Goal: Task Accomplishment & Management: Manage account settings

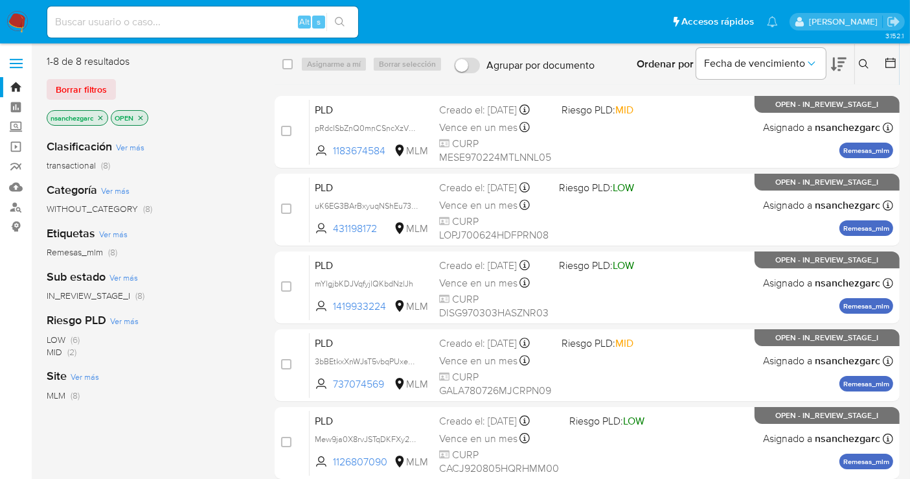
click at [862, 64] on icon at bounding box center [864, 64] width 10 height 10
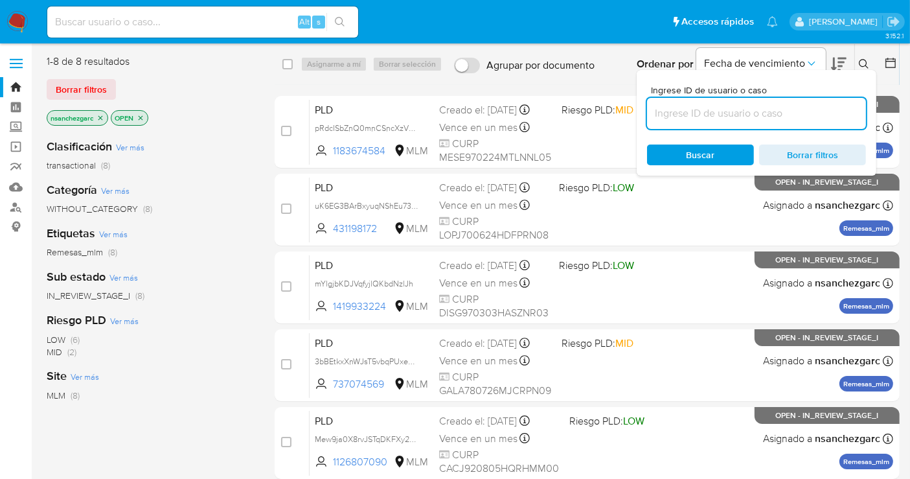
click at [699, 109] on input at bounding box center [756, 113] width 219 height 17
type input "197719515"
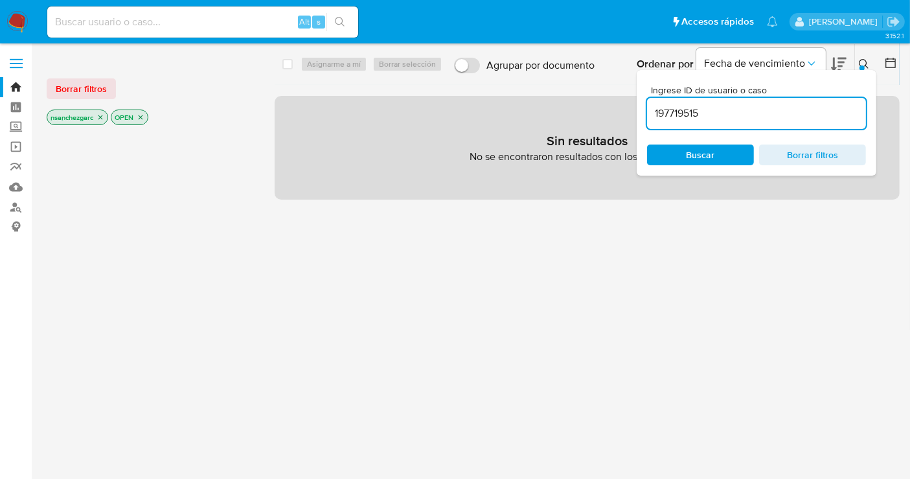
click at [104, 116] on icon "close-filter" at bounding box center [101, 117] width 8 height 8
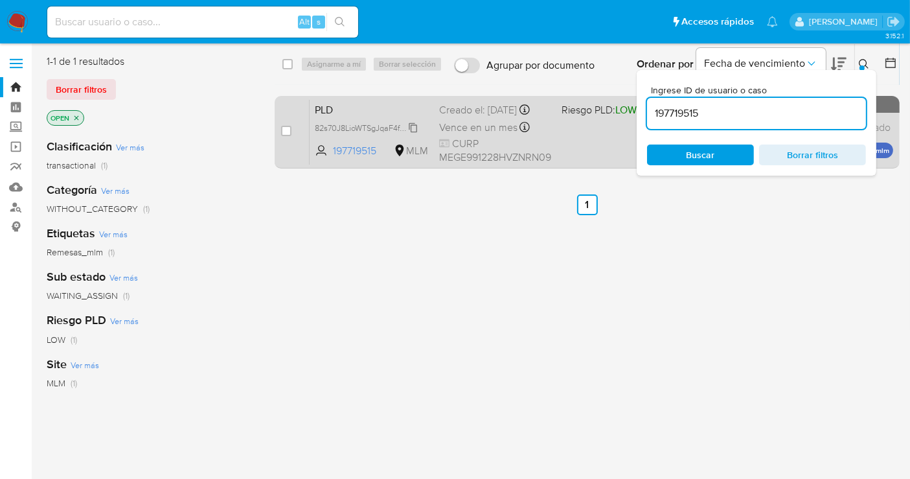
click at [412, 126] on span "82s70J8LioWTSgJqaF4fgjqG" at bounding box center [366, 127] width 102 height 14
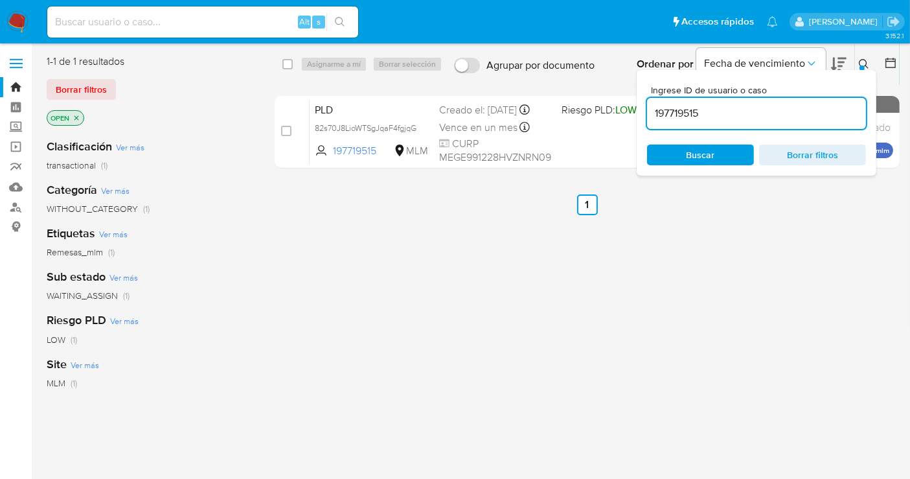
click at [856, 60] on button at bounding box center [865, 64] width 21 height 16
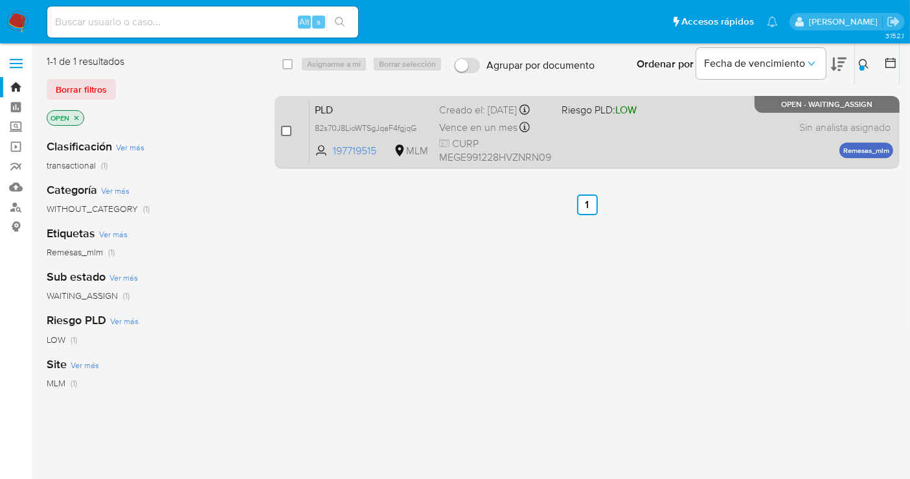
click at [288, 132] on input "checkbox" at bounding box center [286, 131] width 10 height 10
checkbox input "true"
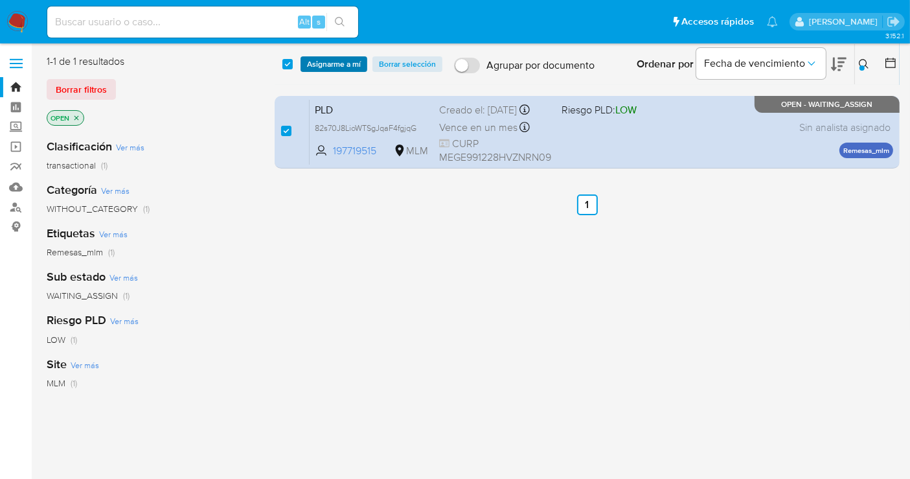
click at [345, 69] on span "Asignarme a mí" at bounding box center [334, 64] width 54 height 13
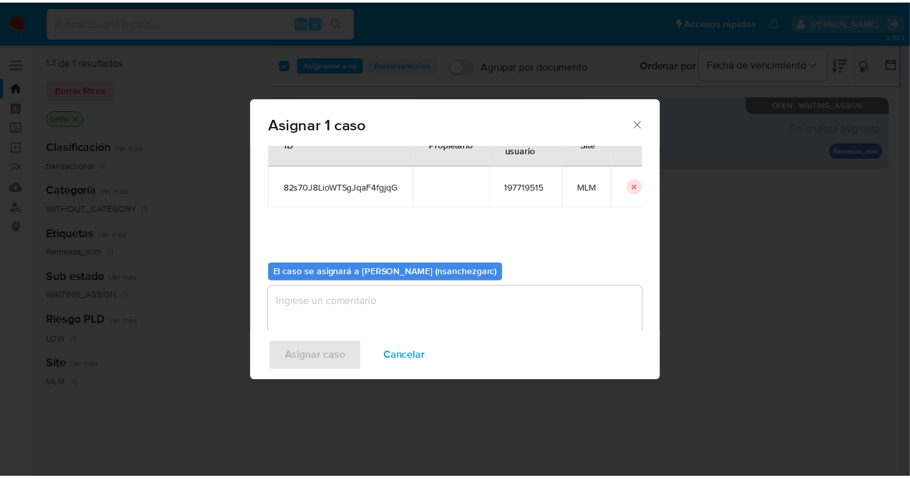
scroll to position [66, 0]
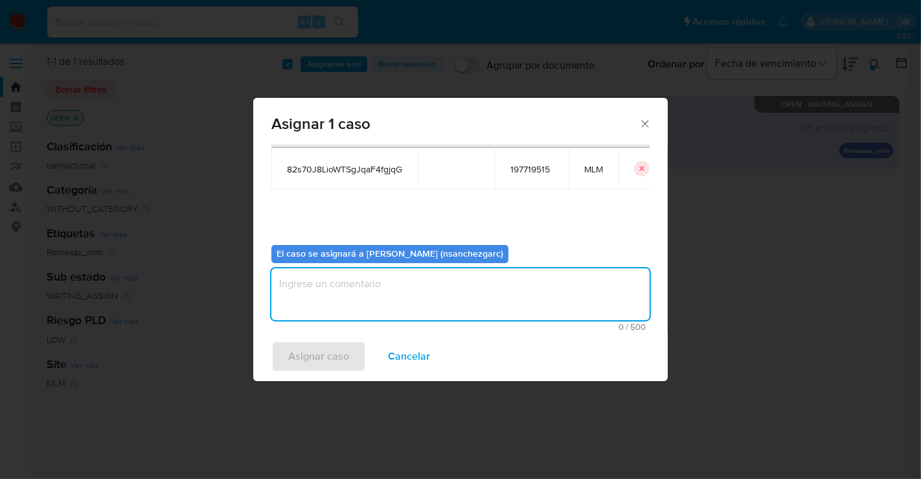
click at [312, 288] on textarea "assign-modal" at bounding box center [461, 294] width 378 height 52
type textarea "nesg"
click at [319, 361] on span "Asignar caso" at bounding box center [318, 356] width 61 height 29
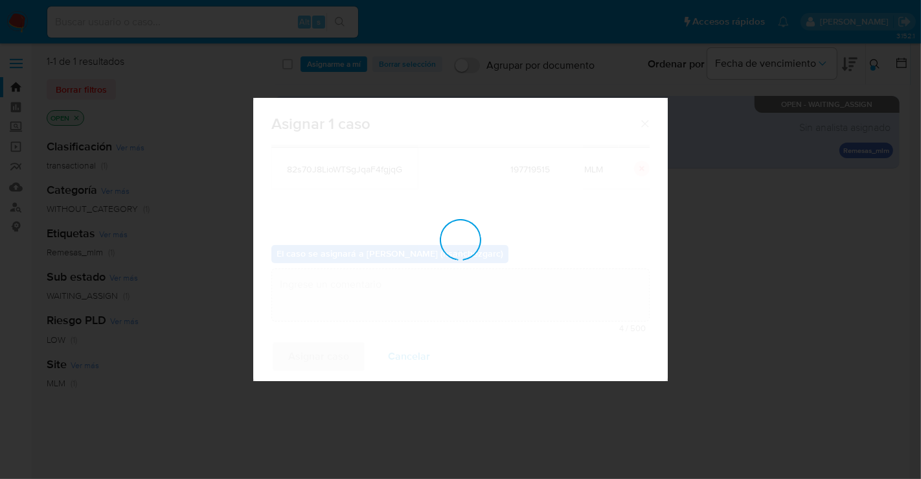
checkbox input "false"
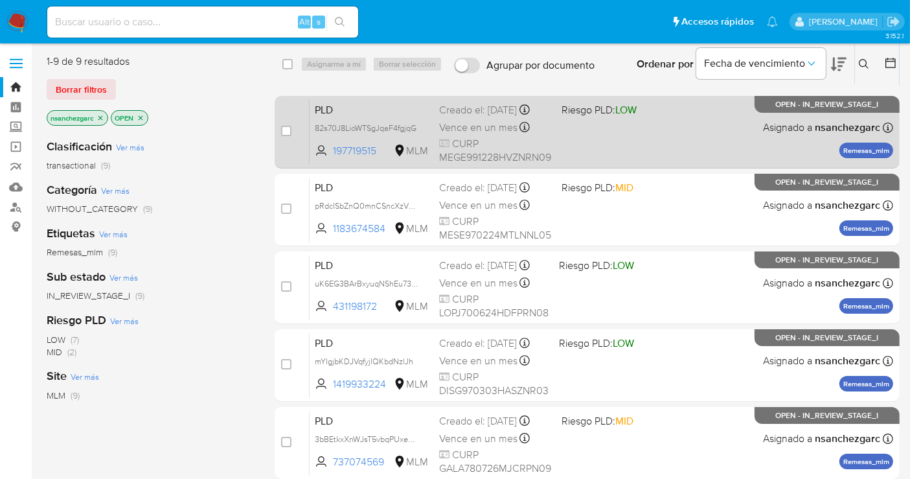
click at [459, 130] on span "Vence en un mes" at bounding box center [478, 128] width 78 height 14
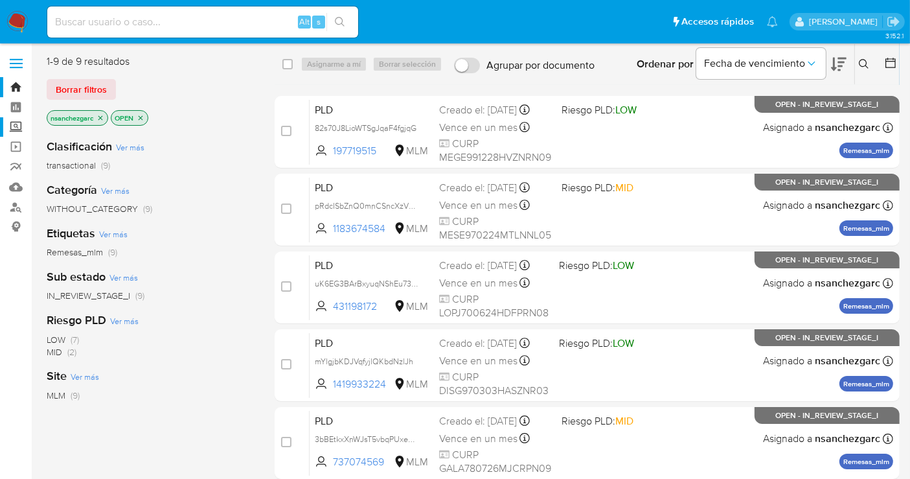
click at [18, 131] on label "Screening" at bounding box center [77, 127] width 154 height 20
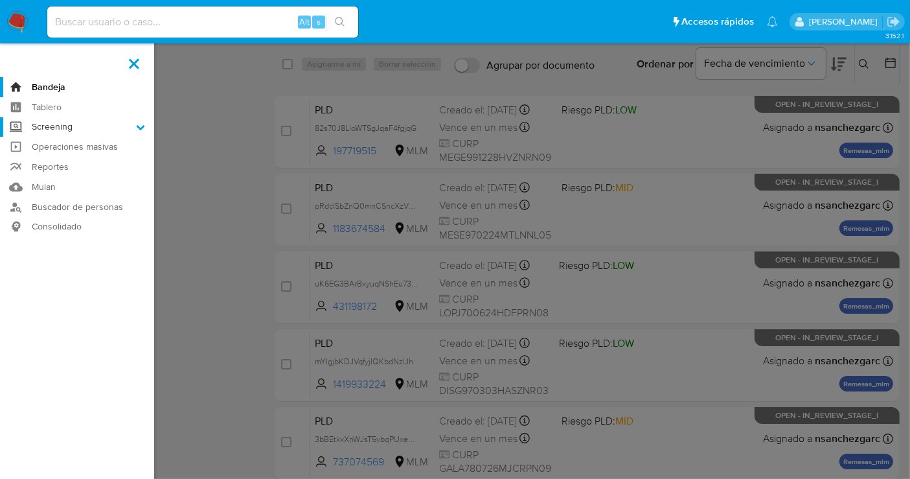
click at [0, 0] on input "Screening" at bounding box center [0, 0] width 0 height 0
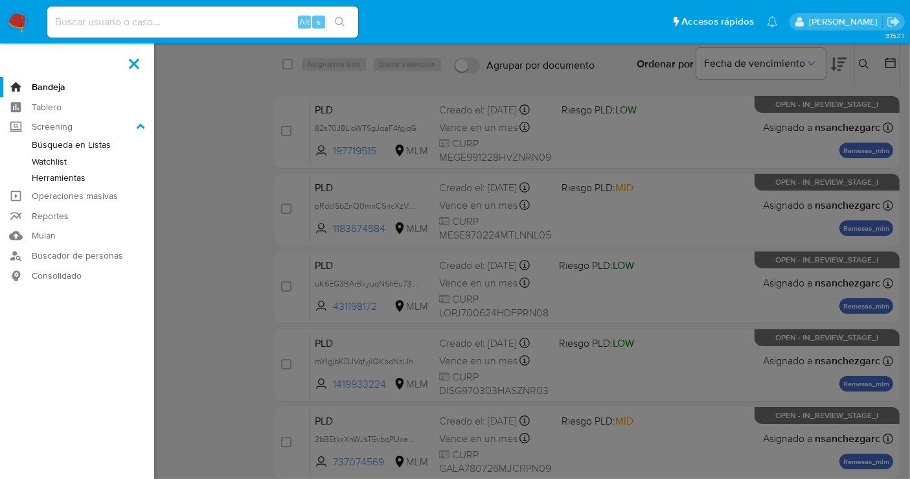
click at [110, 12] on div "Alt s" at bounding box center [202, 21] width 311 height 31
click at [94, 20] on input at bounding box center [202, 22] width 311 height 17
paste input "1616625403"
type input "1616625403"
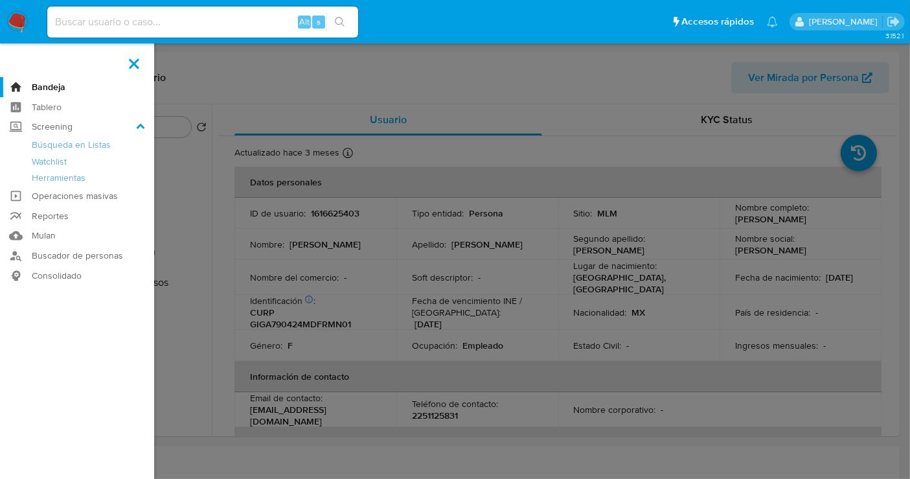
click at [141, 63] on label at bounding box center [134, 63] width 32 height 27
click at [0, 0] on input "checkbox" at bounding box center [0, 0] width 0 height 0
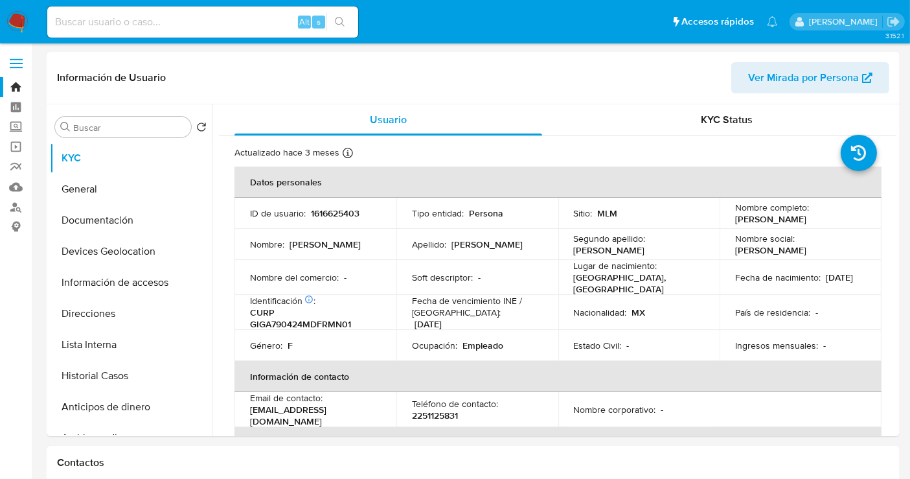
select select "10"
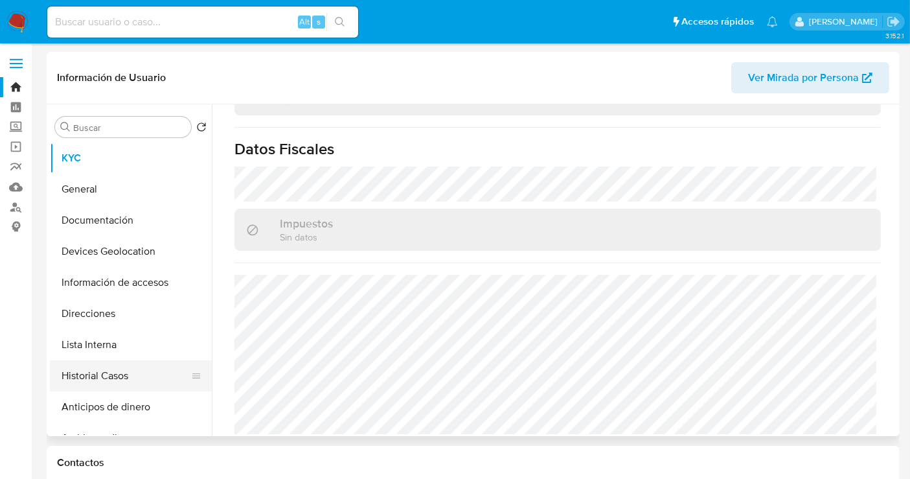
click at [99, 373] on button "Historial Casos" at bounding box center [126, 375] width 152 height 31
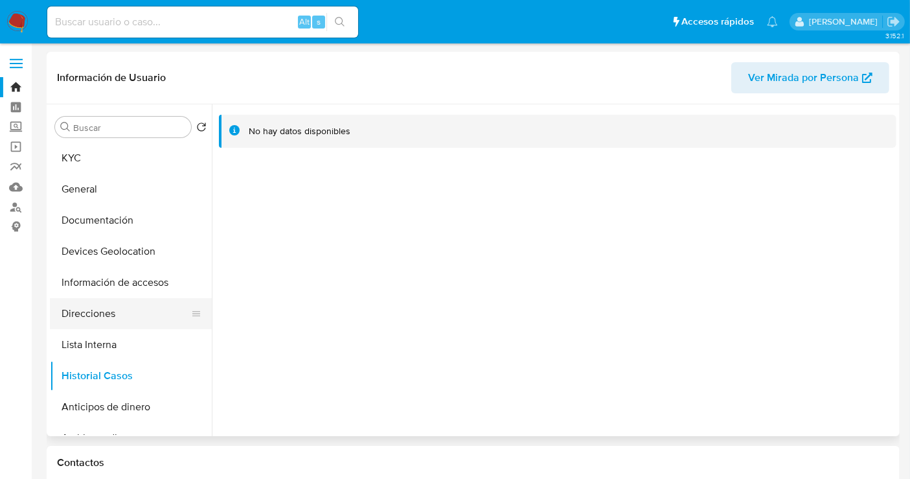
click at [104, 310] on button "Direcciones" at bounding box center [126, 313] width 152 height 31
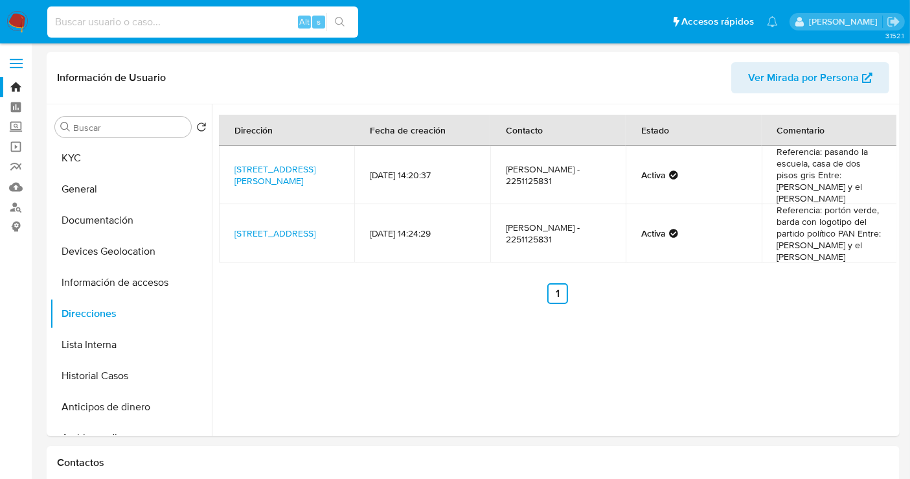
click at [90, 27] on input at bounding box center [202, 22] width 311 height 17
paste input "254419645"
type input "254419645"
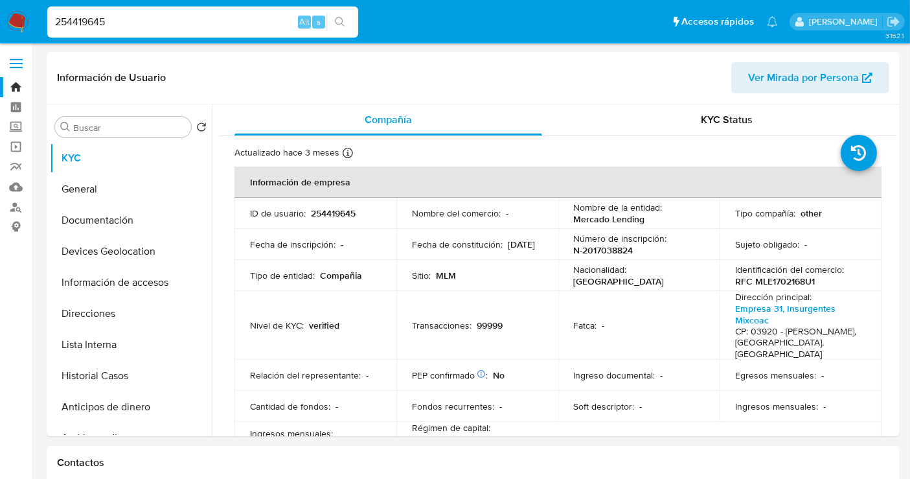
select select "10"
click at [9, 16] on img at bounding box center [17, 22] width 22 height 22
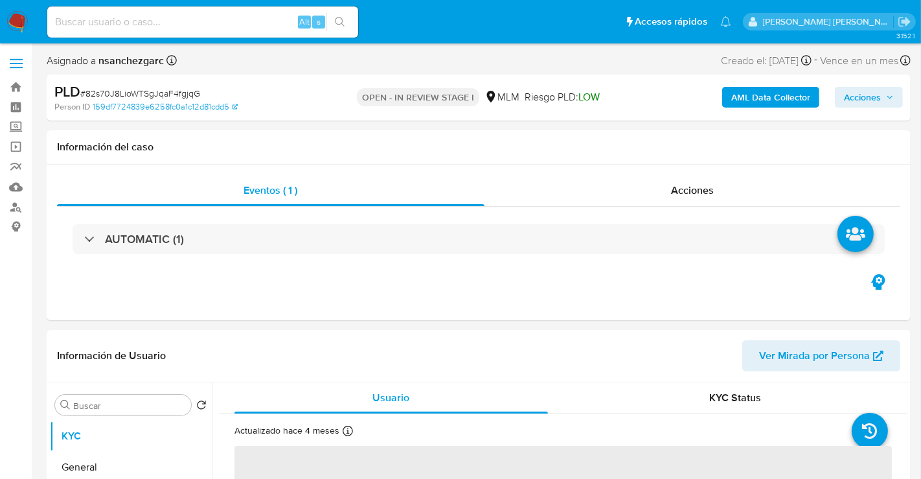
select select "10"
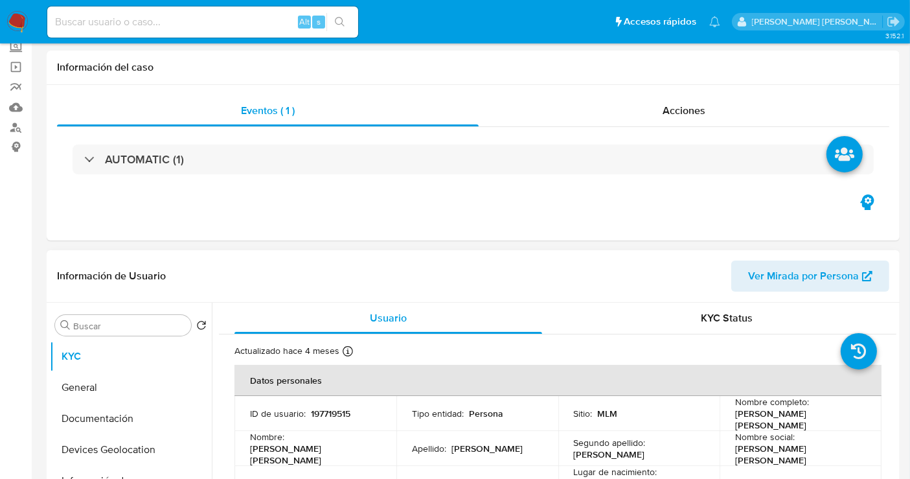
scroll to position [216, 0]
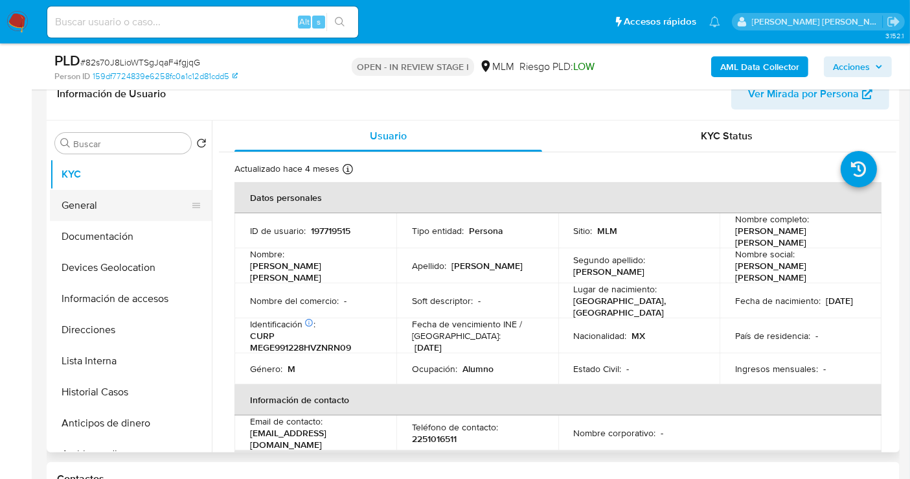
click at [92, 207] on button "General" at bounding box center [126, 205] width 152 height 31
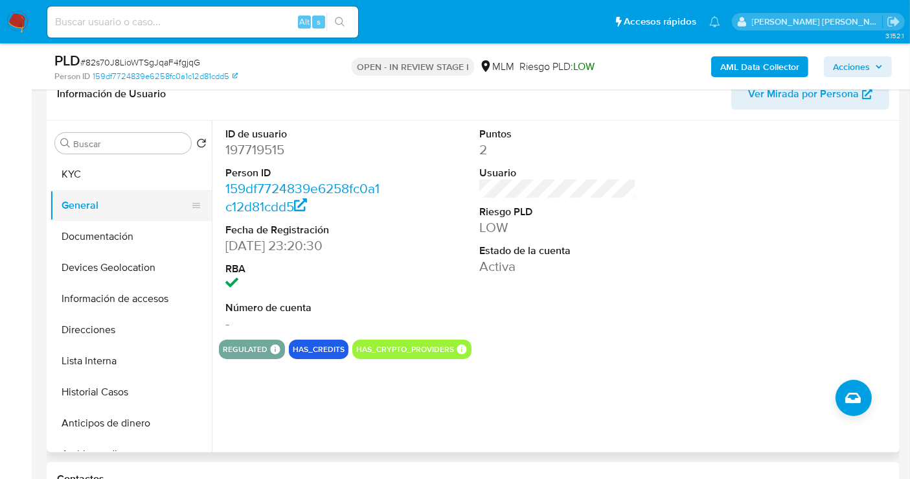
drag, startPoint x: 120, startPoint y: 236, endPoint x: 108, endPoint y: 195, distance: 42.6
click at [111, 203] on ul "KYC General Documentación Devices Geolocation Información de accesos Direccione…" at bounding box center [131, 305] width 162 height 292
click at [97, 167] on button "KYC" at bounding box center [126, 174] width 152 height 31
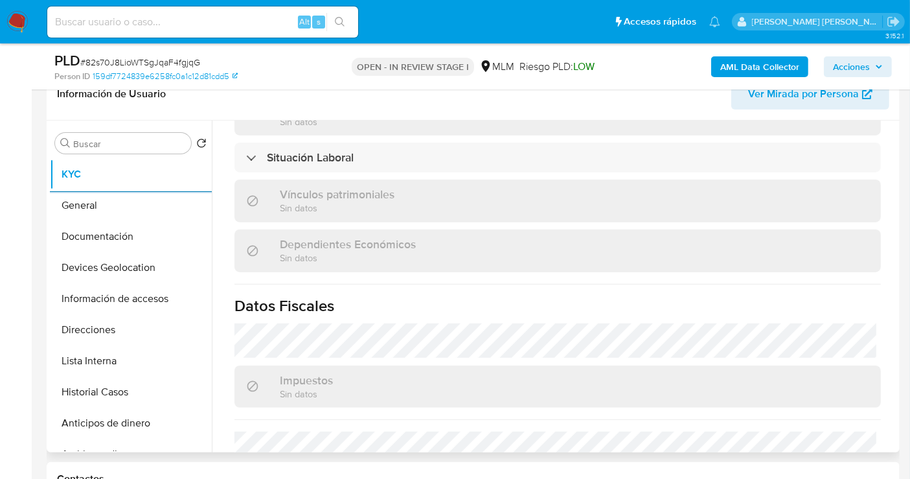
scroll to position [818, 0]
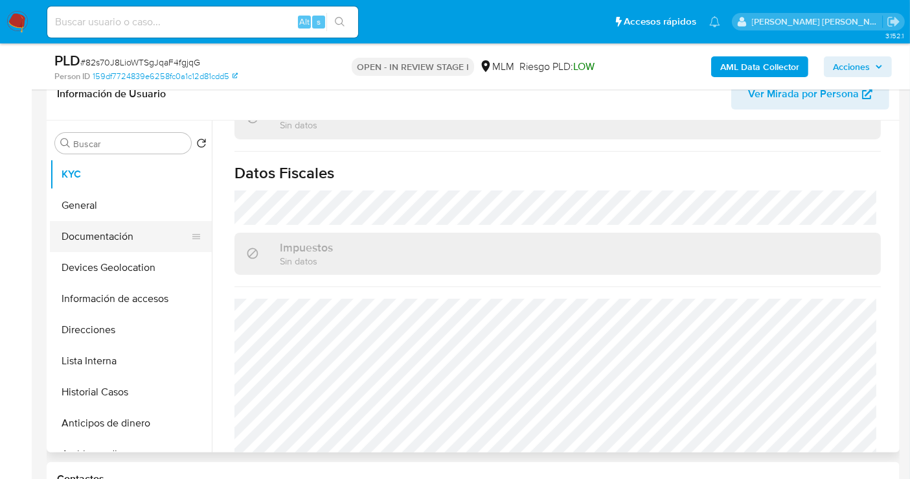
click at [102, 239] on button "Documentación" at bounding box center [126, 236] width 152 height 31
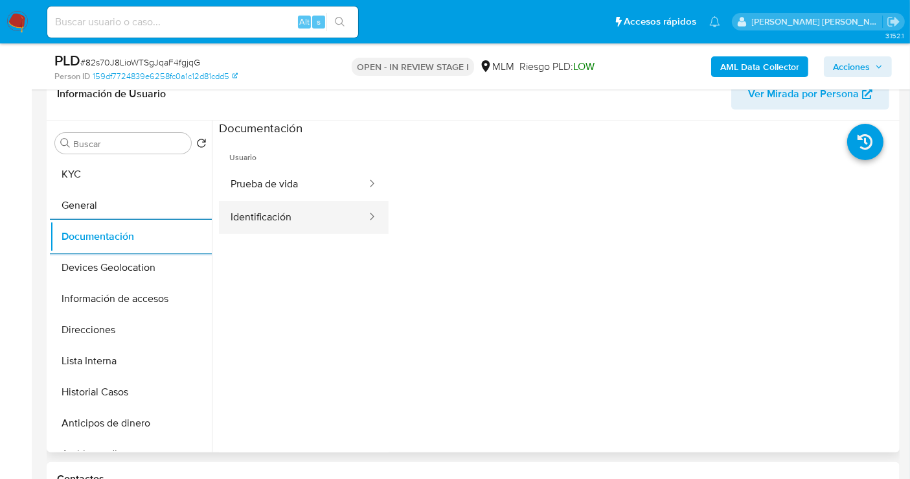
click at [292, 224] on button "Identificación" at bounding box center [293, 217] width 149 height 33
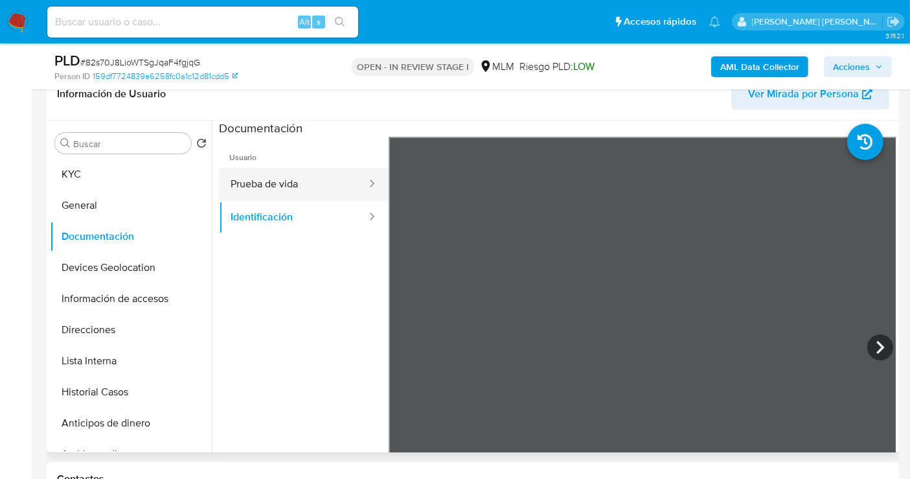
click at [275, 186] on button "Prueba de vida" at bounding box center [293, 184] width 149 height 33
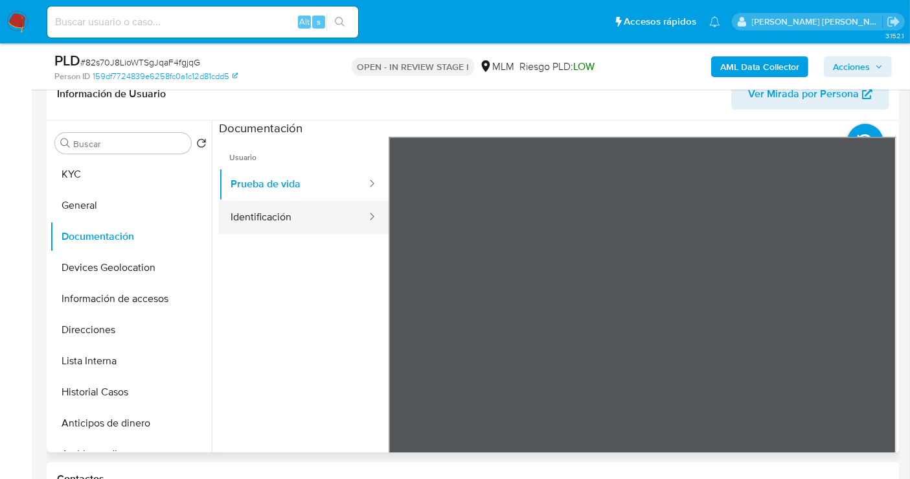
click at [262, 214] on button "Identificación" at bounding box center [293, 217] width 149 height 33
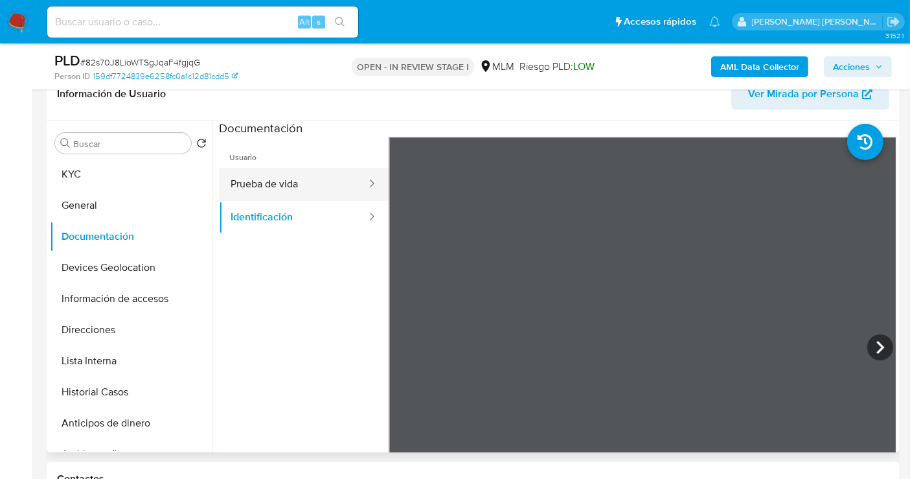
click at [257, 177] on button "Prueba de vida" at bounding box center [293, 184] width 149 height 33
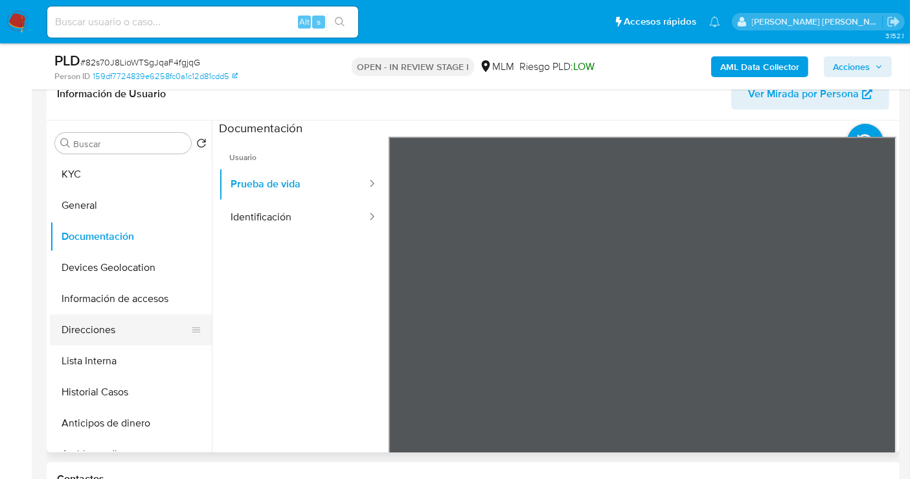
click at [89, 336] on button "Direcciones" at bounding box center [126, 329] width 152 height 31
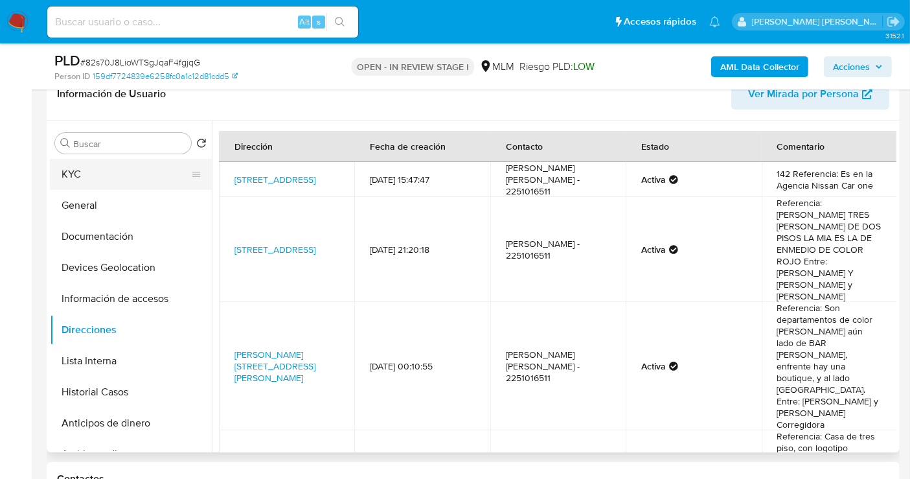
click at [85, 172] on button "KYC" at bounding box center [126, 174] width 152 height 31
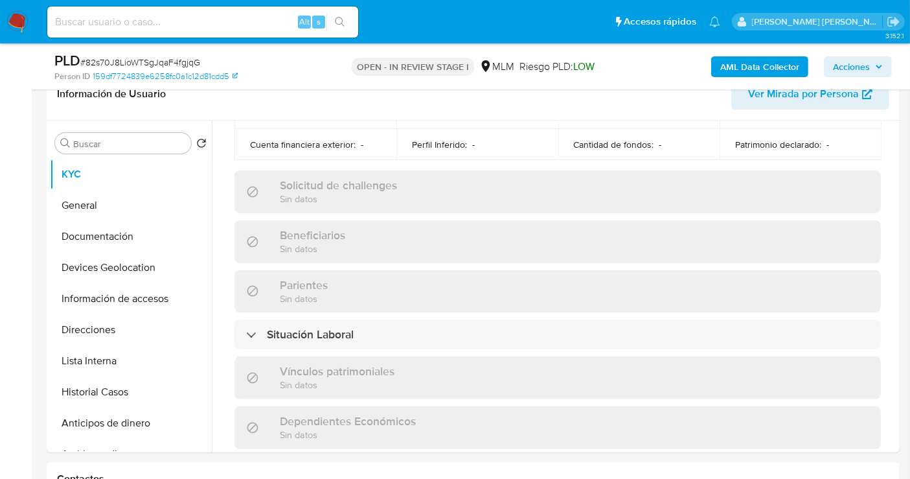
scroll to position [818, 0]
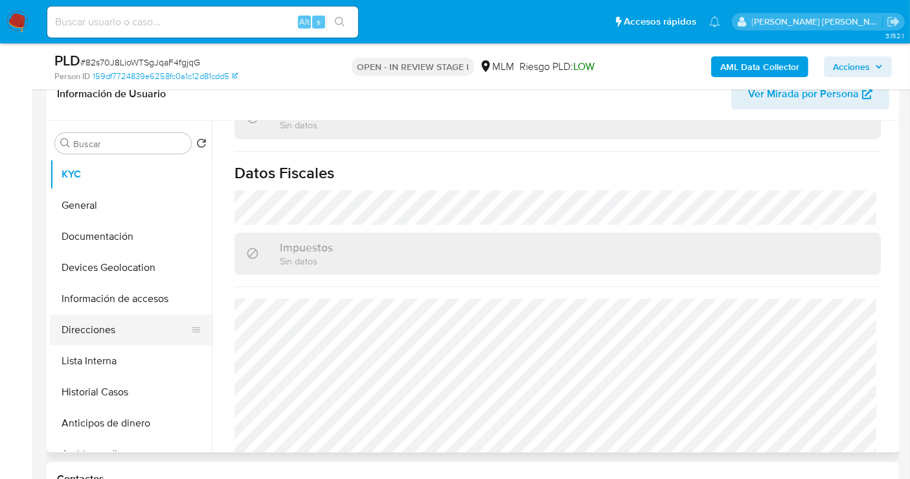
click at [87, 338] on button "Direcciones" at bounding box center [126, 329] width 152 height 31
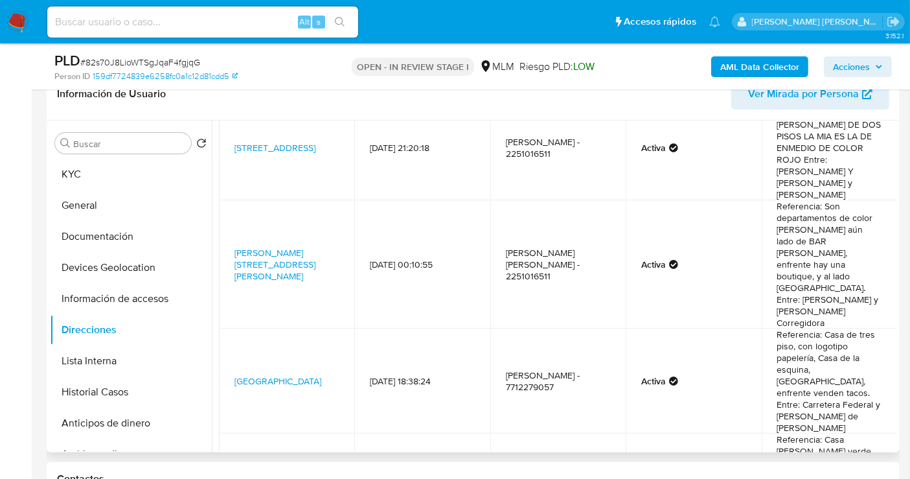
scroll to position [118, 0]
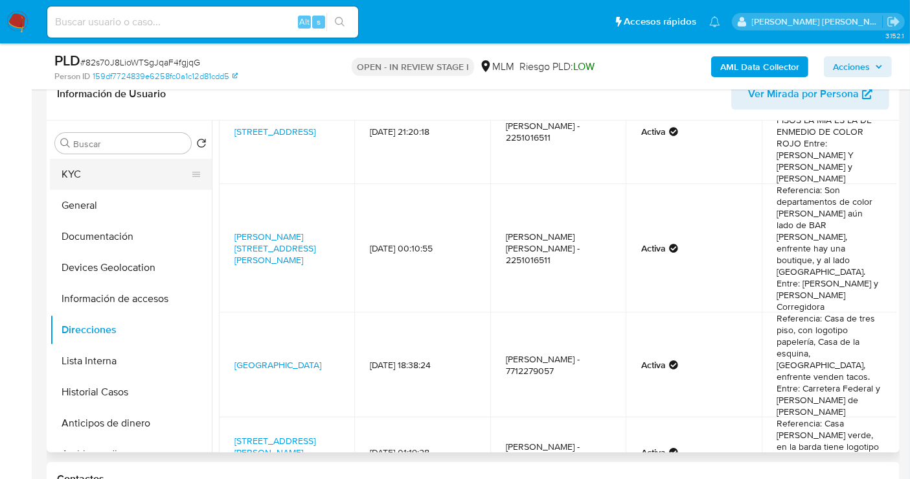
click at [82, 171] on button "KYC" at bounding box center [126, 174] width 152 height 31
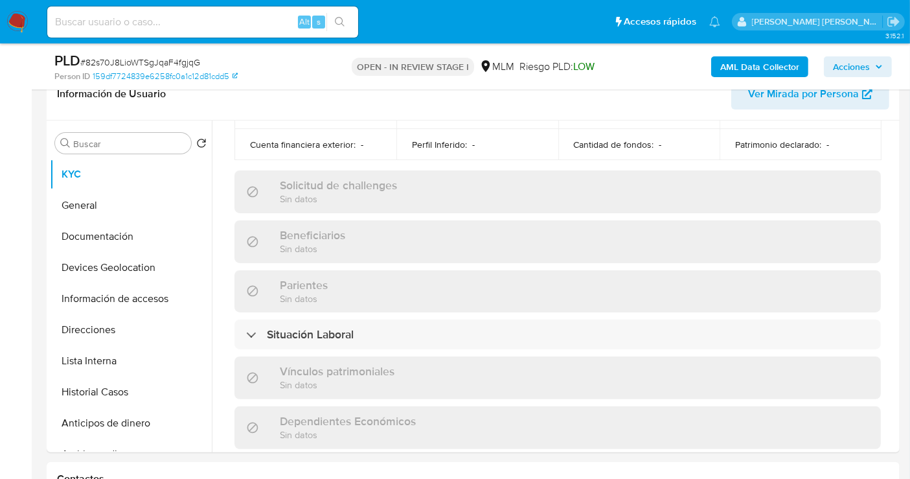
scroll to position [818, 0]
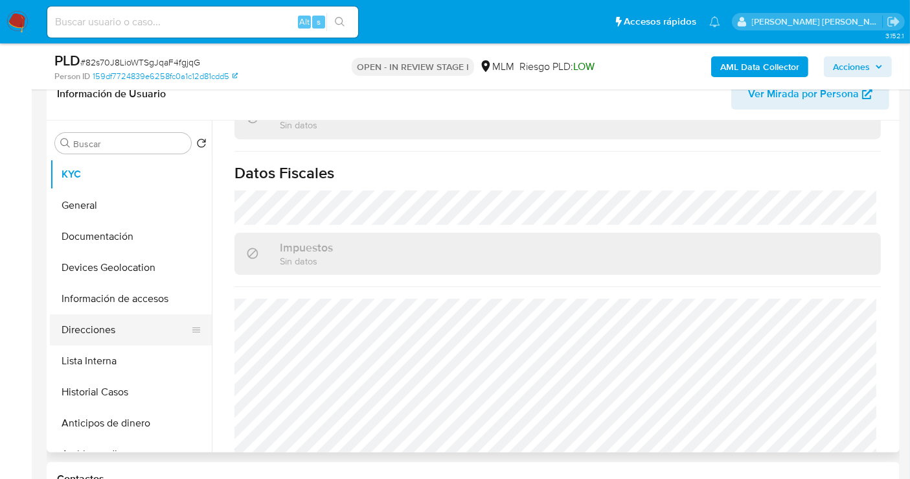
click at [87, 339] on button "Direcciones" at bounding box center [126, 329] width 152 height 31
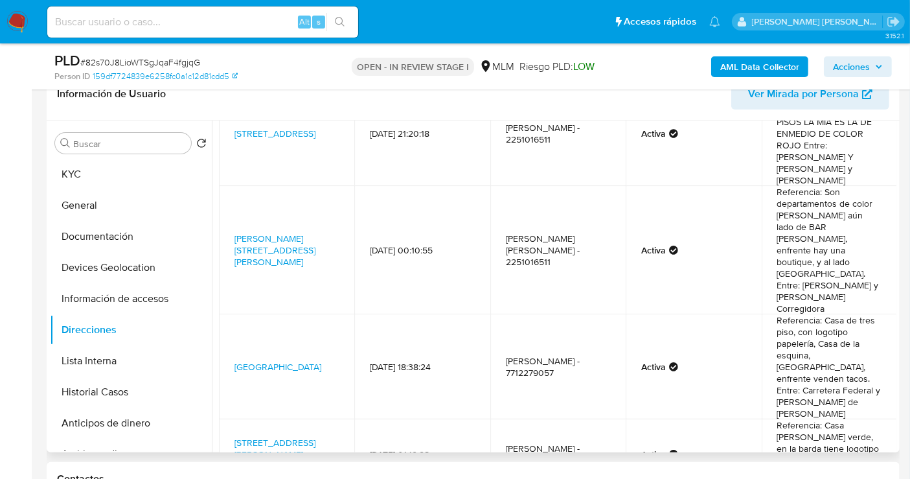
scroll to position [118, 0]
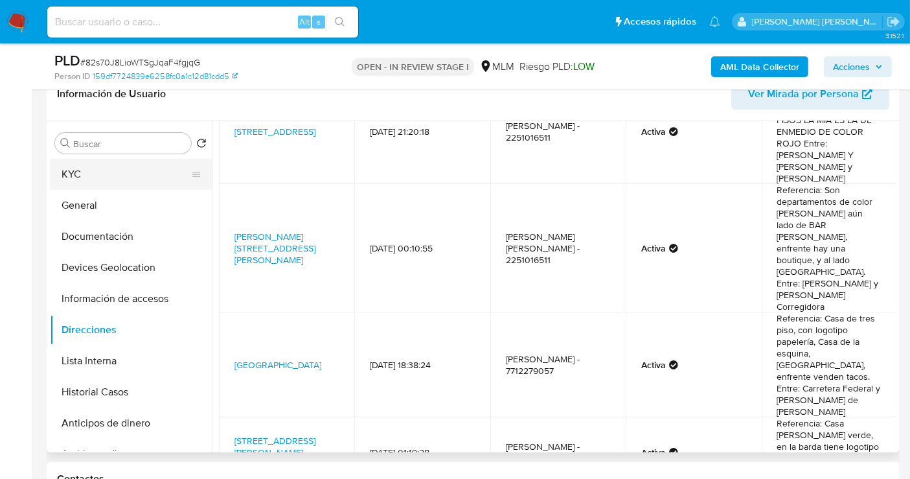
click at [93, 174] on button "KYC" at bounding box center [126, 174] width 152 height 31
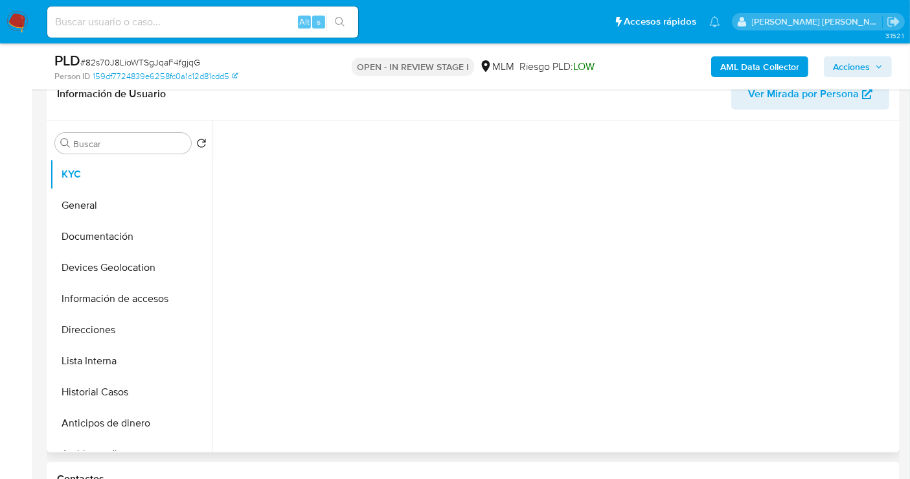
scroll to position [0, 0]
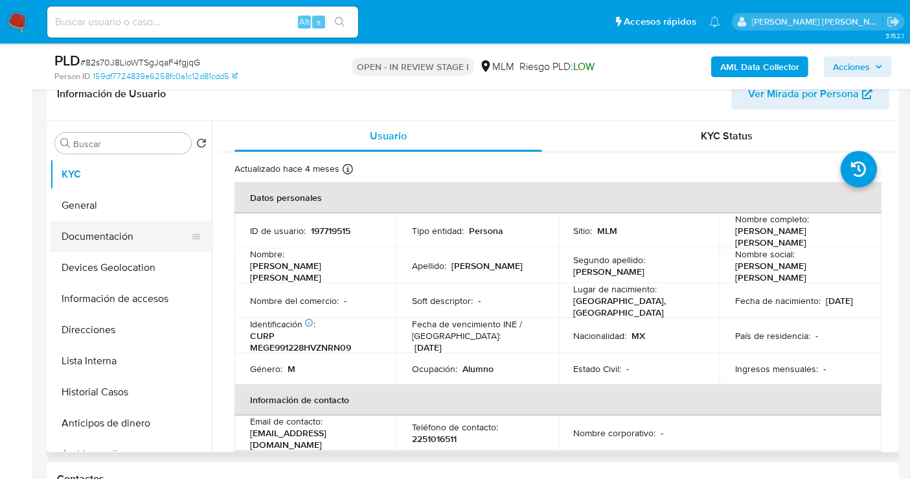
click at [98, 230] on button "Documentación" at bounding box center [126, 236] width 152 height 31
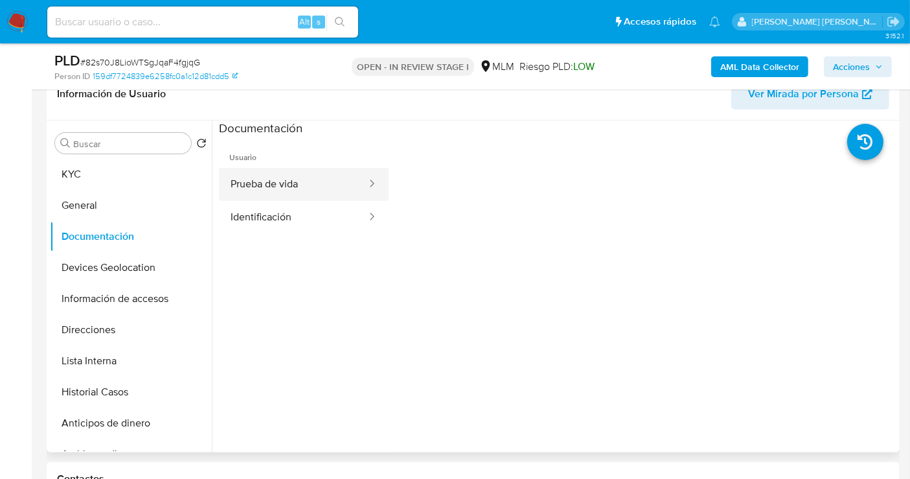
click at [277, 191] on button "Prueba de vida" at bounding box center [293, 184] width 149 height 33
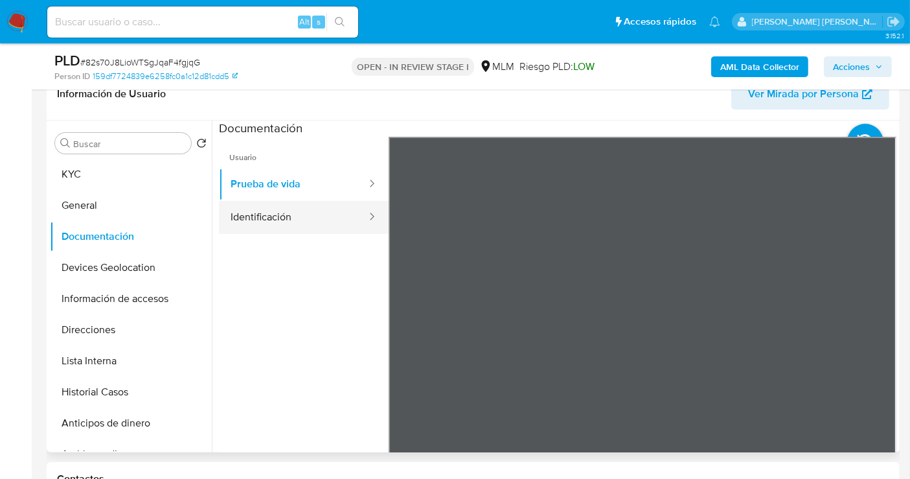
click at [270, 214] on button "Identificación" at bounding box center [293, 217] width 149 height 33
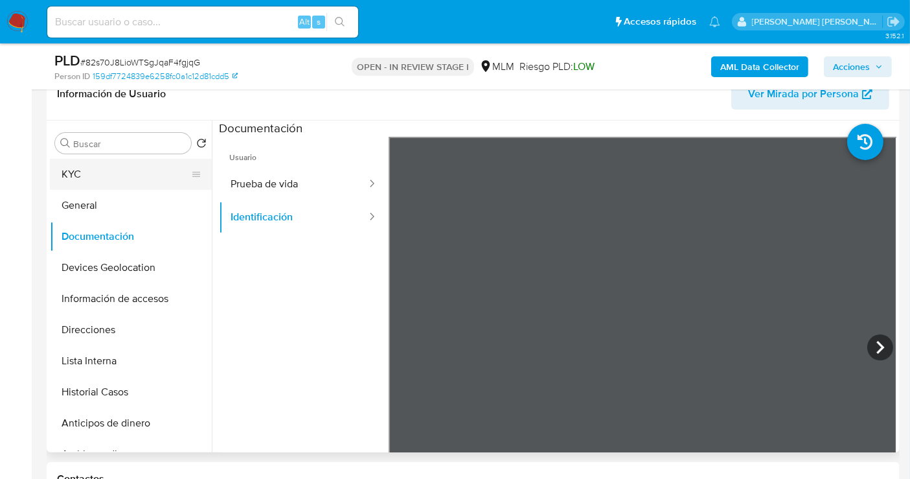
click at [106, 173] on button "KYC" at bounding box center [126, 174] width 152 height 31
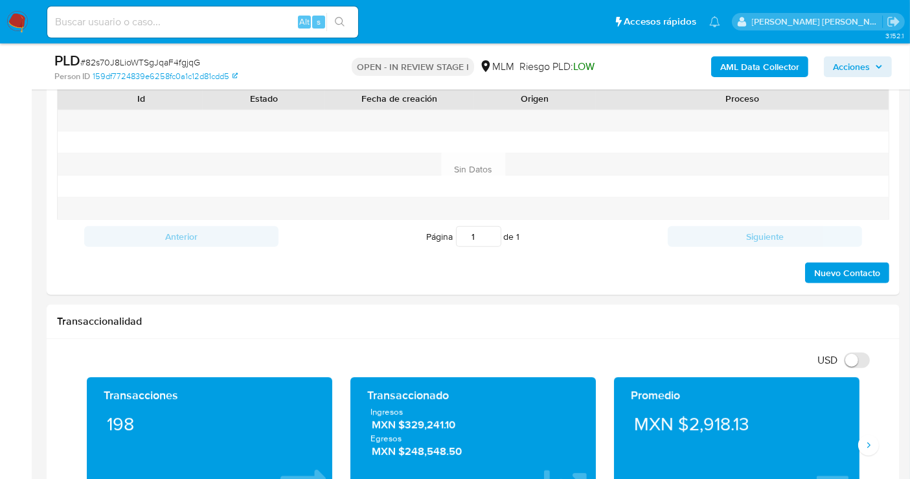
scroll to position [792, 0]
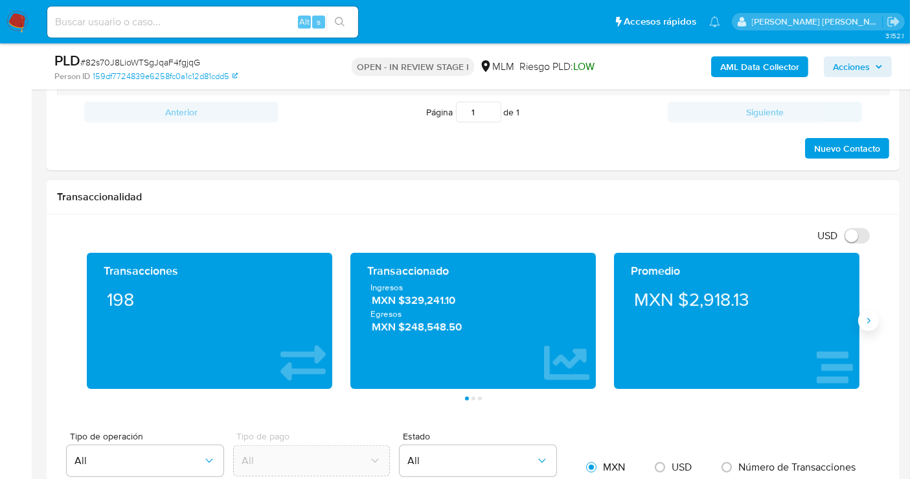
click at [871, 316] on icon "Siguiente" at bounding box center [869, 321] width 10 height 10
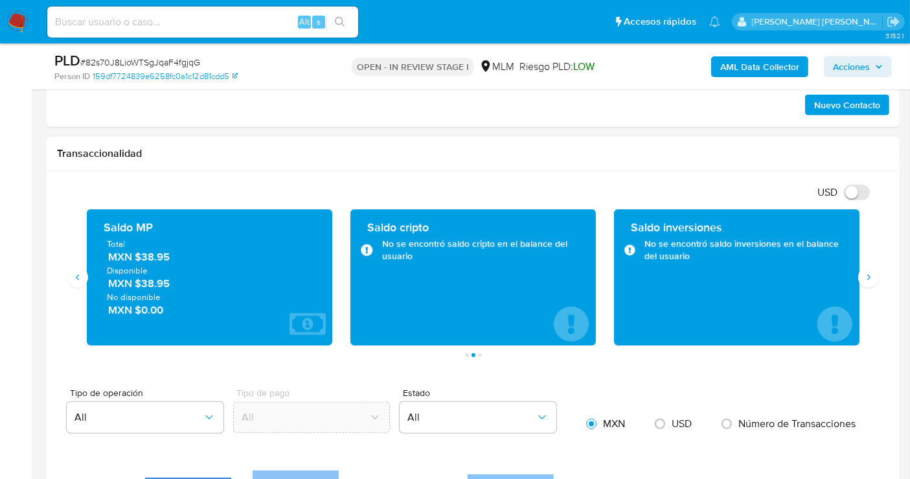
scroll to position [864, 0]
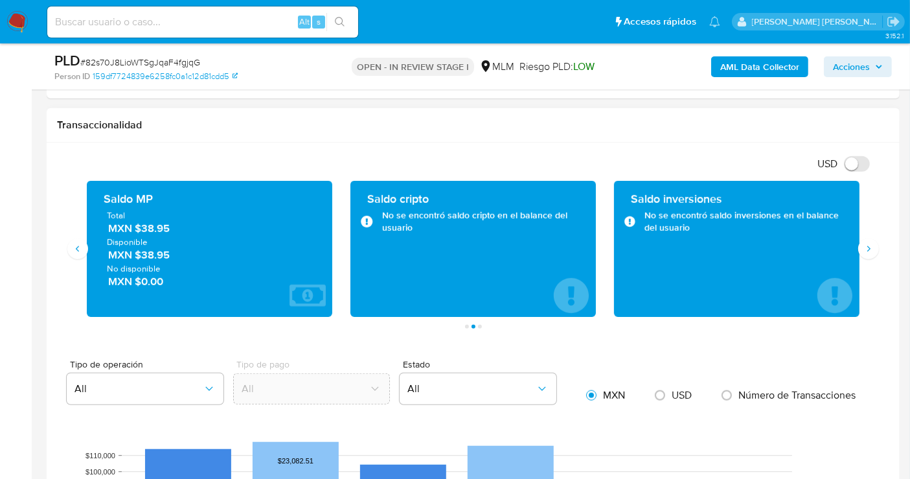
click at [151, 227] on span "MXN $38.95" at bounding box center [210, 228] width 204 height 15
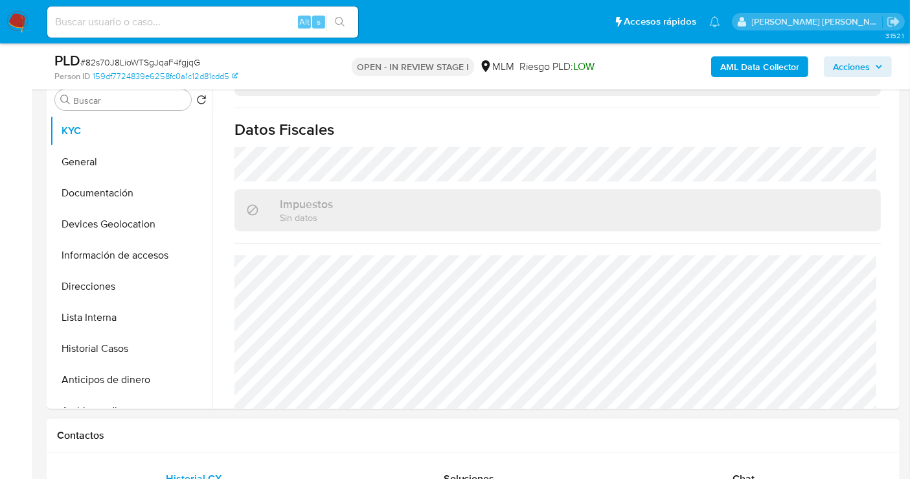
scroll to position [216, 0]
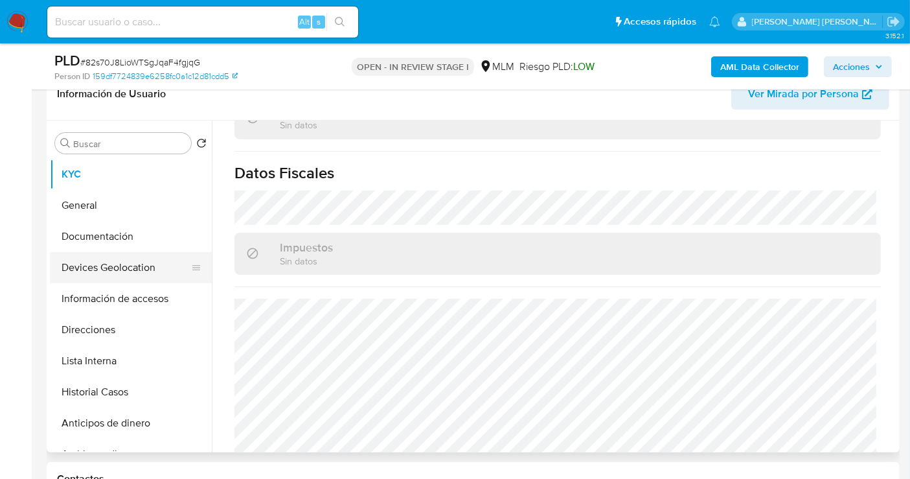
click at [119, 269] on button "Devices Geolocation" at bounding box center [126, 267] width 152 height 31
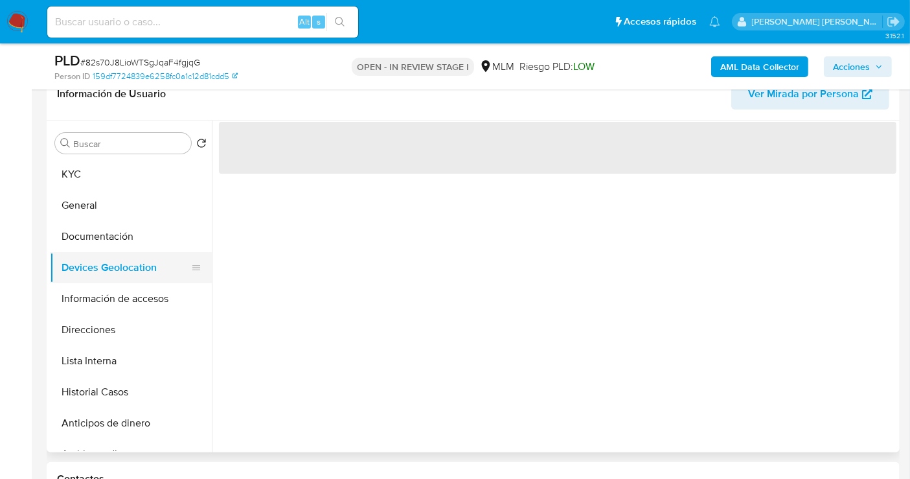
scroll to position [0, 0]
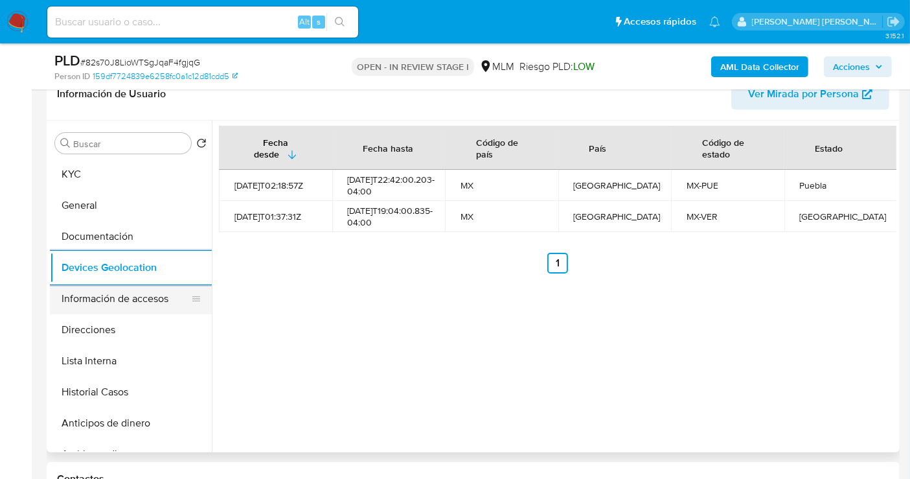
click at [161, 292] on button "Información de accesos" at bounding box center [126, 298] width 152 height 31
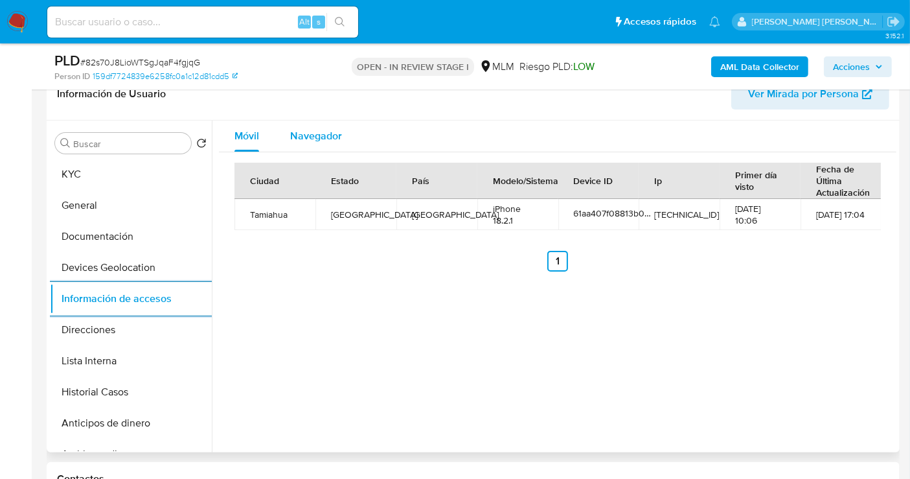
click at [321, 135] on span "Navegador" at bounding box center [316, 135] width 52 height 15
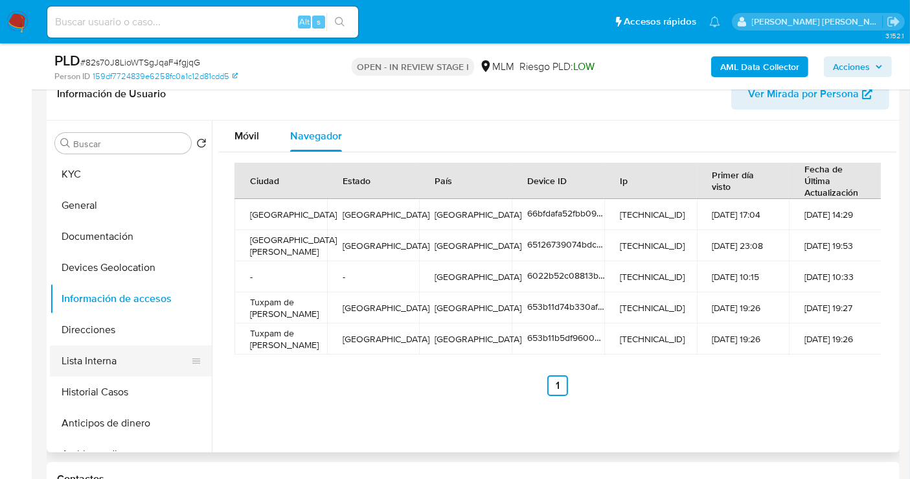
click at [100, 357] on button "Lista Interna" at bounding box center [126, 360] width 152 height 31
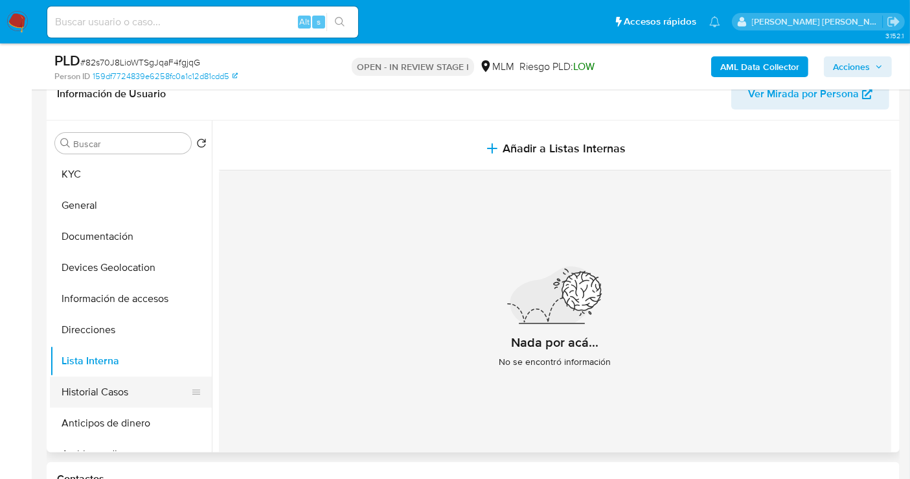
click at [104, 390] on button "Historial Casos" at bounding box center [126, 391] width 152 height 31
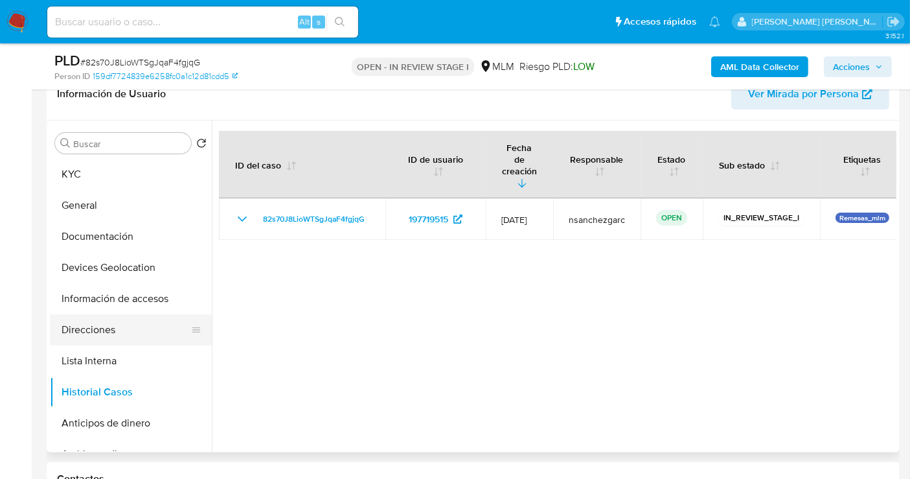
click at [100, 334] on button "Direcciones" at bounding box center [126, 329] width 152 height 31
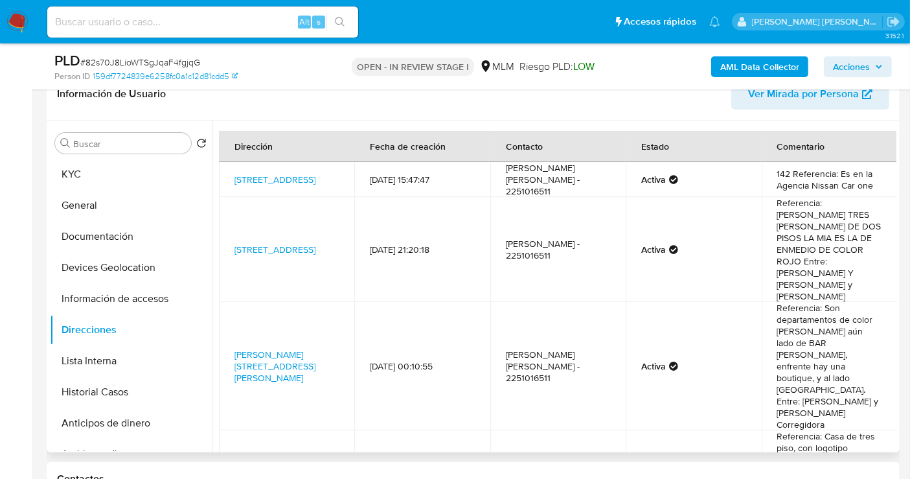
scroll to position [72, 0]
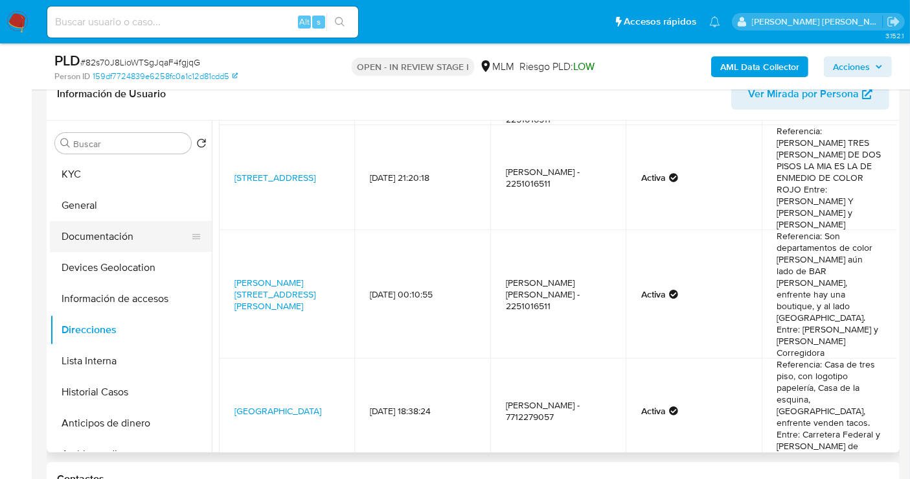
click at [104, 234] on button "Documentación" at bounding box center [126, 236] width 152 height 31
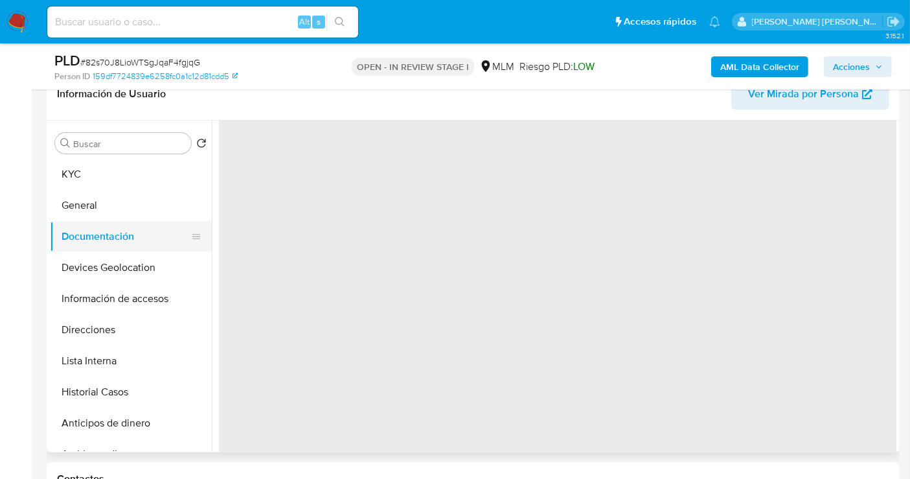
scroll to position [0, 0]
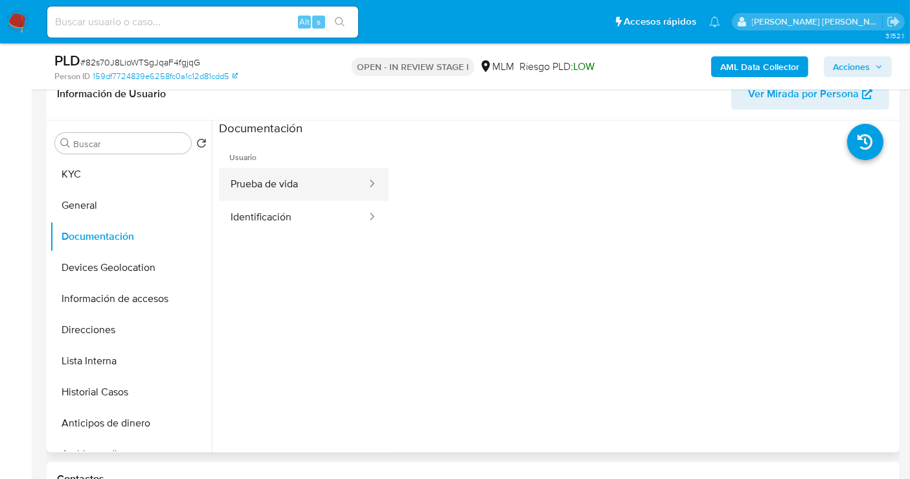
click at [275, 194] on button "Prueba de vida" at bounding box center [293, 184] width 149 height 33
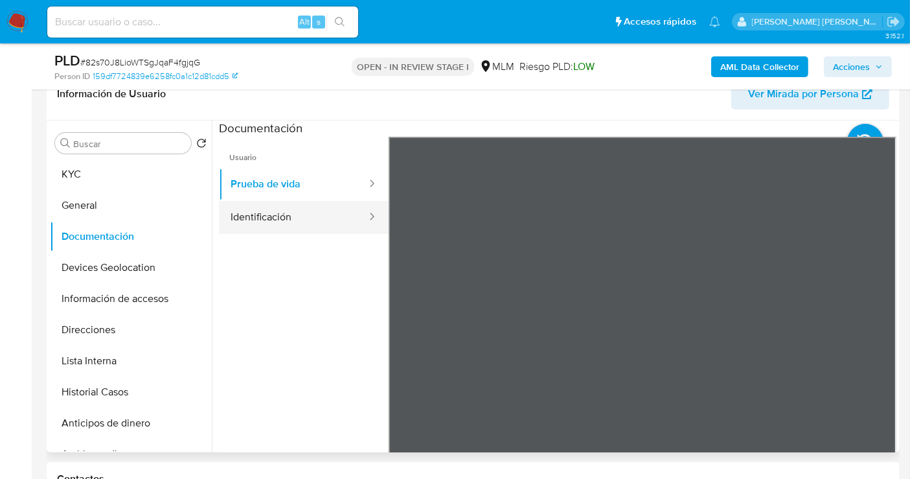
click at [282, 225] on button "Identificación" at bounding box center [293, 217] width 149 height 33
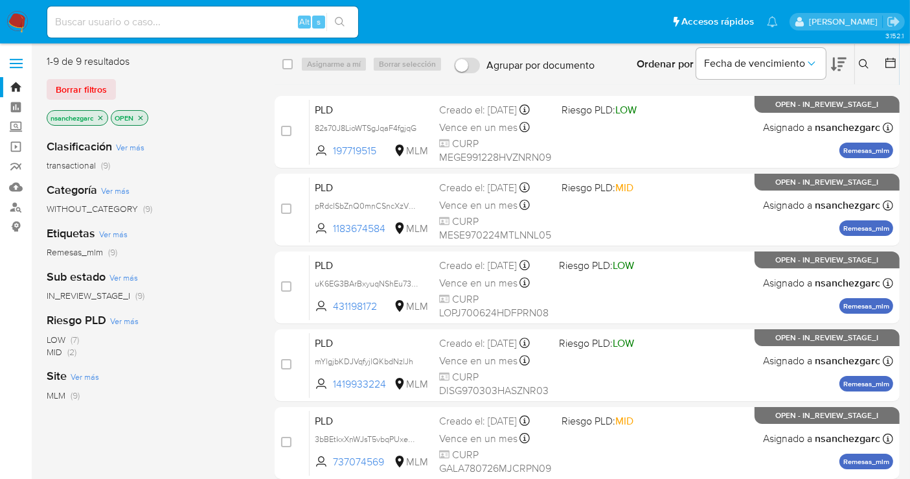
click at [867, 65] on icon at bounding box center [864, 64] width 10 height 10
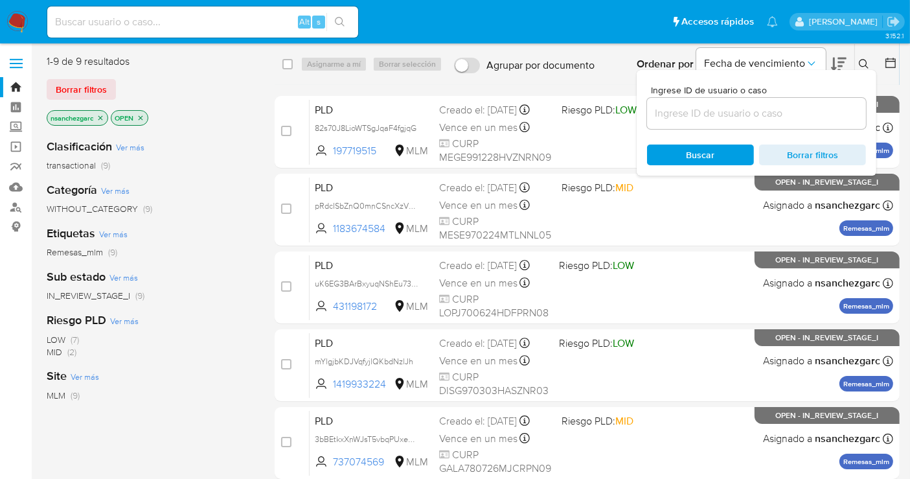
click at [684, 115] on input at bounding box center [756, 113] width 219 height 17
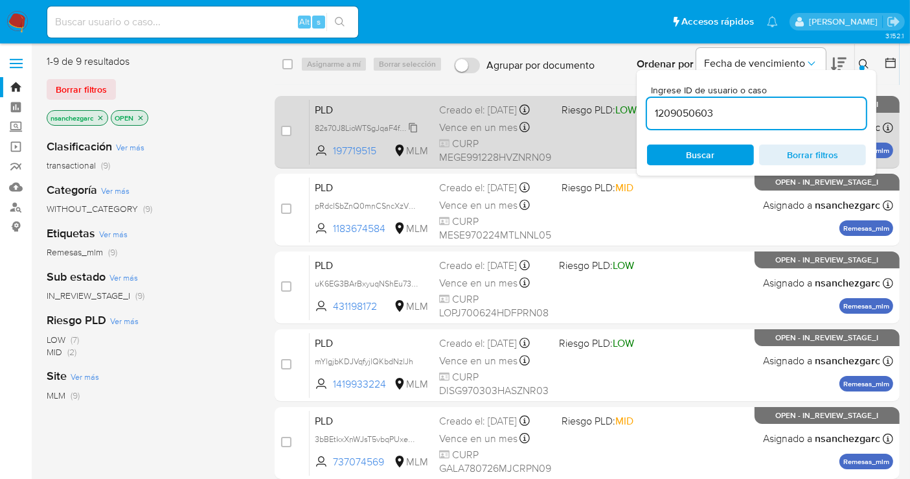
type input "1209050603"
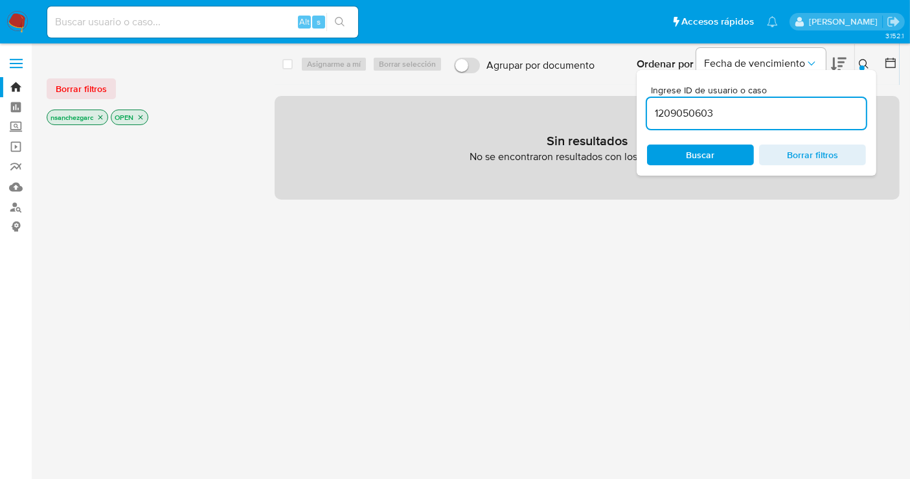
click at [104, 119] on icon "close-filter" at bounding box center [101, 117] width 8 height 8
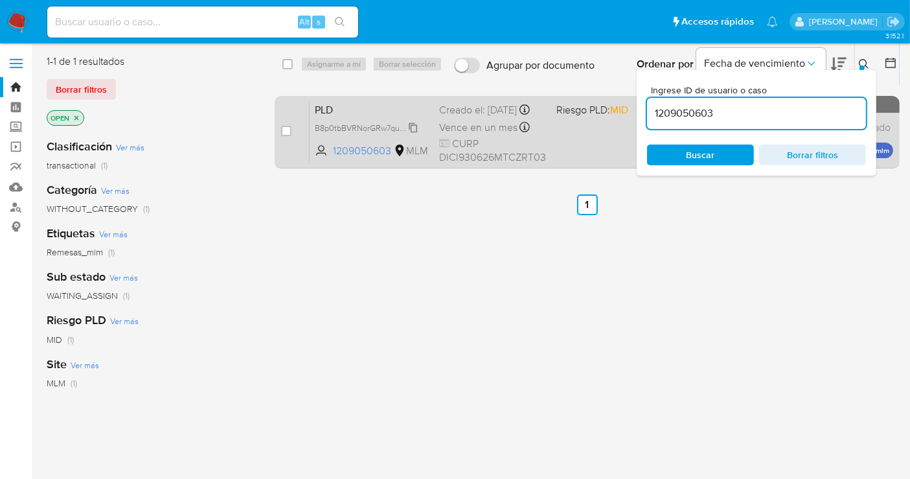
click at [413, 134] on span "B8p0tbBVRNorGRw7quFSw90n" at bounding box center [372, 127] width 114 height 14
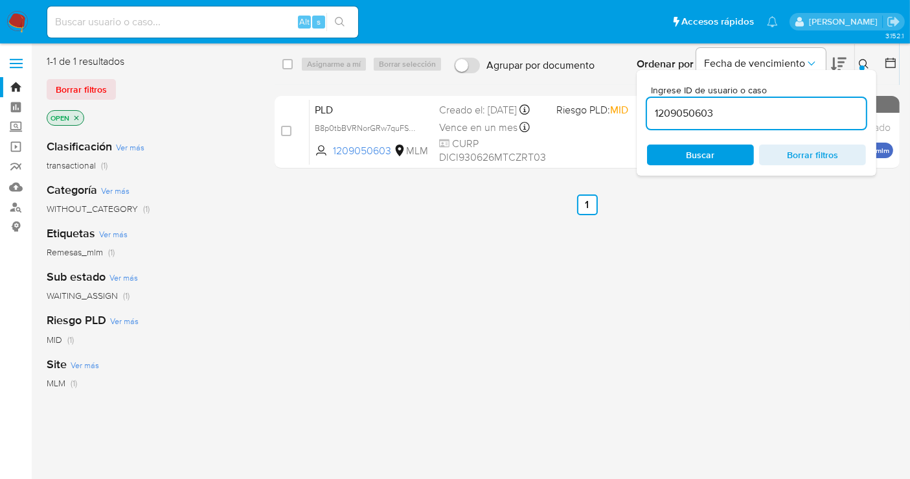
click at [857, 65] on button at bounding box center [865, 64] width 21 height 16
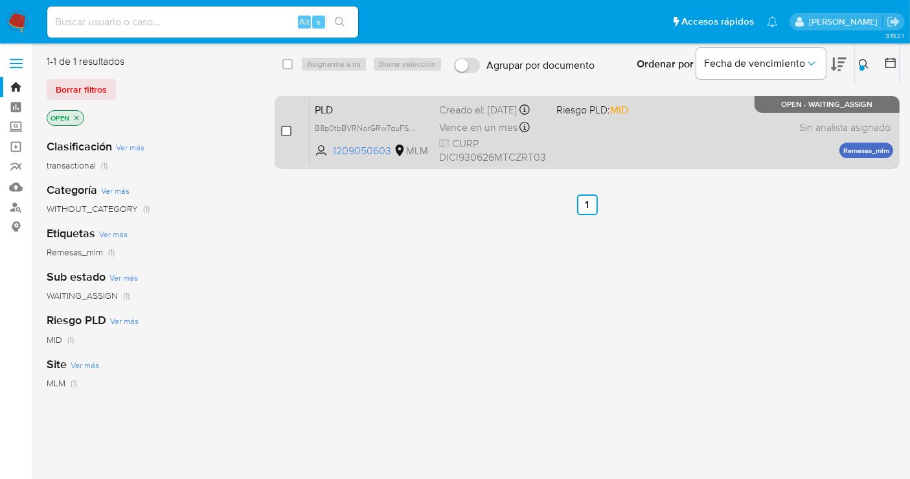
click at [286, 130] on input "checkbox" at bounding box center [286, 131] width 10 height 10
checkbox input "true"
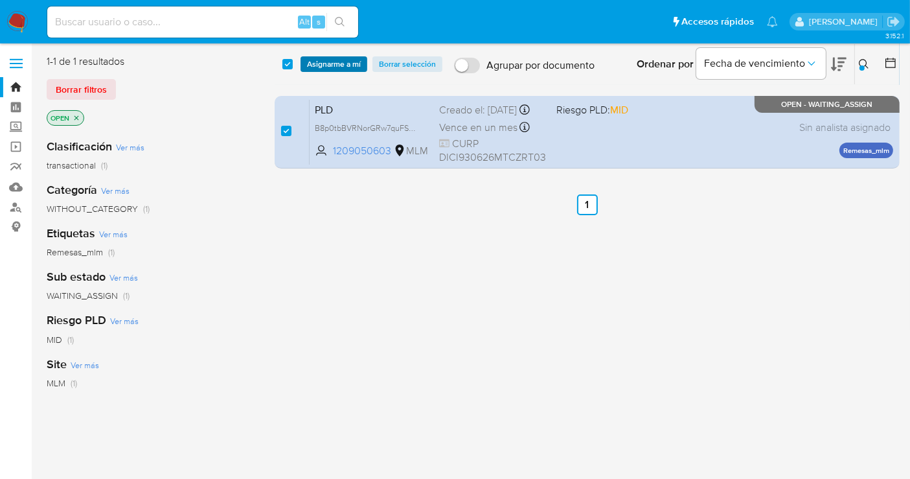
click at [325, 64] on span "Asignarme a mí" at bounding box center [334, 64] width 54 height 13
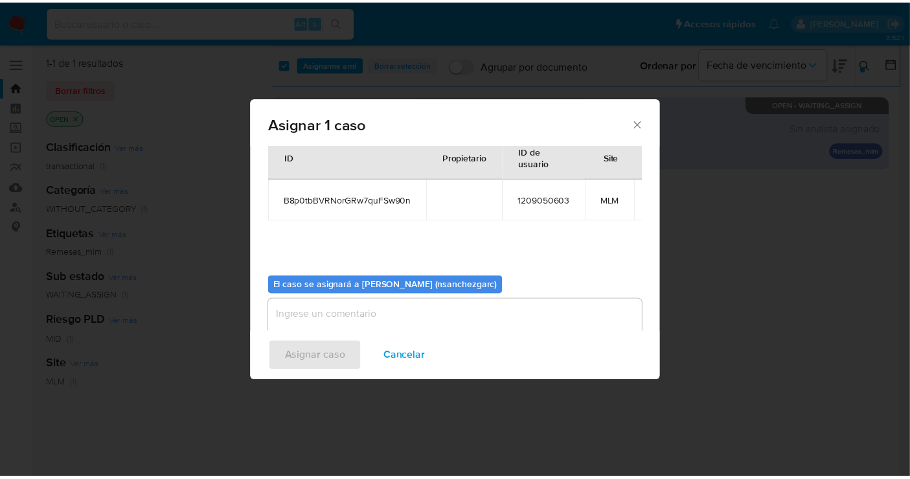
scroll to position [66, 0]
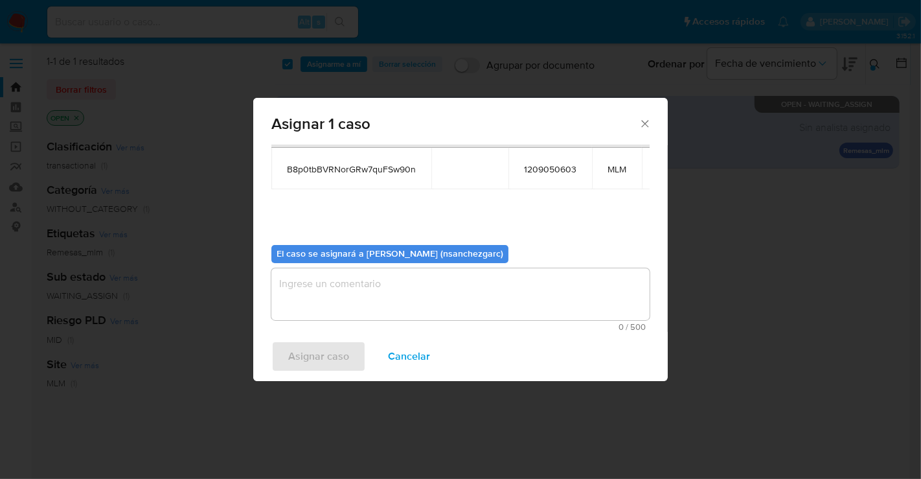
drag, startPoint x: 297, startPoint y: 291, endPoint x: 284, endPoint y: 397, distance: 106.4
click at [284, 395] on div "Asignar 1 caso Casos a asignar: ID Propietario ID de usuario Site B8p0tbBVRNorG…" at bounding box center [460, 239] width 921 height 479
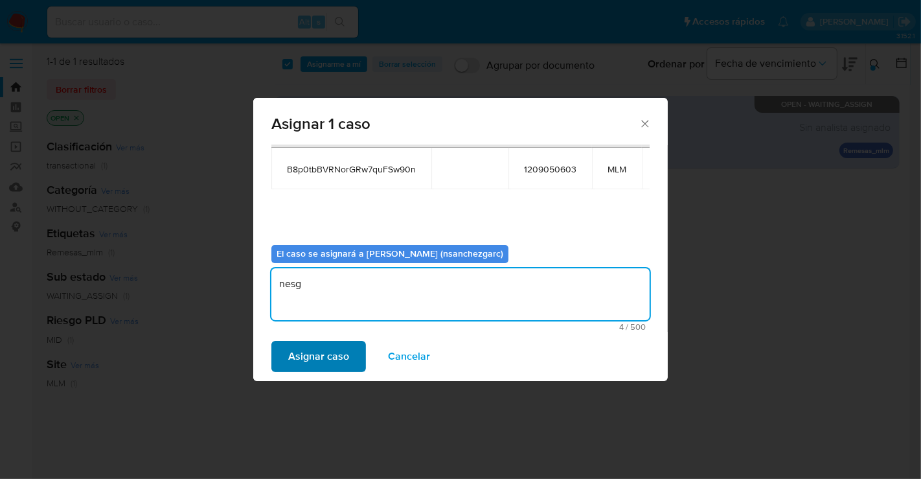
type textarea "nesg"
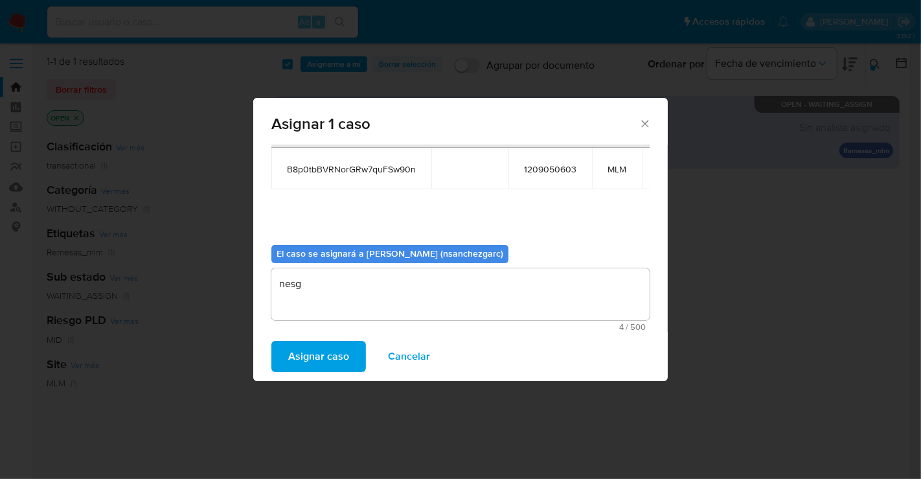
click at [322, 360] on span "Asignar caso" at bounding box center [318, 356] width 61 height 29
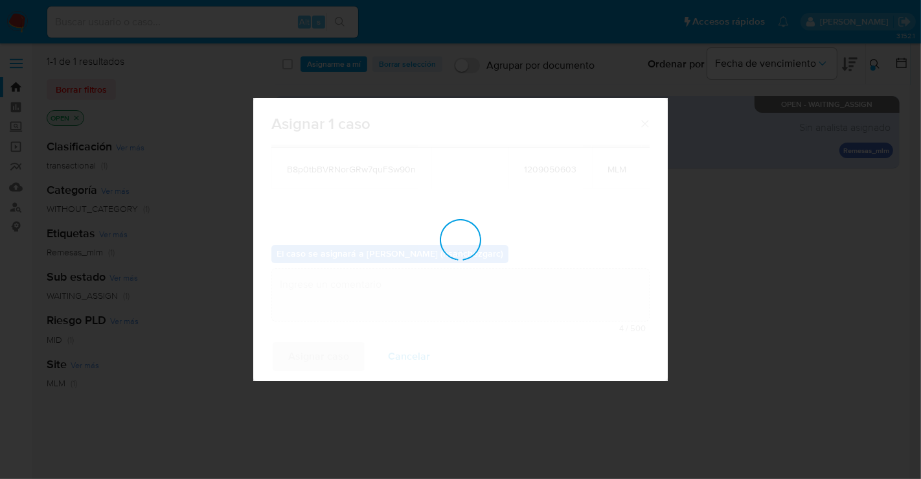
checkbox input "false"
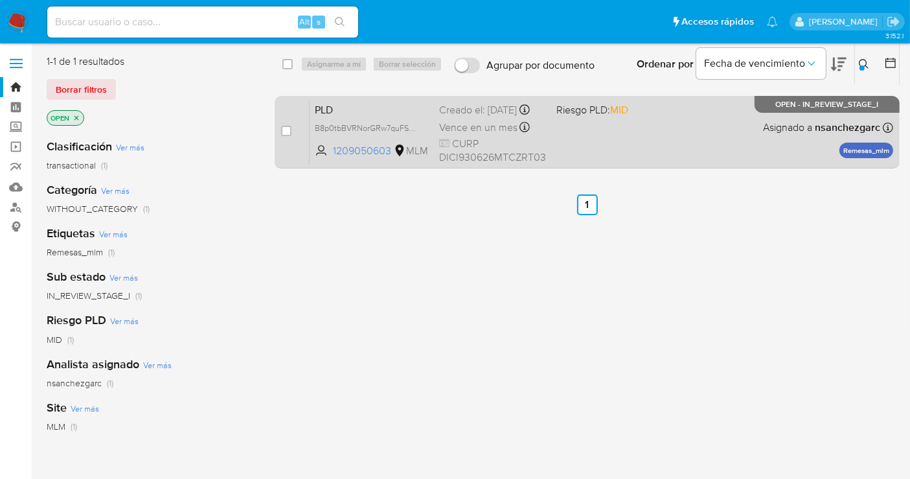
click at [483, 117] on div "Creado el: 12/07/2025 Creado el: 12/07/2025 02:06:57" at bounding box center [492, 110] width 107 height 14
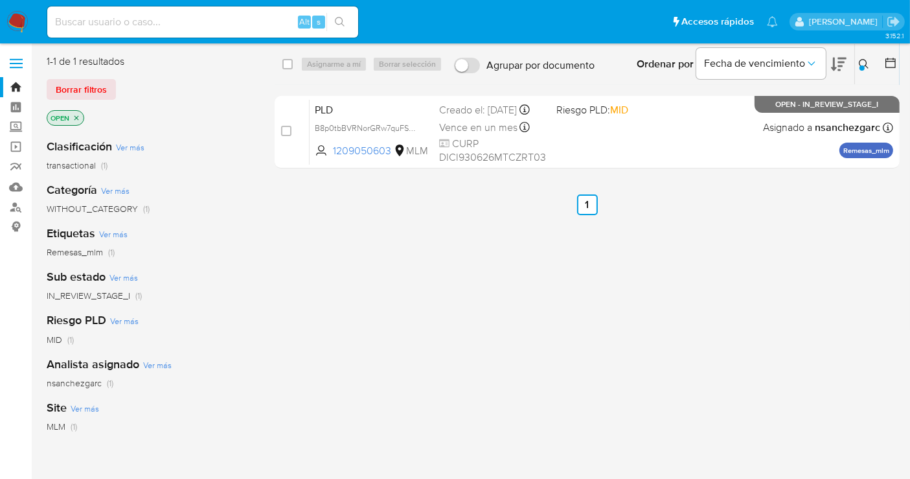
click at [16, 16] on img at bounding box center [17, 22] width 22 height 22
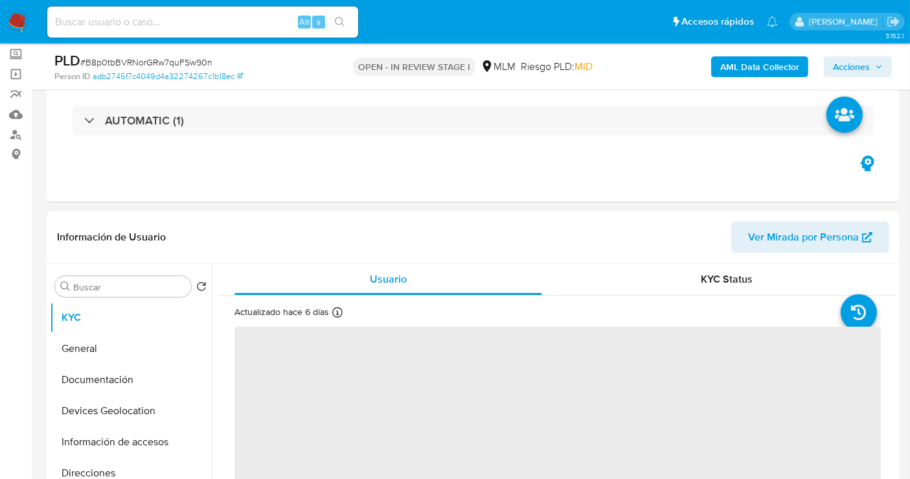
scroll to position [144, 0]
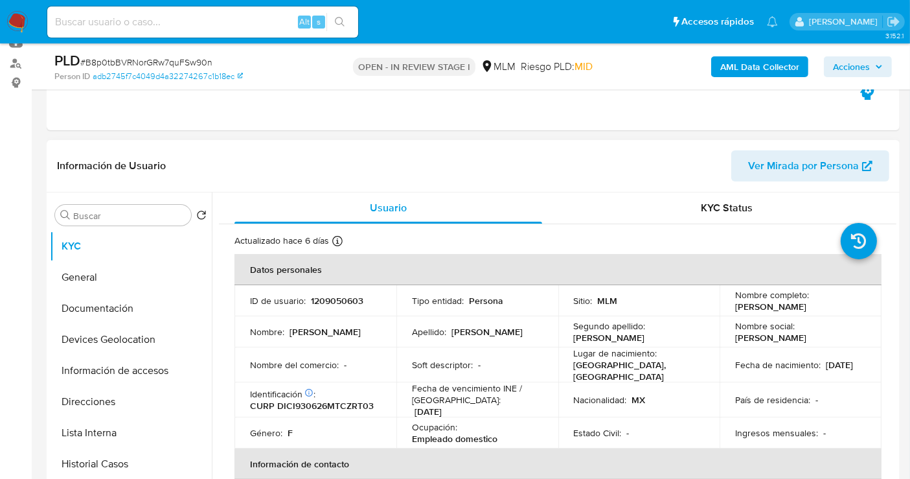
select select "10"
click at [97, 283] on button "General" at bounding box center [126, 277] width 152 height 31
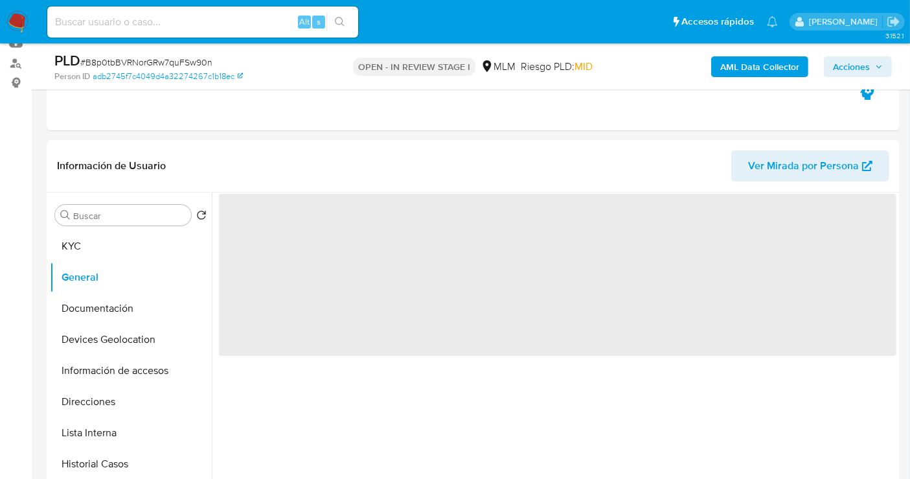
scroll to position [216, 0]
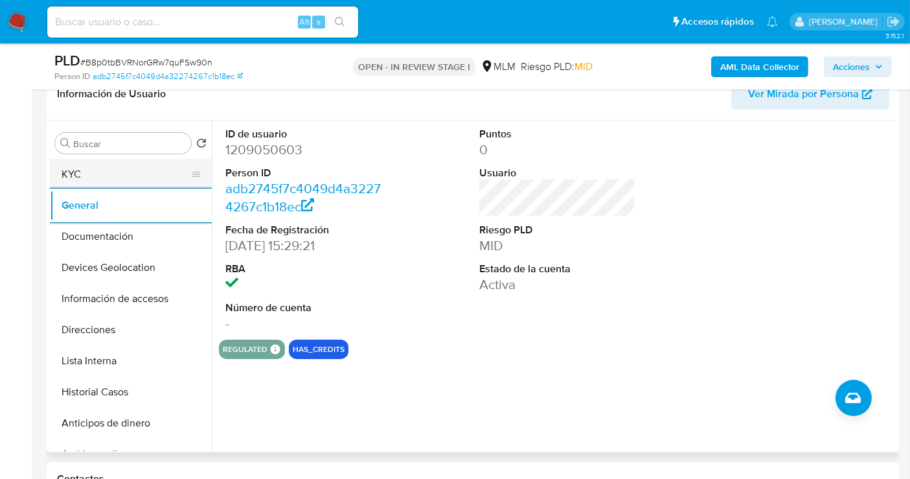
click at [91, 167] on button "KYC" at bounding box center [126, 174] width 152 height 31
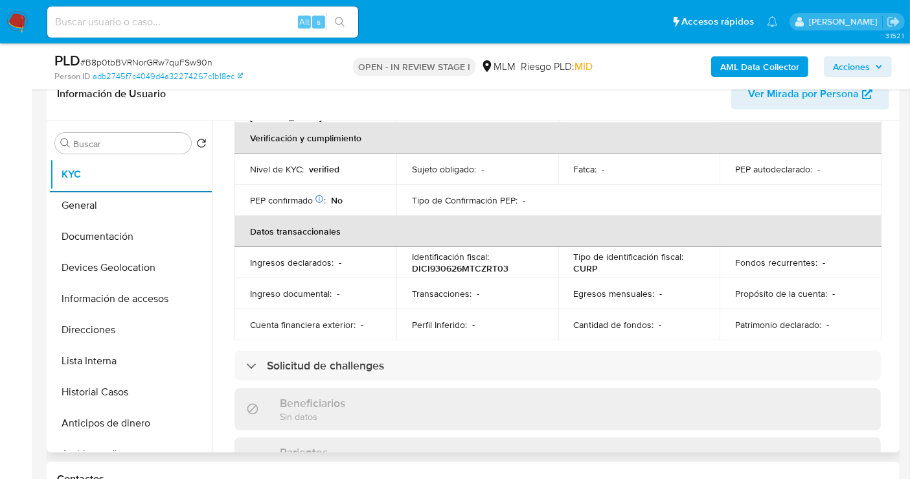
scroll to position [288, 0]
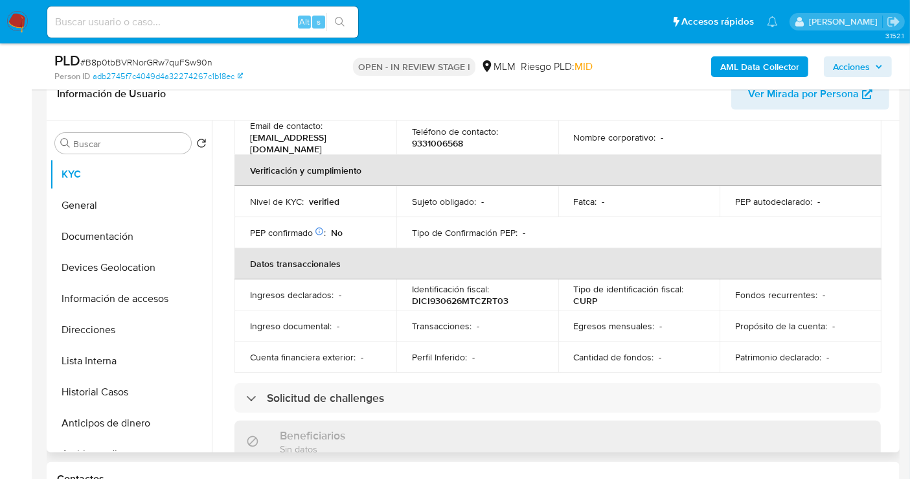
drag, startPoint x: 897, startPoint y: 237, endPoint x: 897, endPoint y: 247, distance: 10.4
click at [897, 247] on div "Buscar Volver al orden por defecto KYC General Documentación Devices Geolocatio…" at bounding box center [473, 287] width 853 height 332
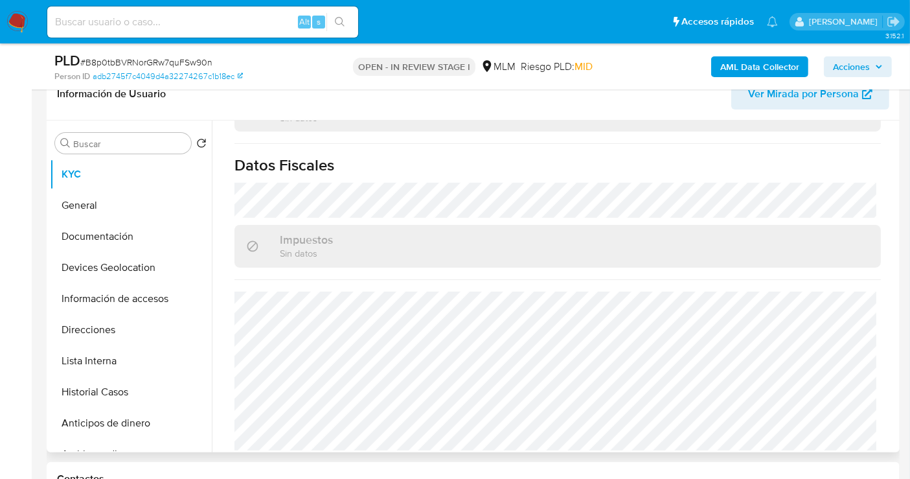
scroll to position [805, 0]
click at [117, 231] on button "Documentación" at bounding box center [126, 236] width 152 height 31
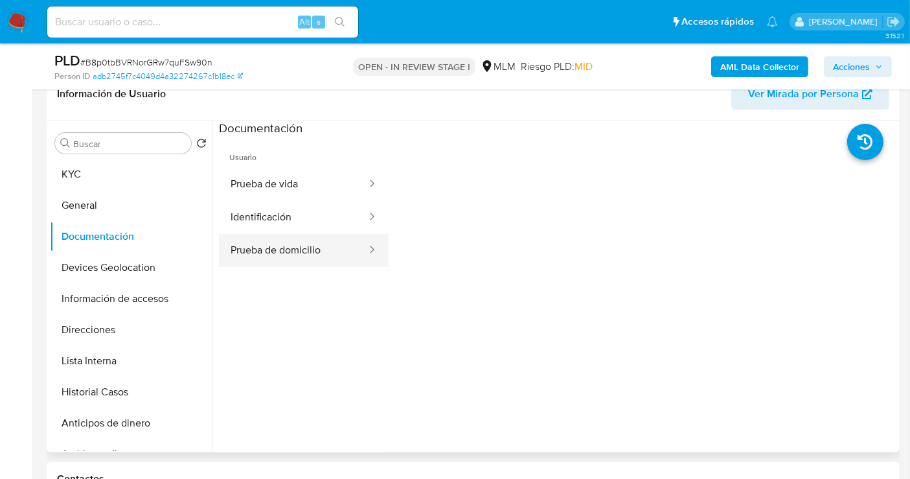
click at [290, 255] on button "Prueba de domicilio" at bounding box center [293, 250] width 149 height 33
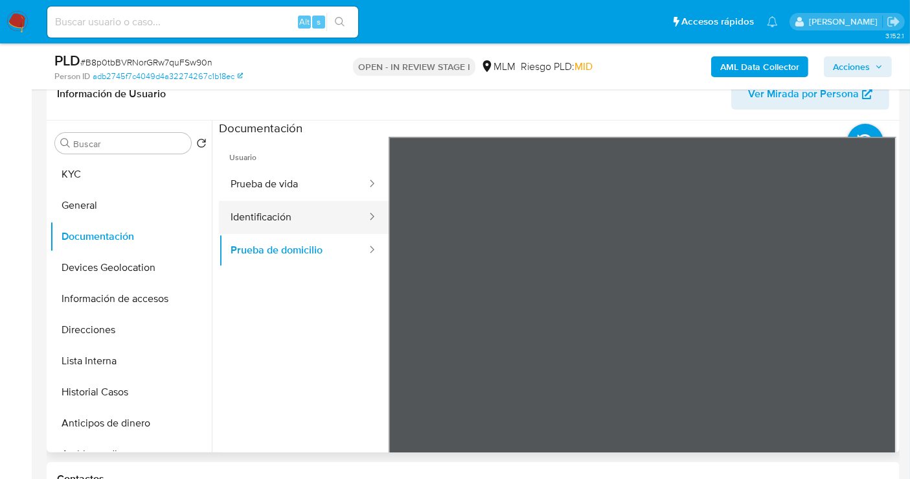
click at [283, 207] on button "Identificación" at bounding box center [293, 217] width 149 height 33
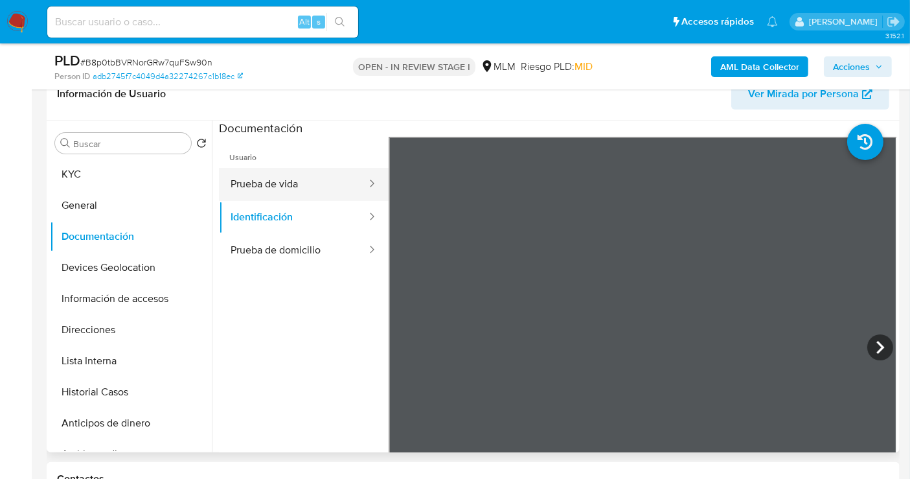
click at [268, 173] on button "Prueba de vida" at bounding box center [293, 184] width 149 height 33
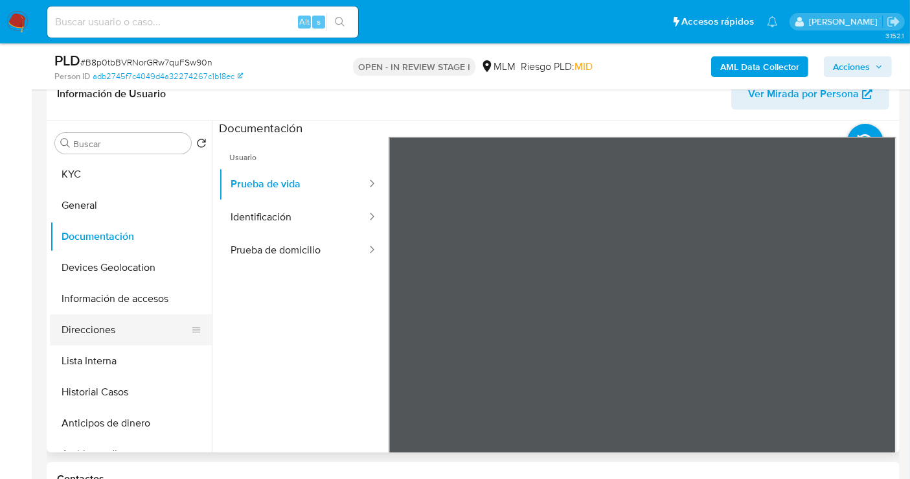
click at [115, 338] on button "Direcciones" at bounding box center [126, 329] width 152 height 31
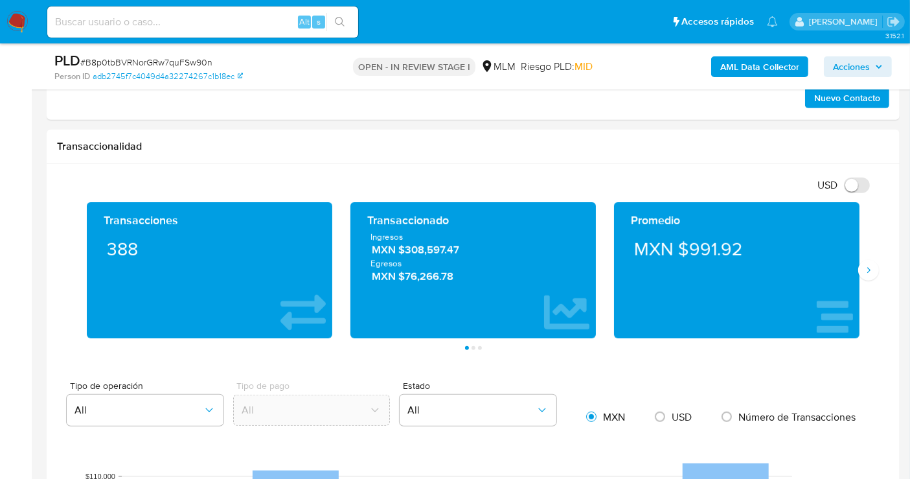
scroll to position [792, 0]
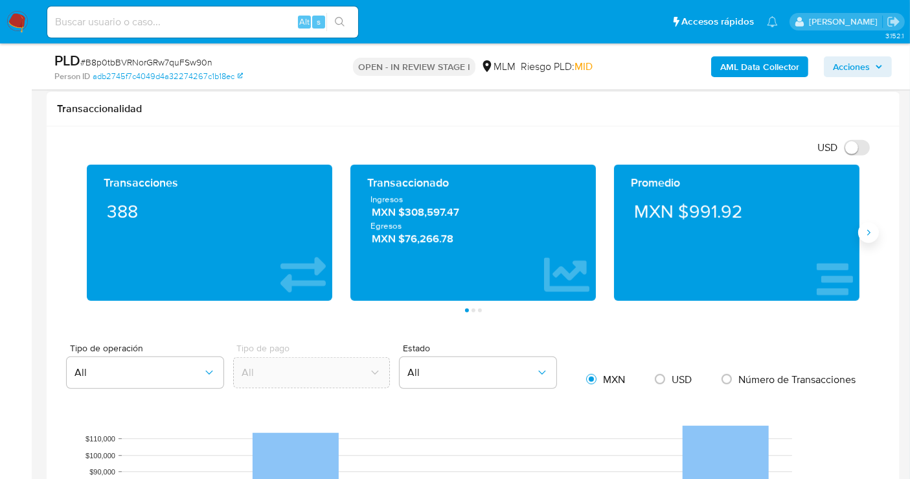
click at [867, 237] on button "Siguiente" at bounding box center [869, 232] width 21 height 21
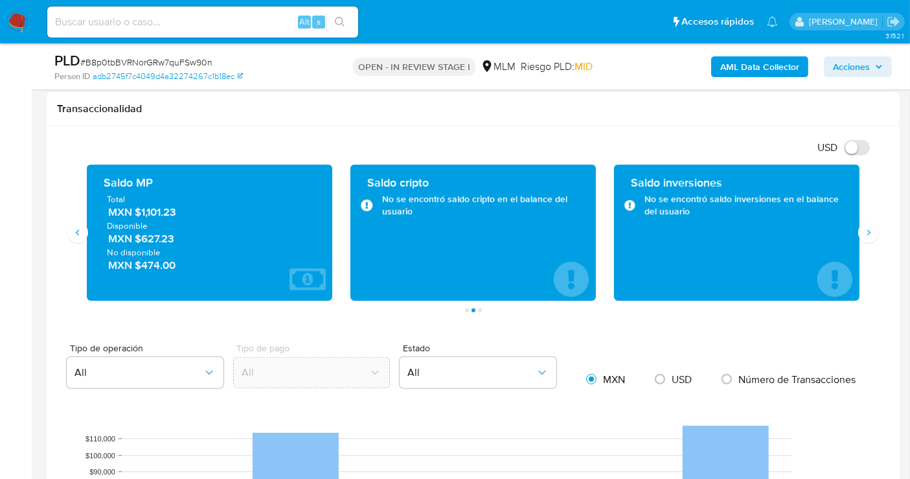
click at [155, 213] on span "MXN $1,101.23" at bounding box center [210, 212] width 204 height 15
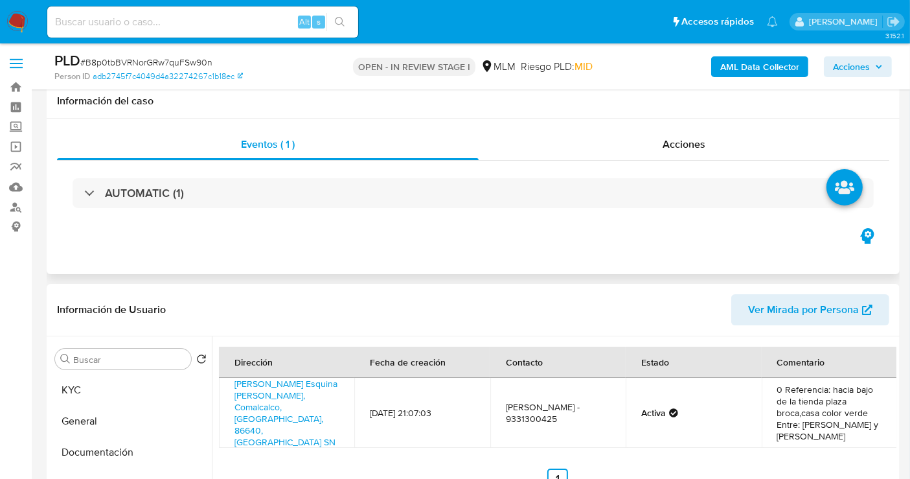
scroll to position [288, 0]
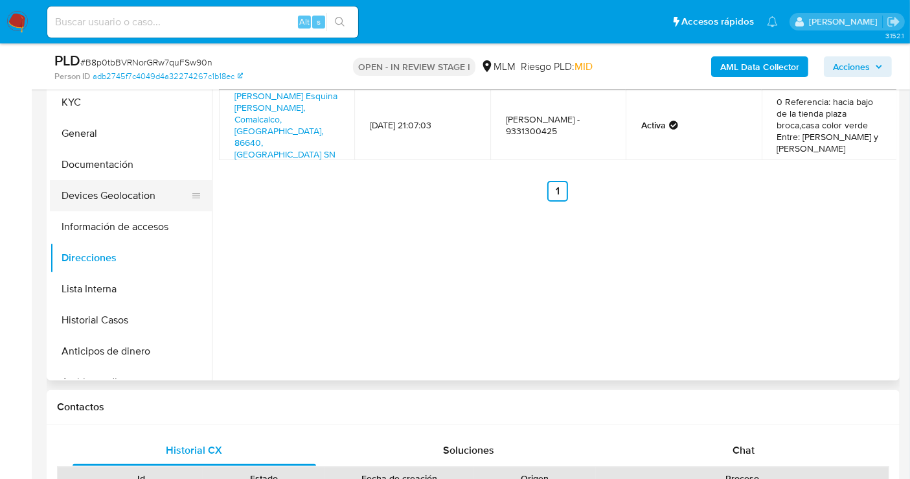
click at [129, 188] on button "Devices Geolocation" at bounding box center [126, 195] width 152 height 31
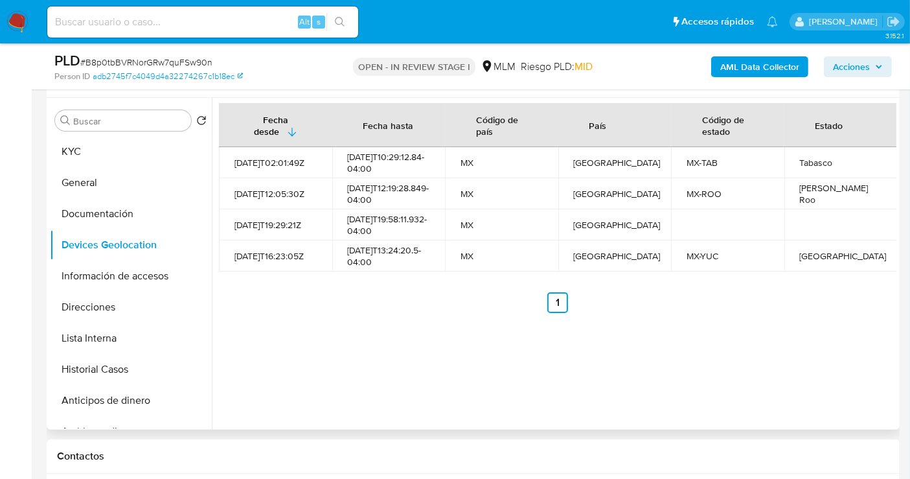
scroll to position [216, 0]
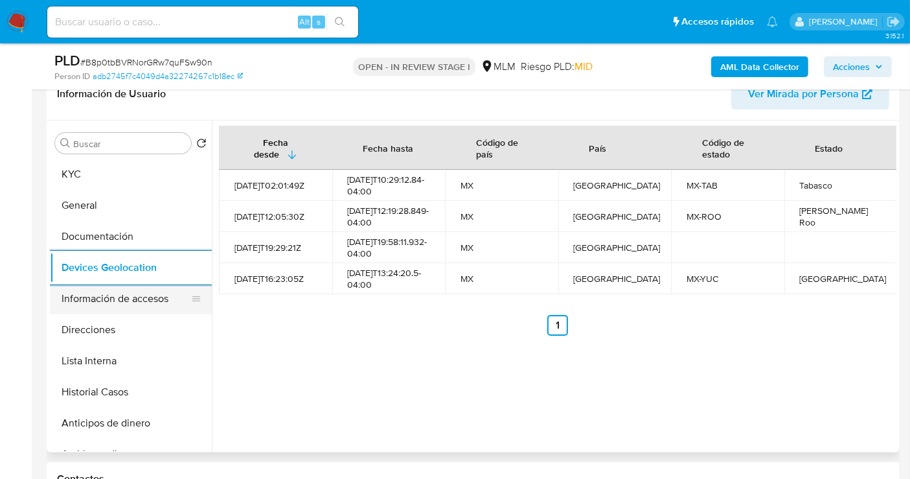
click at [135, 294] on button "Información de accesos" at bounding box center [126, 298] width 152 height 31
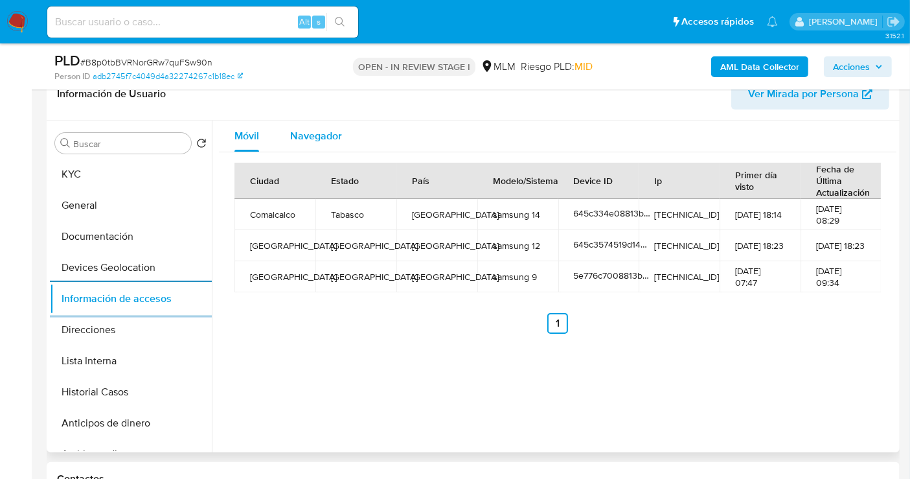
click at [309, 132] on span "Navegador" at bounding box center [316, 135] width 52 height 15
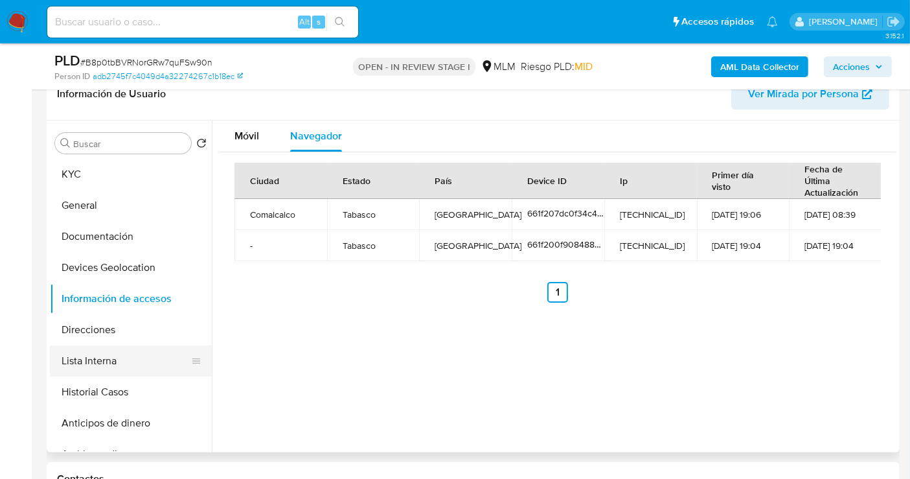
click at [97, 352] on button "Lista Interna" at bounding box center [126, 360] width 152 height 31
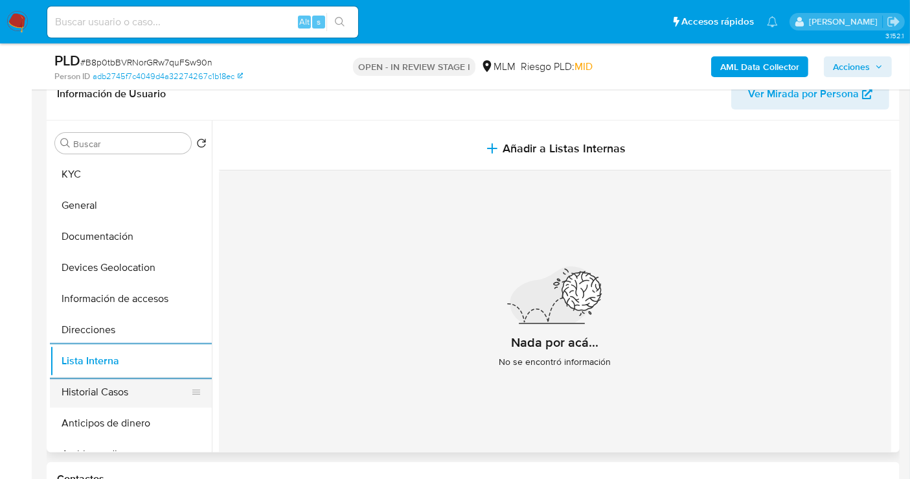
click at [115, 397] on button "Historial Casos" at bounding box center [126, 391] width 152 height 31
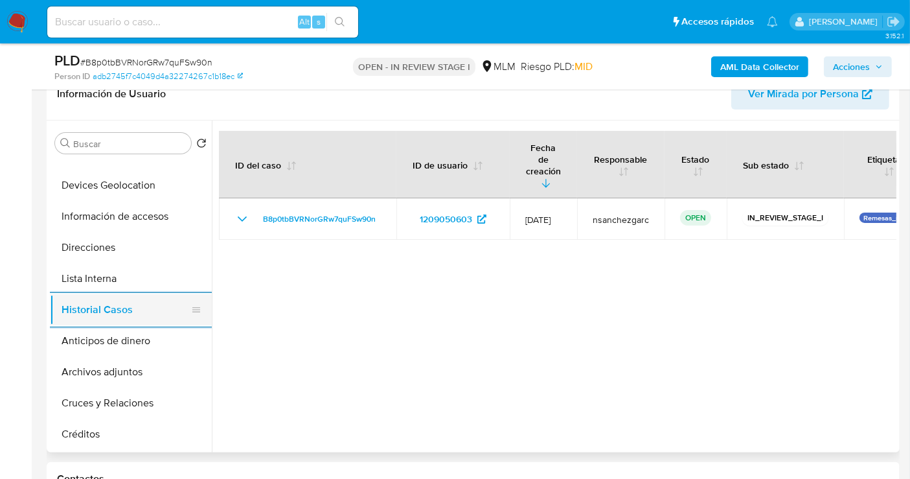
scroll to position [144, 0]
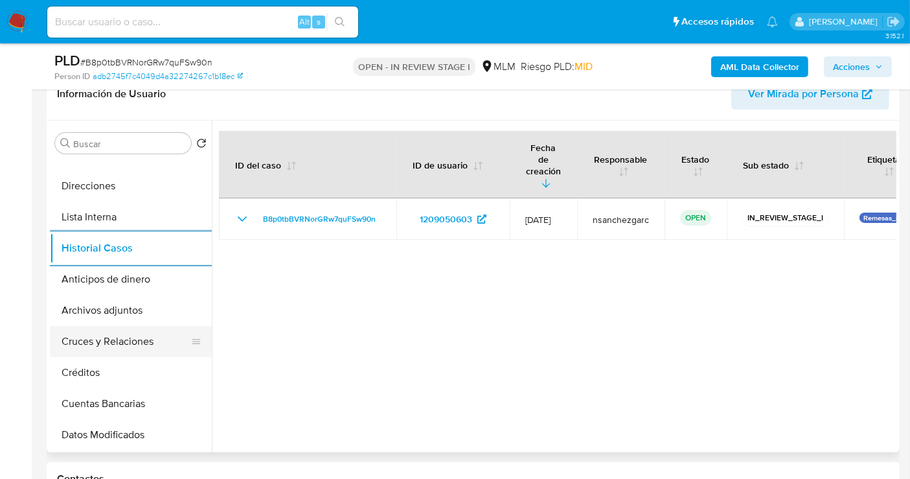
click at [102, 340] on button "Cruces y Relaciones" at bounding box center [126, 341] width 152 height 31
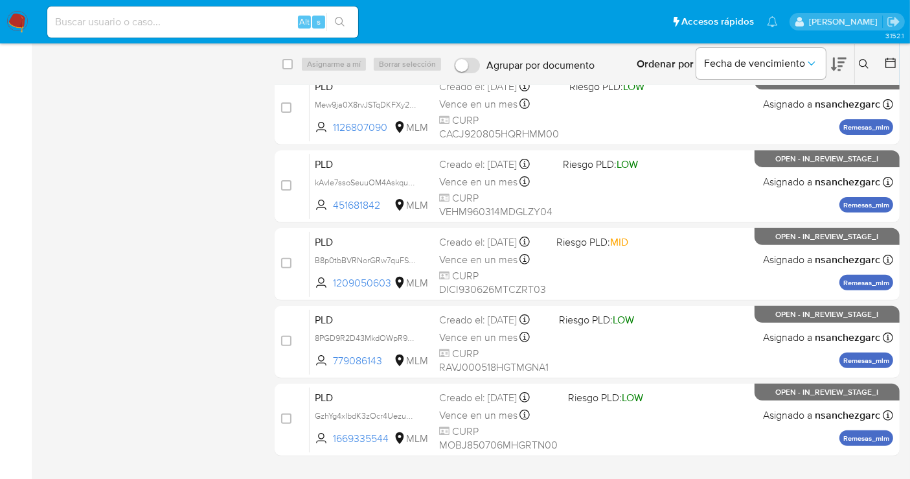
scroll to position [432, 0]
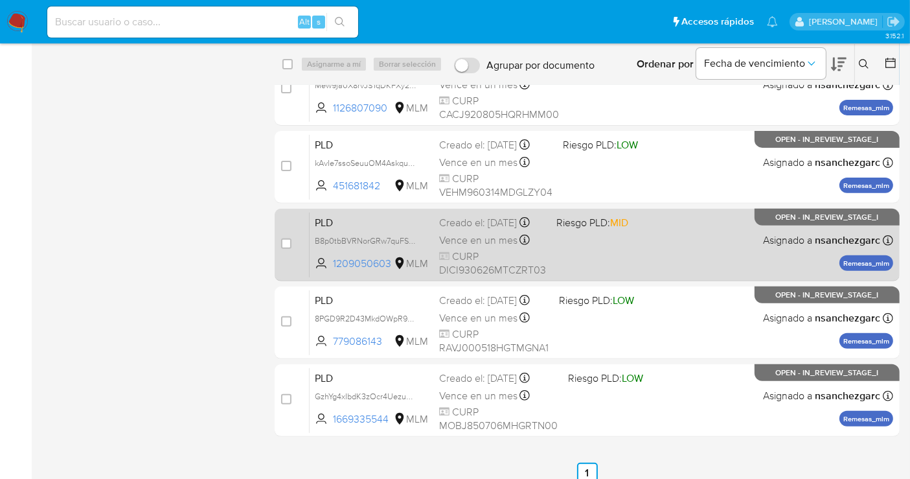
click at [488, 245] on span "Vence en un mes" at bounding box center [478, 240] width 78 height 14
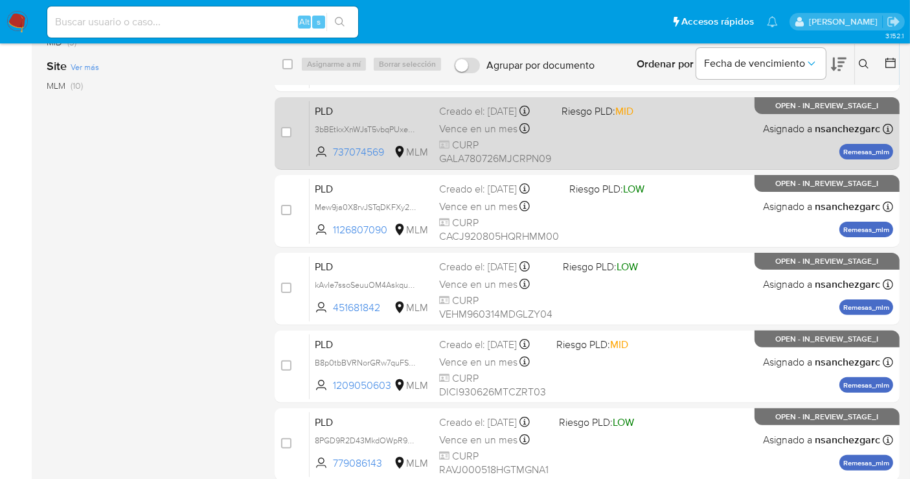
scroll to position [360, 0]
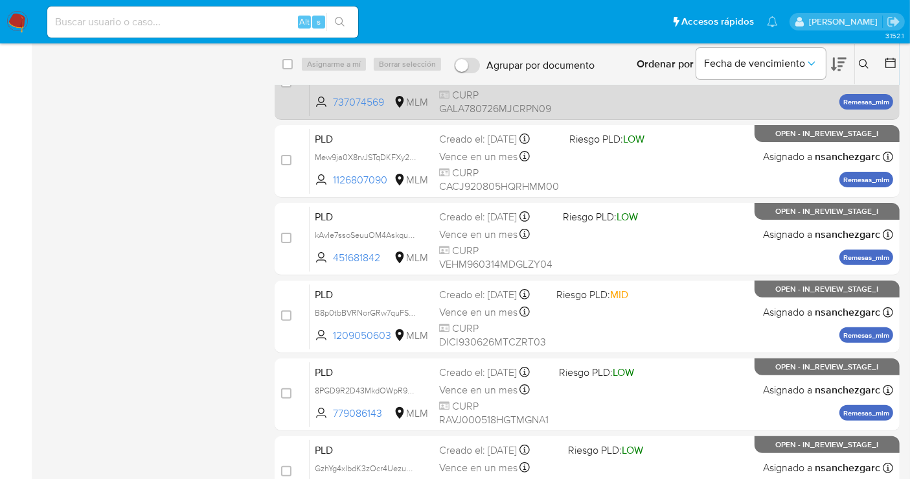
click at [472, 107] on span "CURP GALA780726MJCRPN09" at bounding box center [495, 102] width 112 height 28
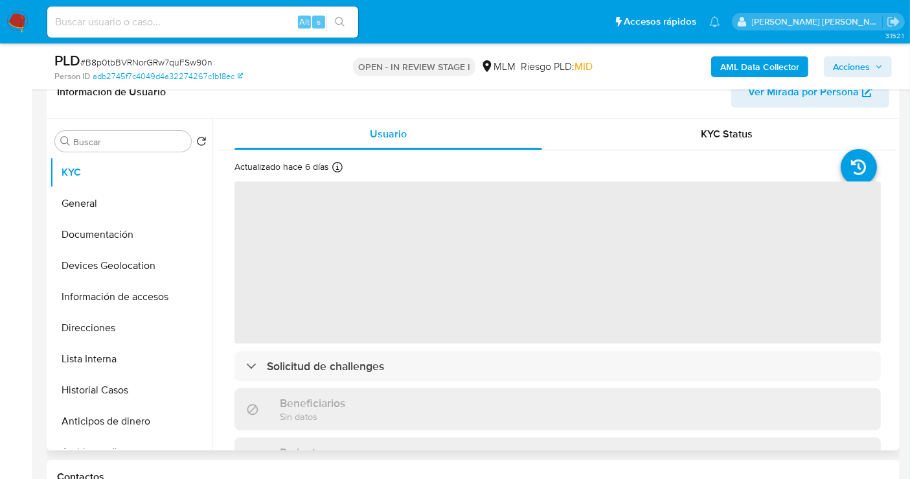
scroll to position [288, 0]
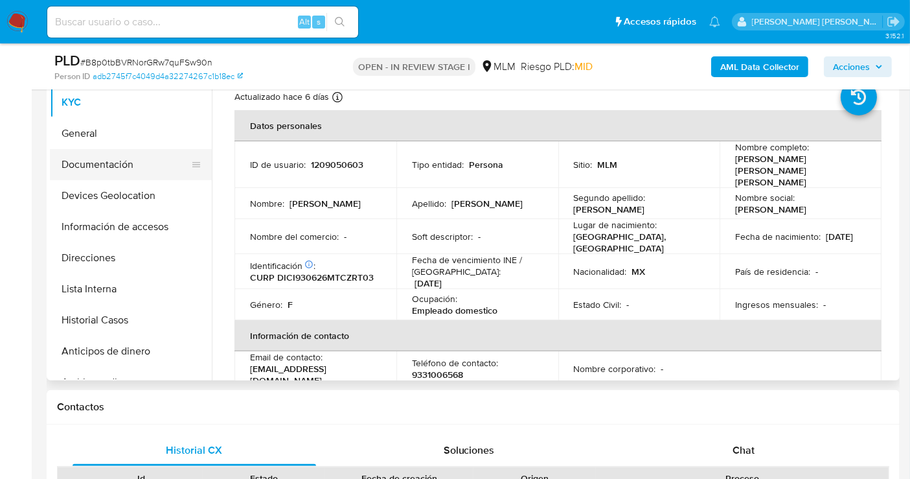
select select "10"
click at [91, 138] on button "General" at bounding box center [126, 133] width 152 height 31
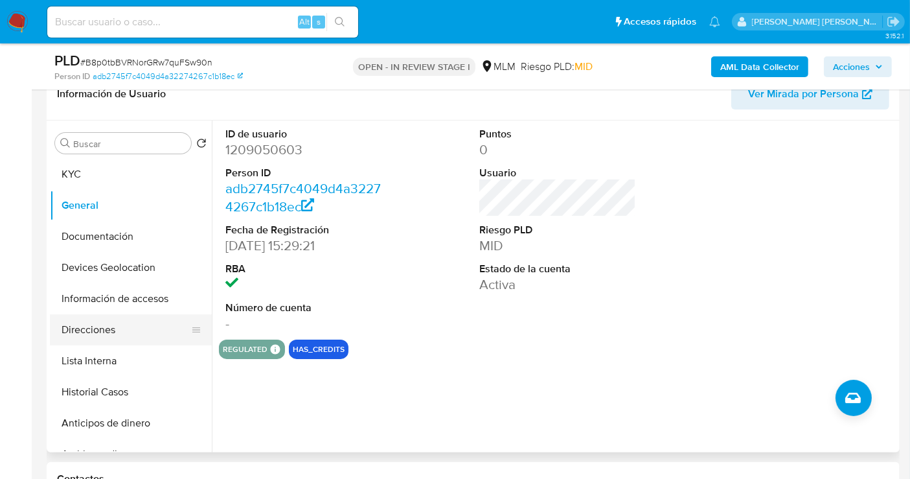
scroll to position [216, 0]
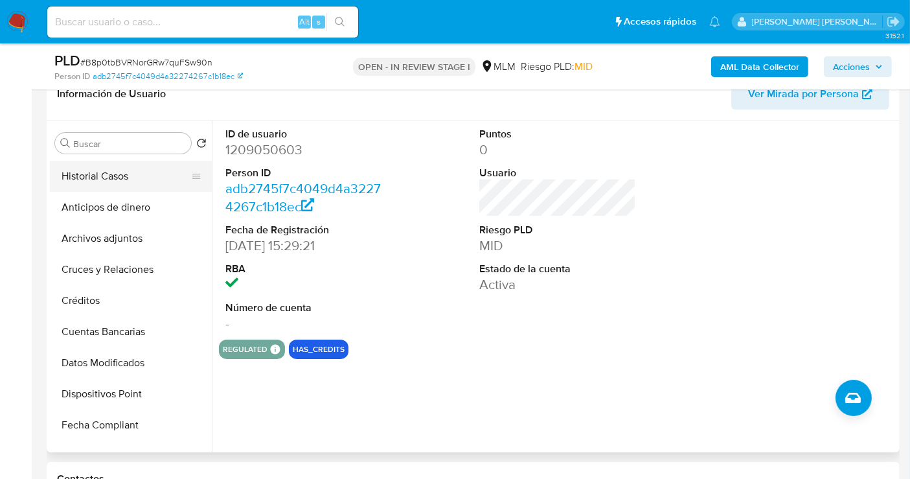
click at [104, 175] on button "Historial Casos" at bounding box center [126, 176] width 152 height 31
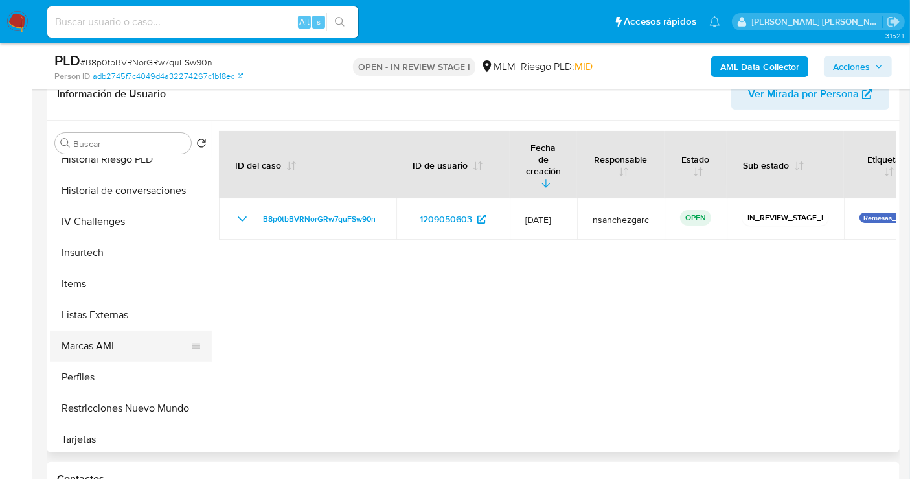
scroll to position [516, 0]
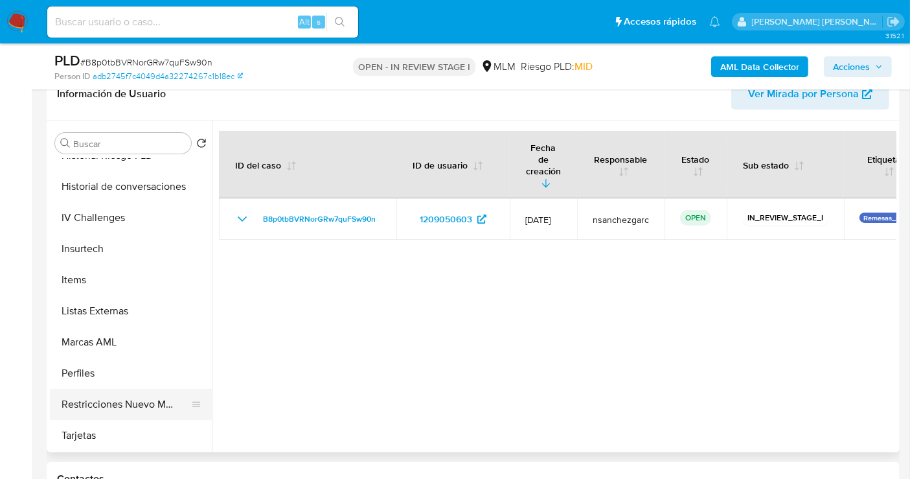
click at [130, 409] on button "Restricciones Nuevo Mundo" at bounding box center [126, 404] width 152 height 31
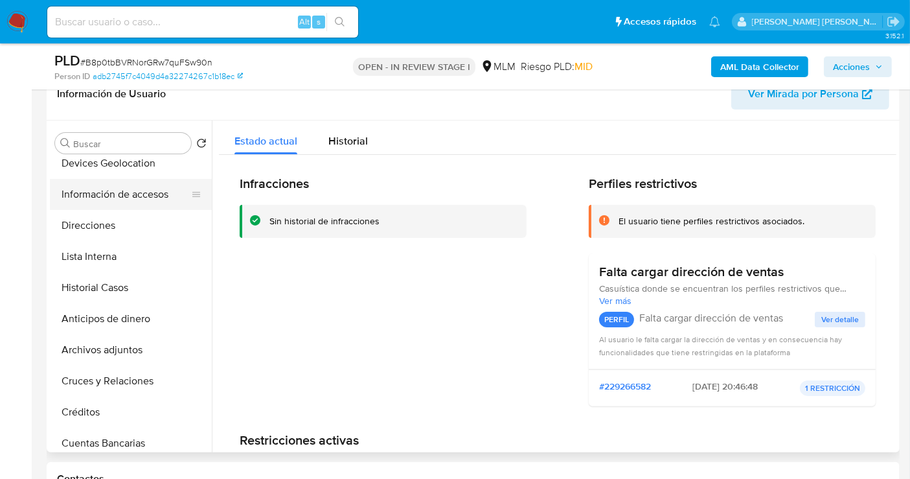
scroll to position [0, 0]
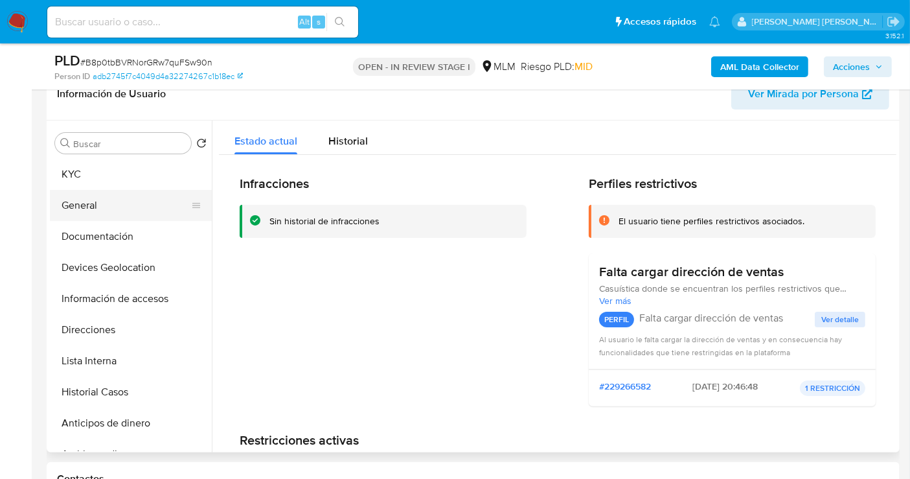
click at [86, 207] on button "General" at bounding box center [126, 205] width 152 height 31
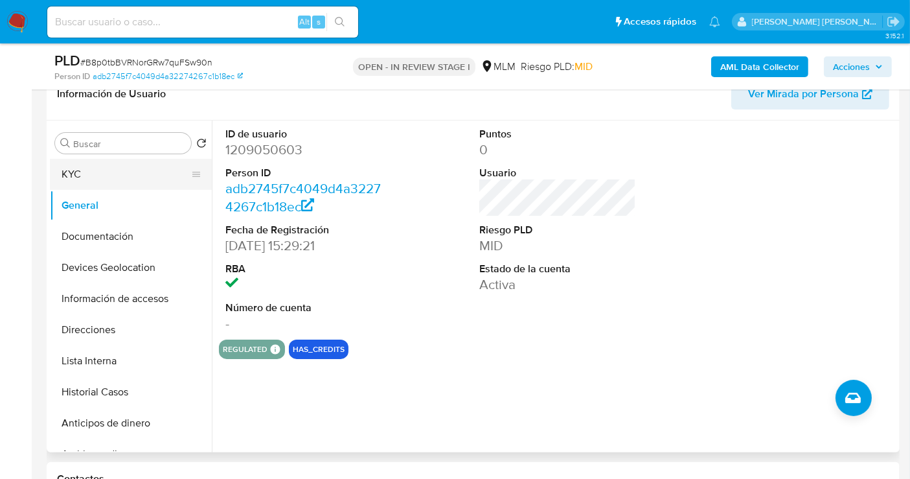
click at [79, 178] on button "KYC" at bounding box center [126, 174] width 152 height 31
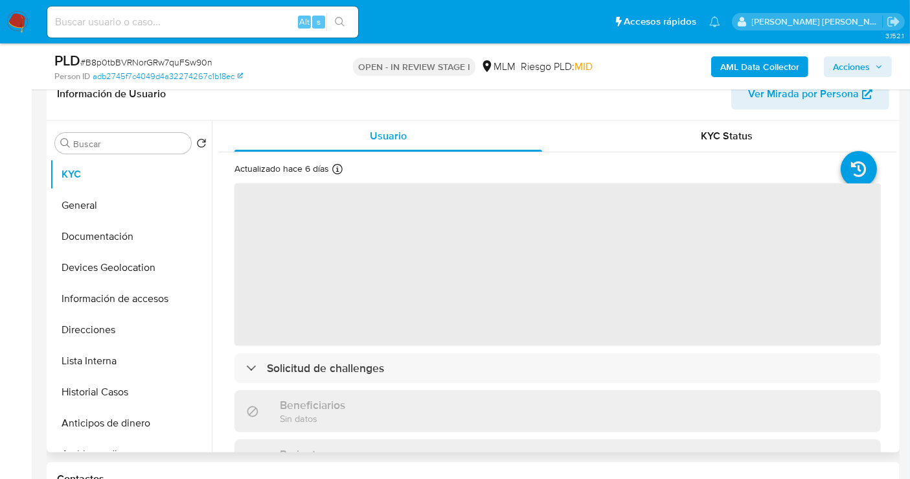
scroll to position [72, 0]
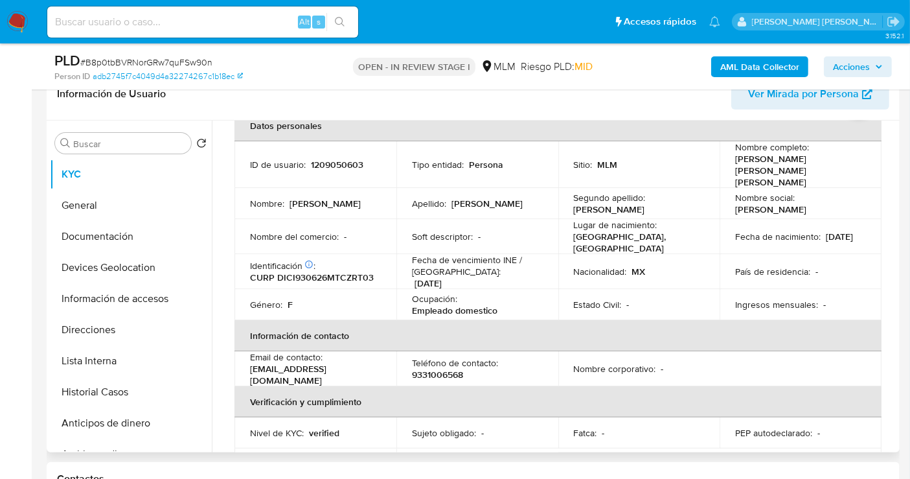
drag, startPoint x: 367, startPoint y: 356, endPoint x: 246, endPoint y: 356, distance: 120.5
click at [246, 356] on td "Email de contacto : [EMAIL_ADDRESS][DOMAIN_NAME]" at bounding box center [316, 368] width 162 height 35
copy p "[EMAIL_ADDRESS][DOMAIN_NAME]"
click at [429, 359] on td "Teléfono de contacto : [PHONE_NUMBER]" at bounding box center [478, 368] width 162 height 35
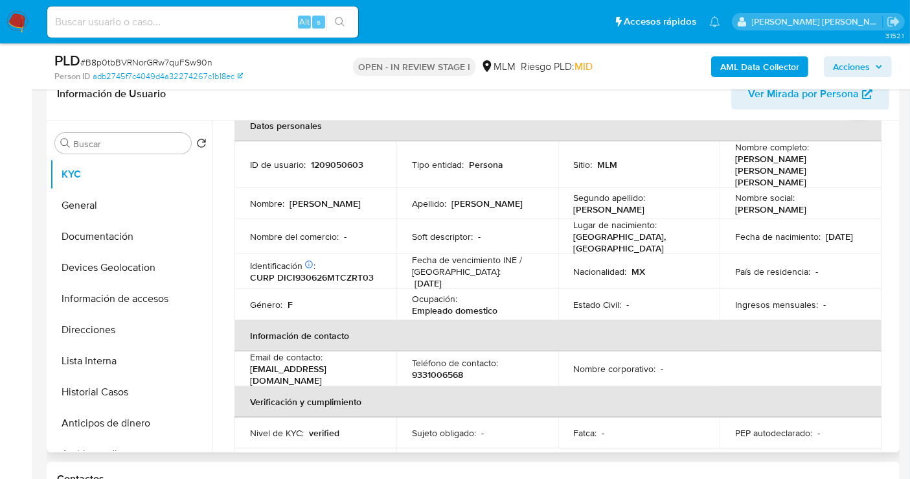
click at [424, 369] on p "9331006568" at bounding box center [437, 375] width 51 height 12
copy p "9331006568"
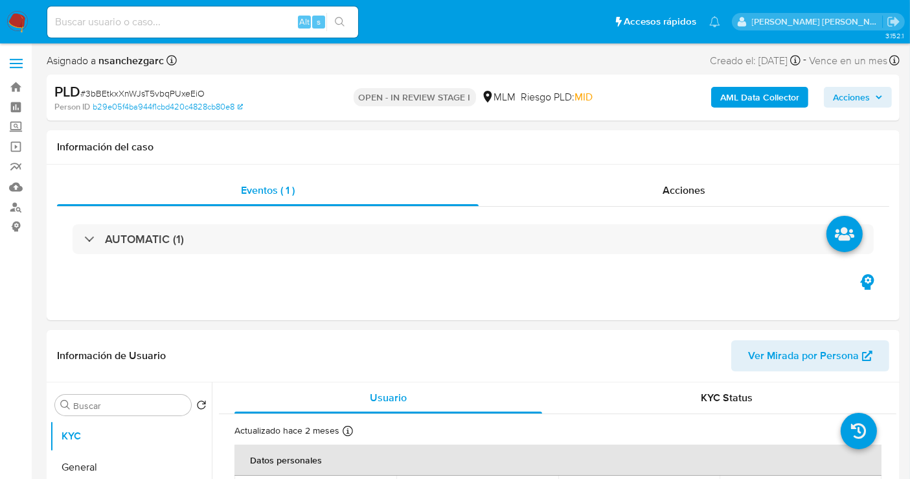
select select "10"
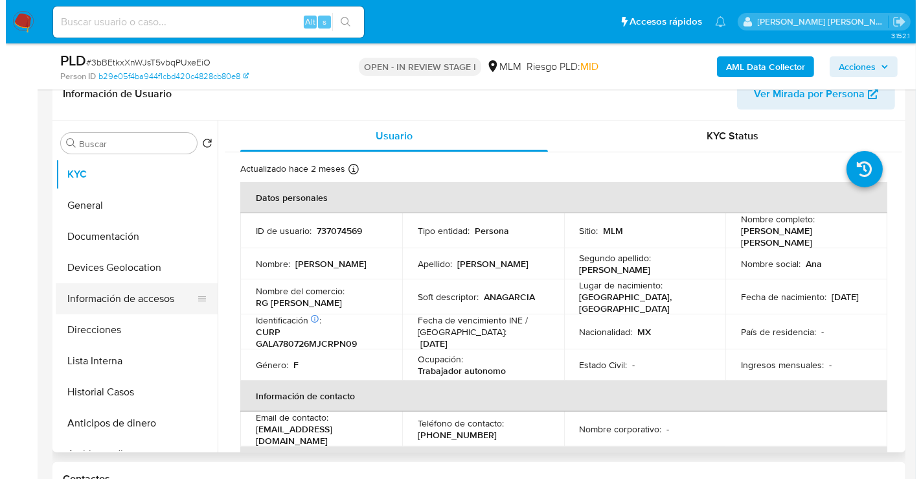
scroll to position [72, 0]
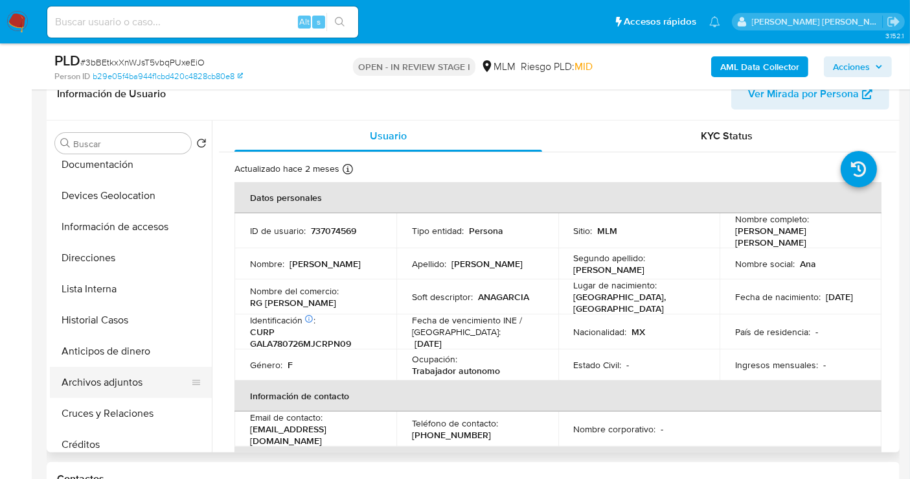
click at [130, 386] on button "Archivos adjuntos" at bounding box center [126, 382] width 152 height 31
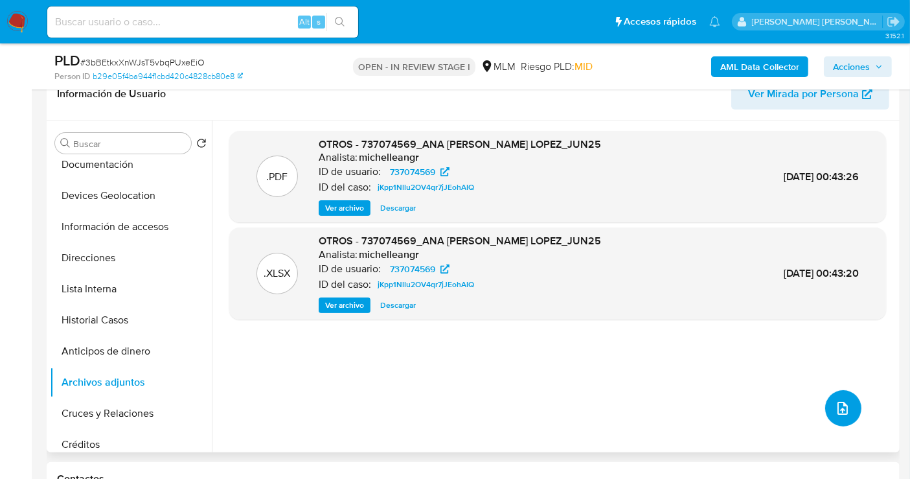
click at [836, 410] on icon "upload-file" at bounding box center [843, 408] width 16 height 16
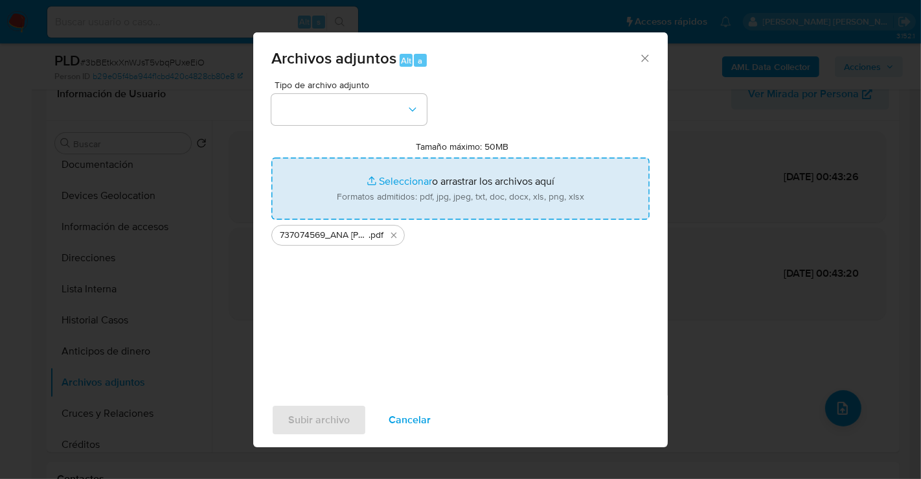
type input "C:\fakepath\737074569_ANA [PERSON_NAME] LOPEZ_JUL25.xlsx"
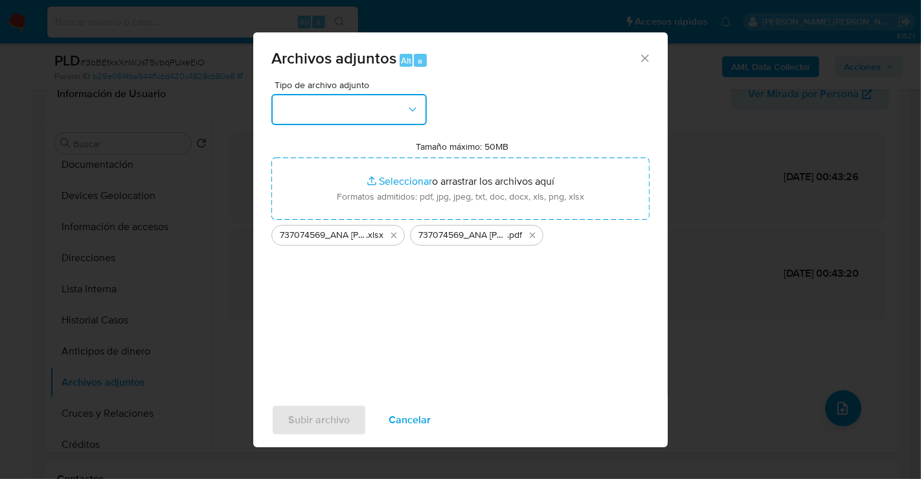
click at [365, 108] on button "button" at bounding box center [350, 109] width 156 height 31
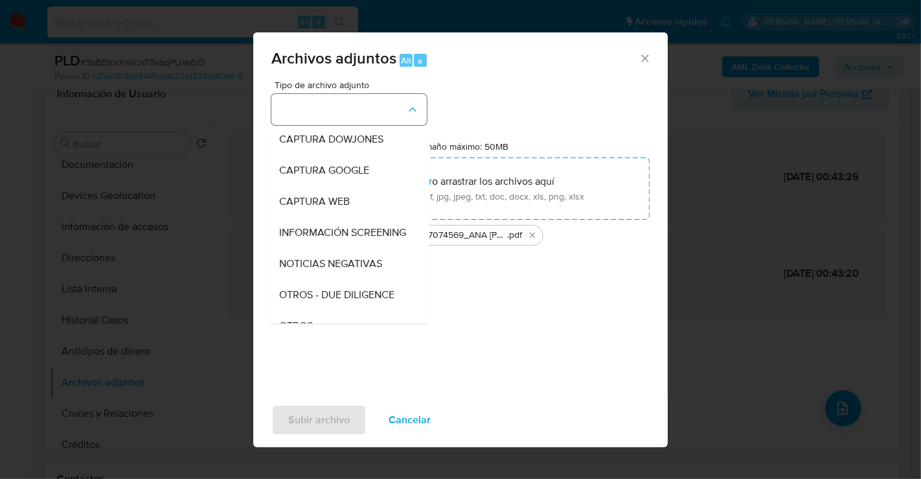
scroll to position [67, 0]
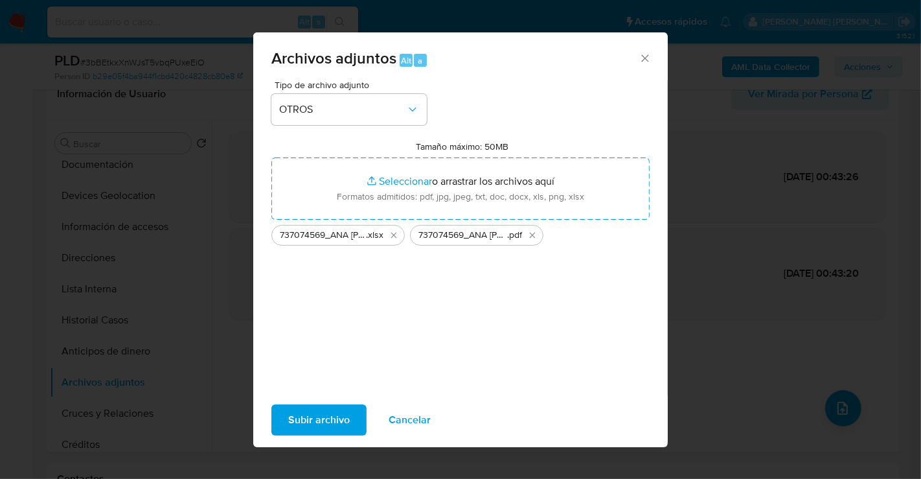
click at [331, 417] on span "Subir archivo" at bounding box center [319, 420] width 62 height 29
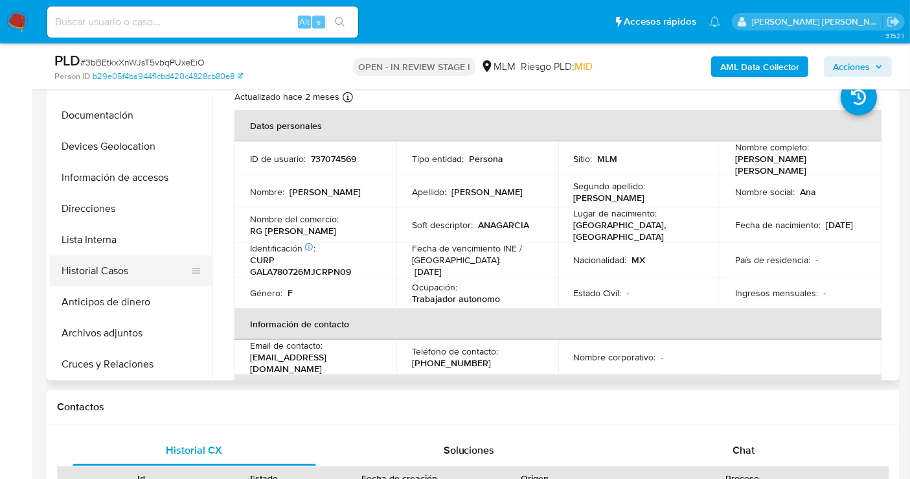
scroll to position [72, 0]
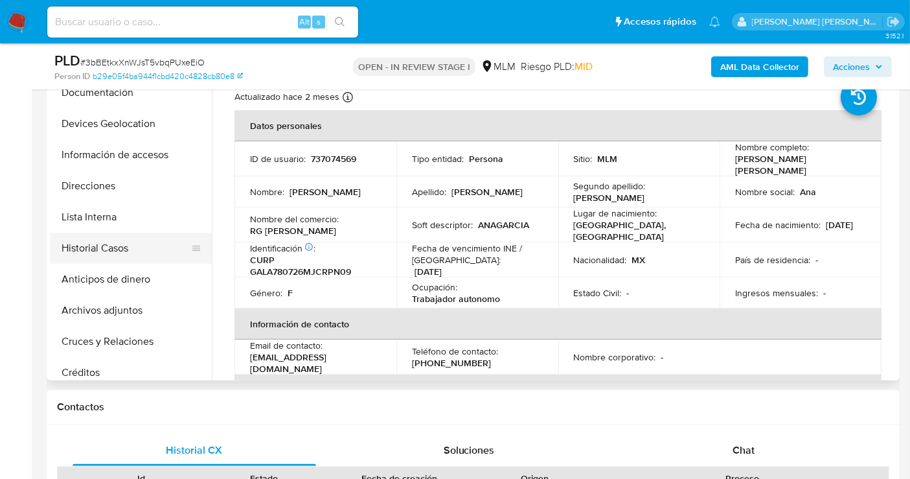
select select "10"
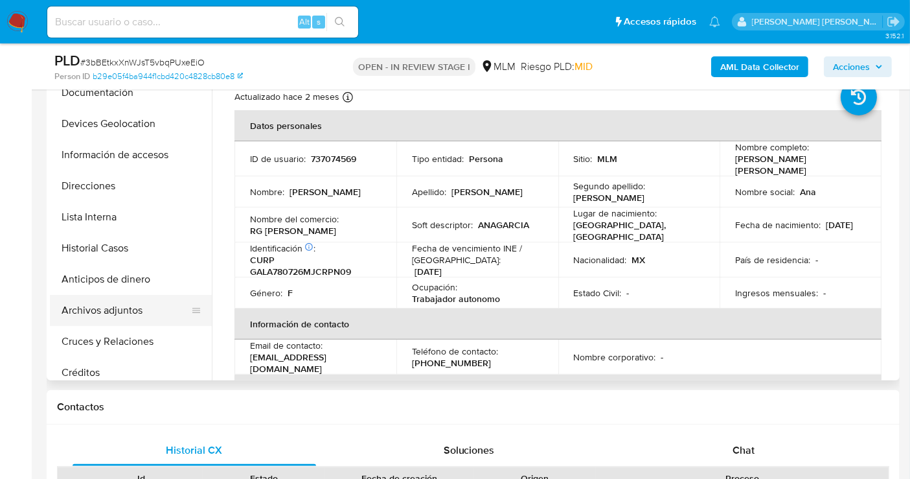
click at [107, 310] on button "Archivos adjuntos" at bounding box center [126, 310] width 152 height 31
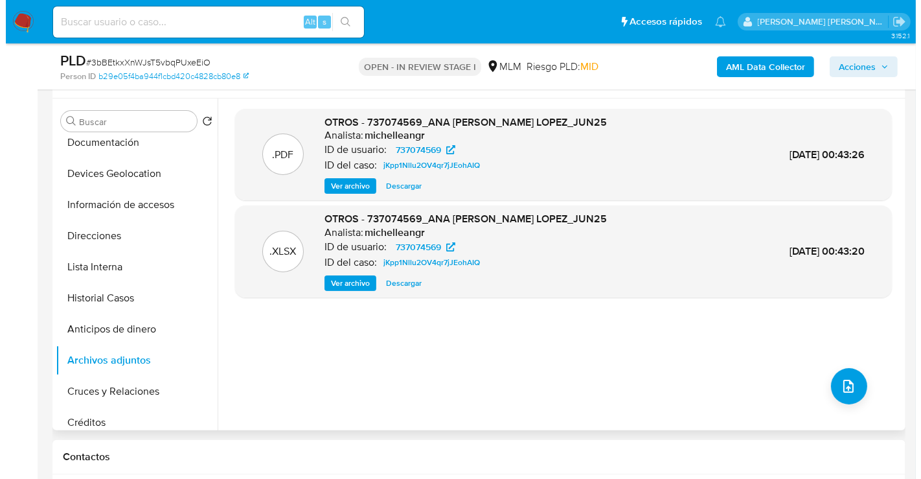
scroll to position [216, 0]
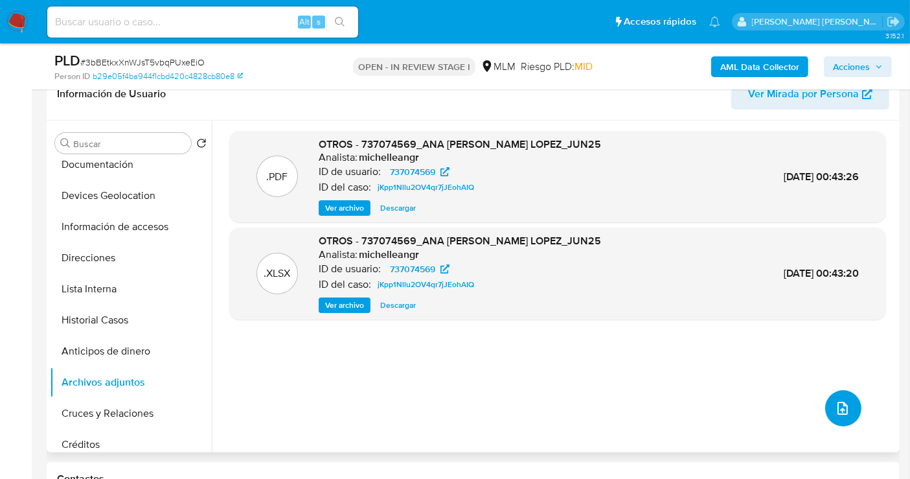
click at [828, 408] on button "upload-file" at bounding box center [844, 408] width 36 height 36
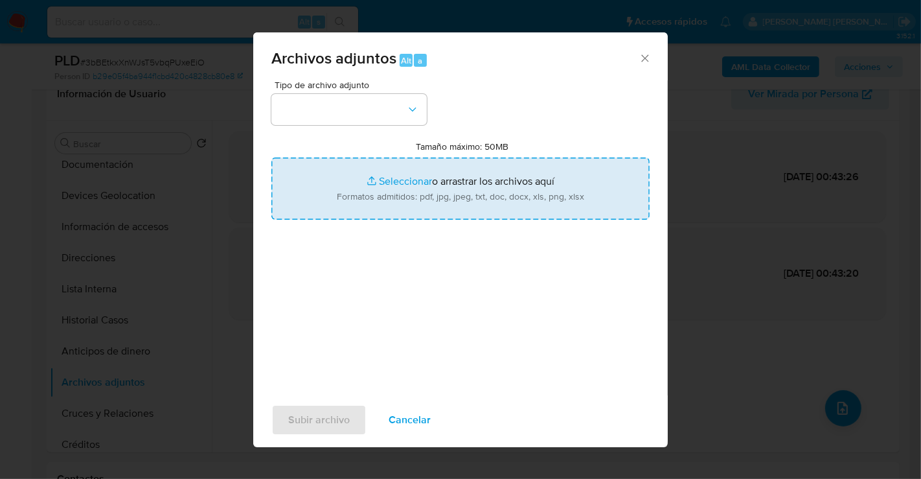
type input "C:\fakepath\737074569_ANA [PERSON_NAME] LOPEZ_JUL25.xlsx"
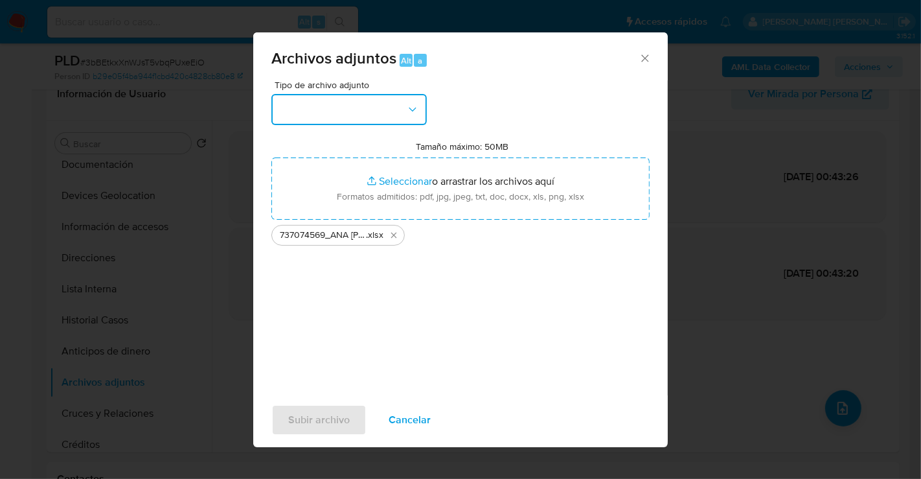
click at [353, 111] on button "button" at bounding box center [350, 109] width 156 height 31
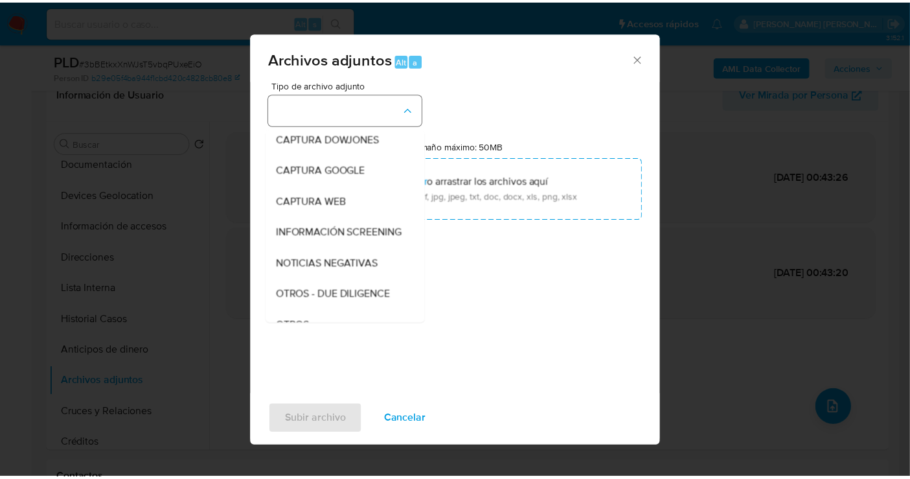
scroll to position [67, 0]
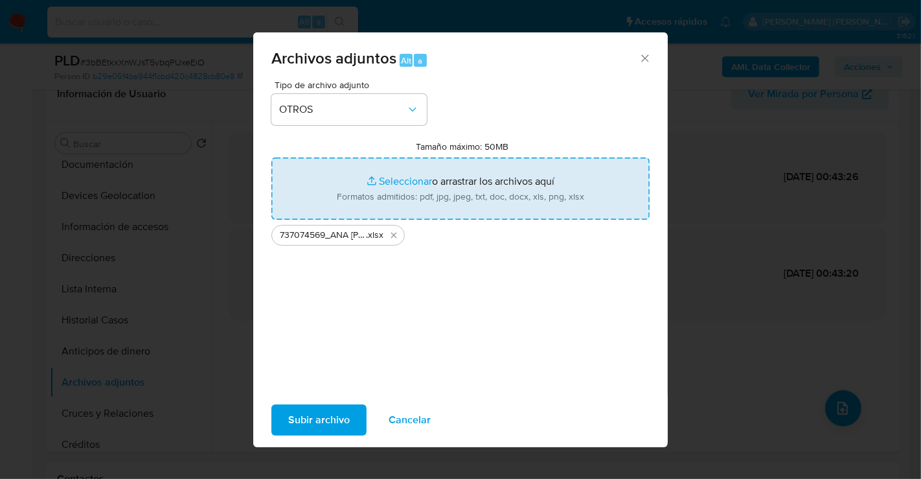
type input "C:\fakepath\737074569_ANA MARIA GARCIA LOPEZ_JUL25.pdf"
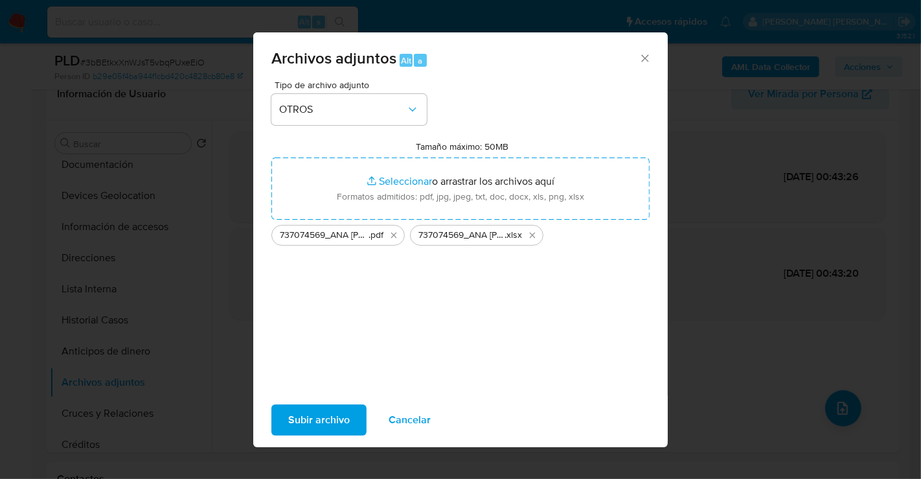
click at [347, 415] on span "Subir archivo" at bounding box center [319, 420] width 62 height 29
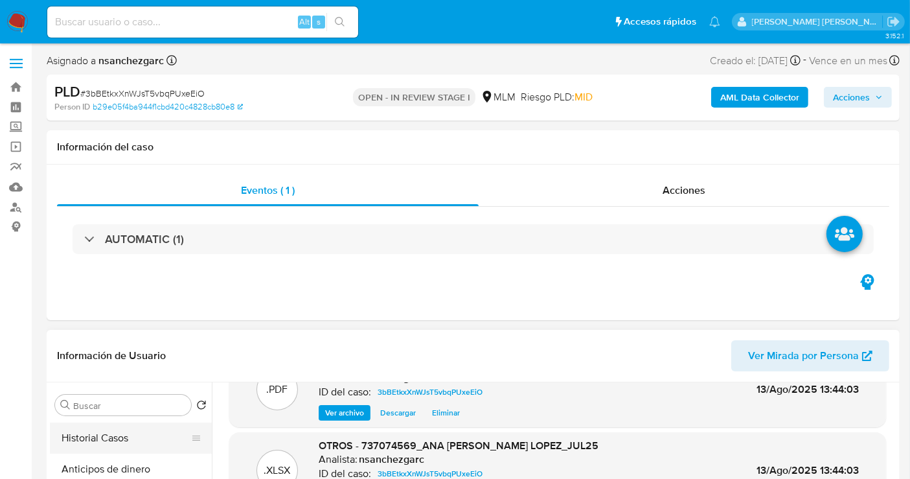
scroll to position [0, 0]
click at [87, 437] on button "KYC" at bounding box center [126, 436] width 152 height 31
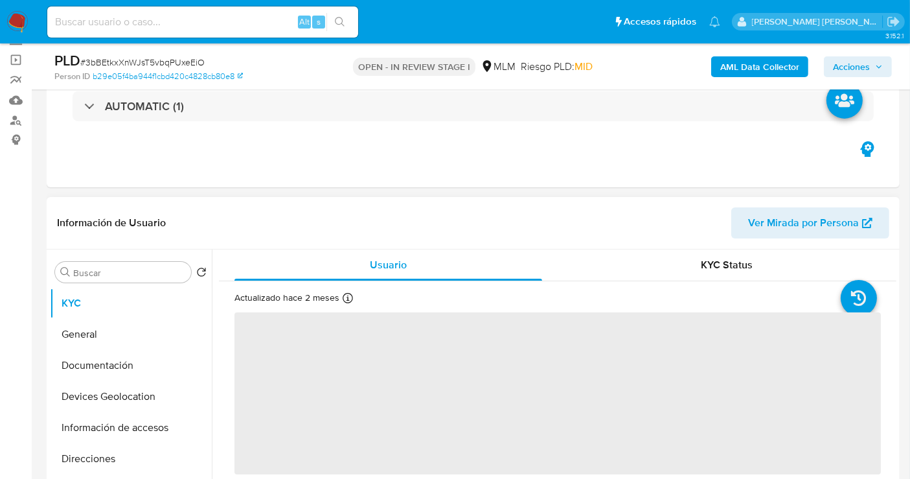
scroll to position [144, 0]
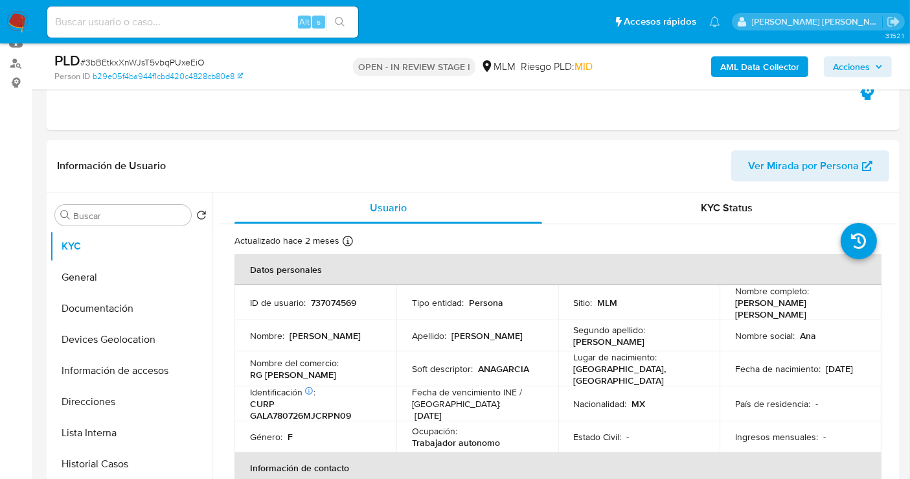
click at [855, 64] on span "Acciones" at bounding box center [851, 66] width 37 height 21
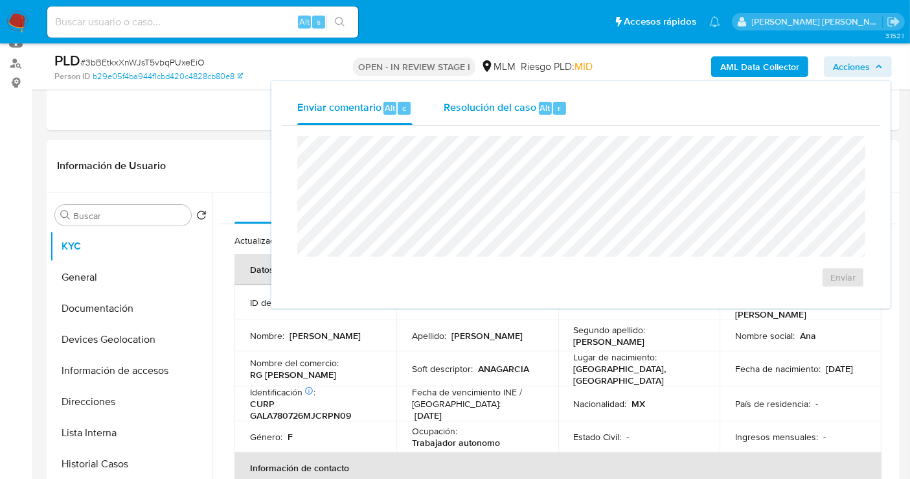
click at [503, 113] on span "Resolución del caso" at bounding box center [490, 107] width 93 height 15
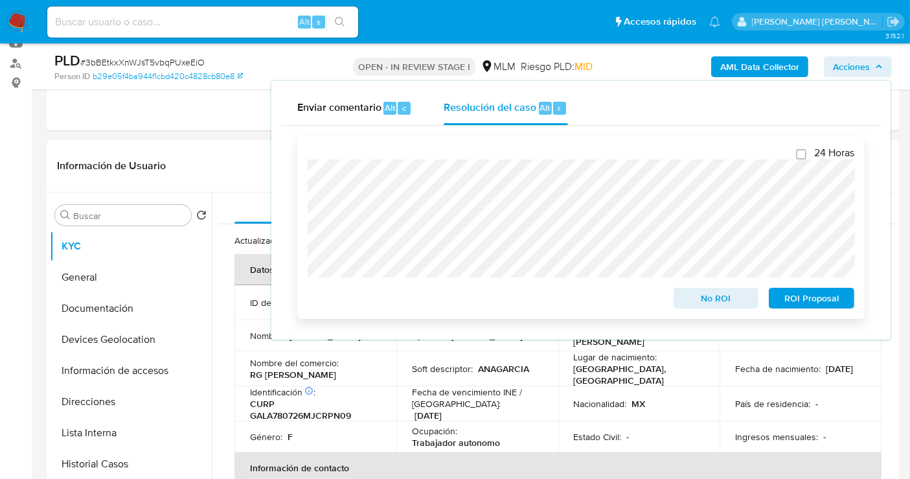
click at [712, 305] on span "No ROI" at bounding box center [716, 298] width 67 height 18
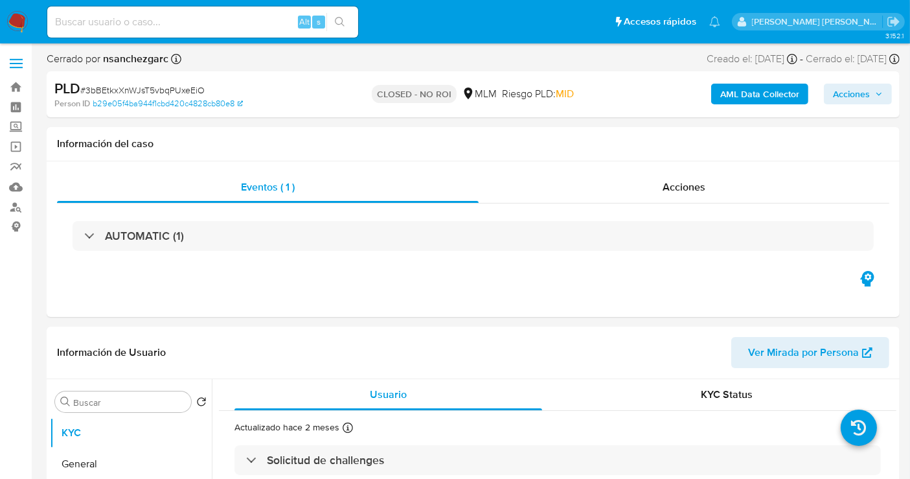
select select "10"
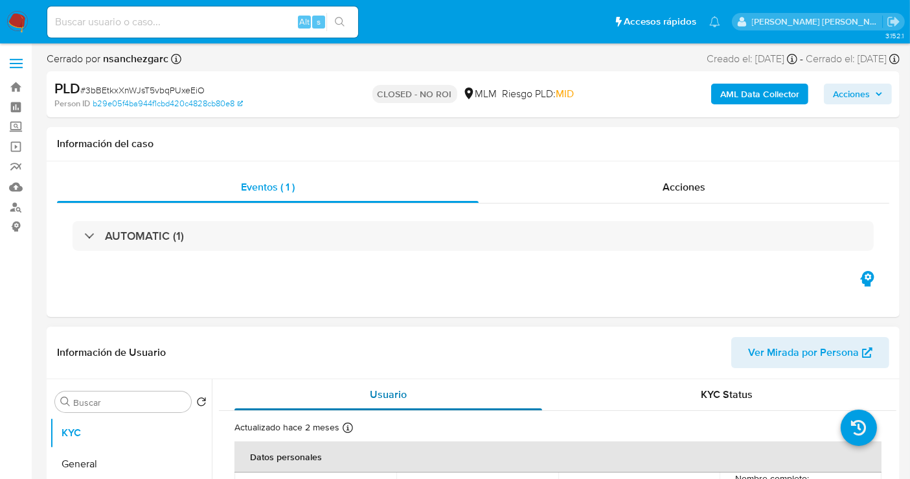
scroll to position [144, 0]
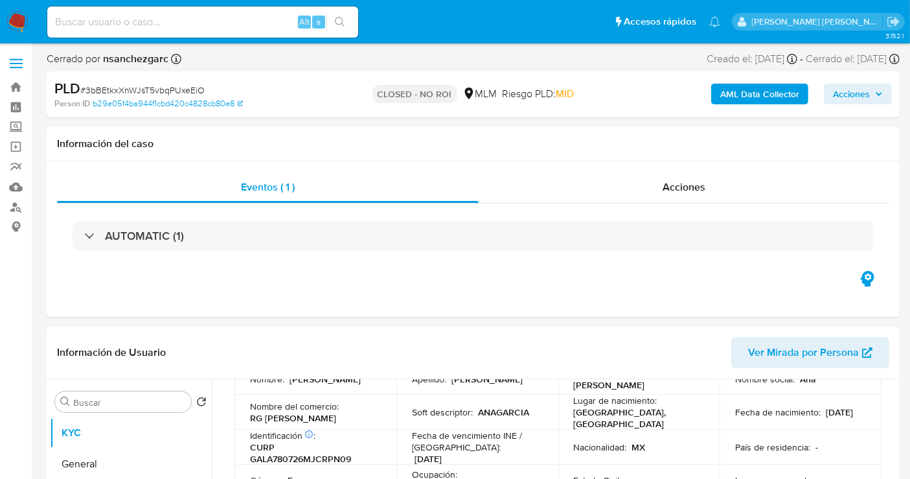
click at [10, 25] on img at bounding box center [17, 22] width 22 height 22
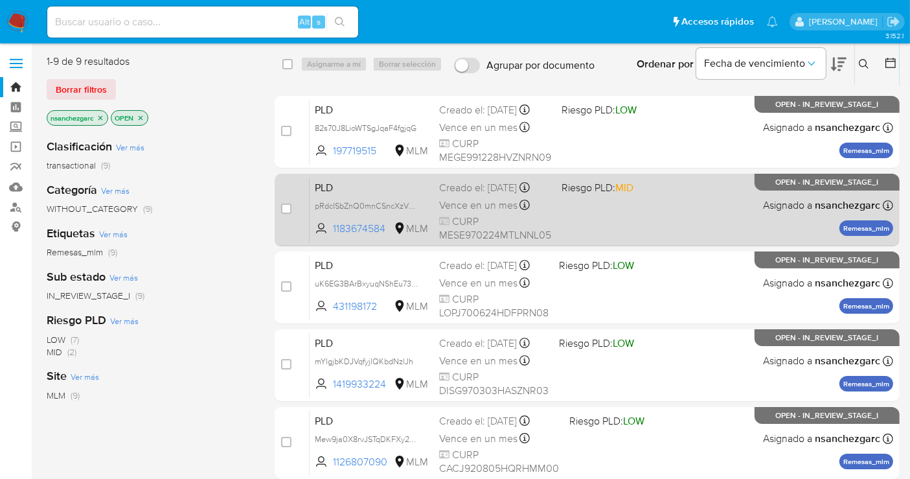
click at [463, 213] on span "Vence en un mes" at bounding box center [478, 205] width 78 height 14
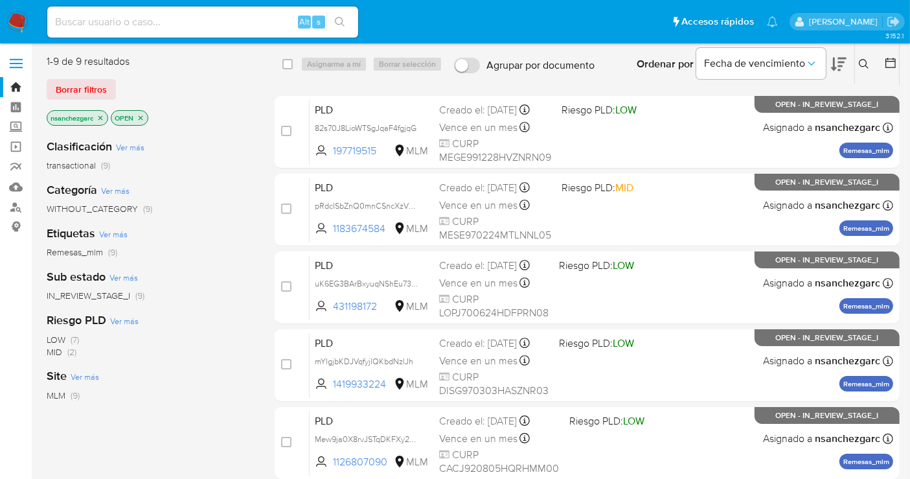
click at [16, 16] on img at bounding box center [17, 22] width 22 height 22
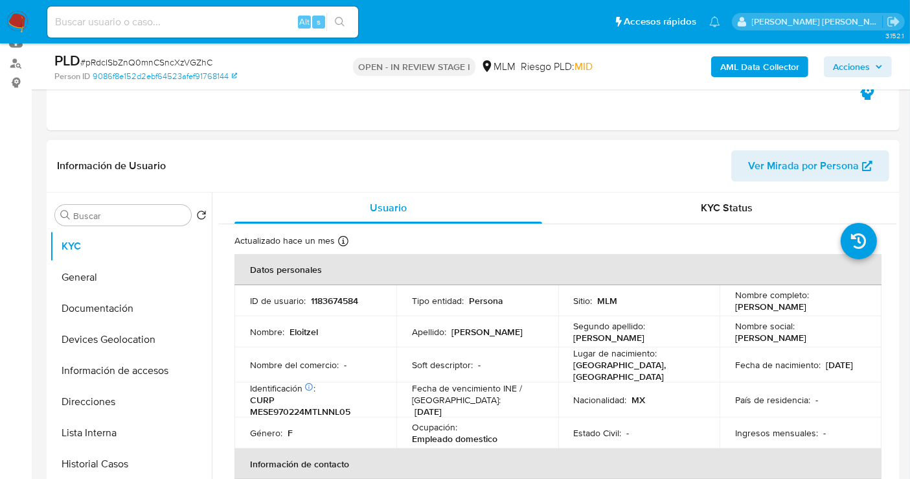
scroll to position [72, 0]
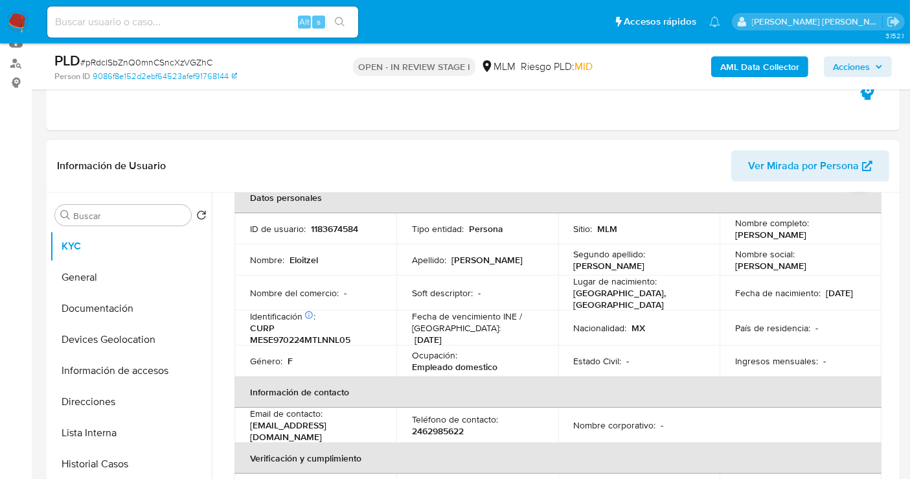
select select "10"
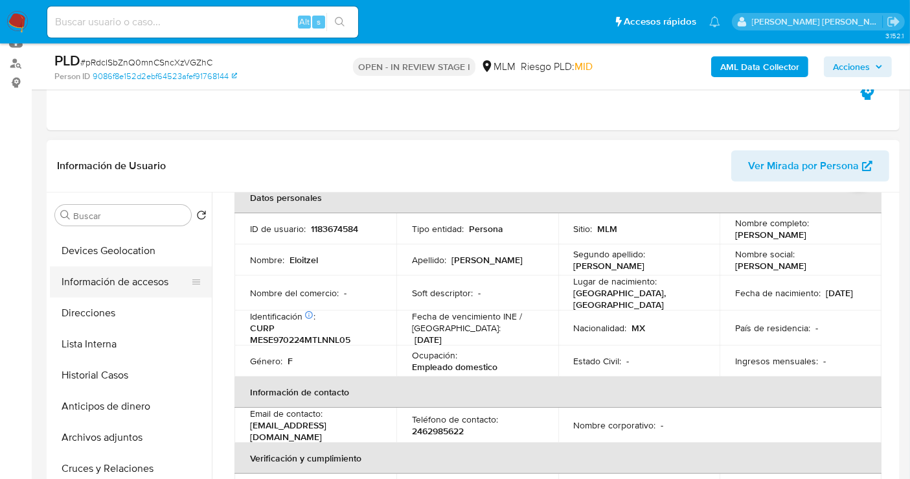
scroll to position [144, 0]
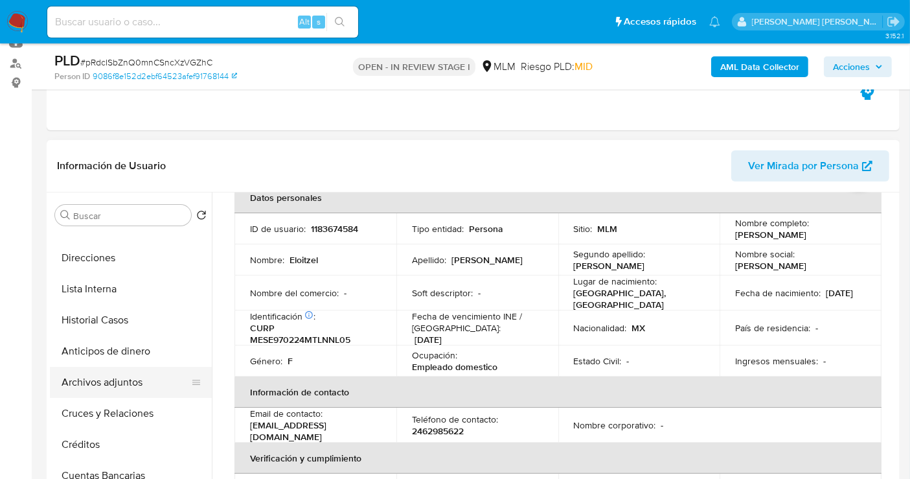
click at [100, 378] on button "Archivos adjuntos" at bounding box center [126, 382] width 152 height 31
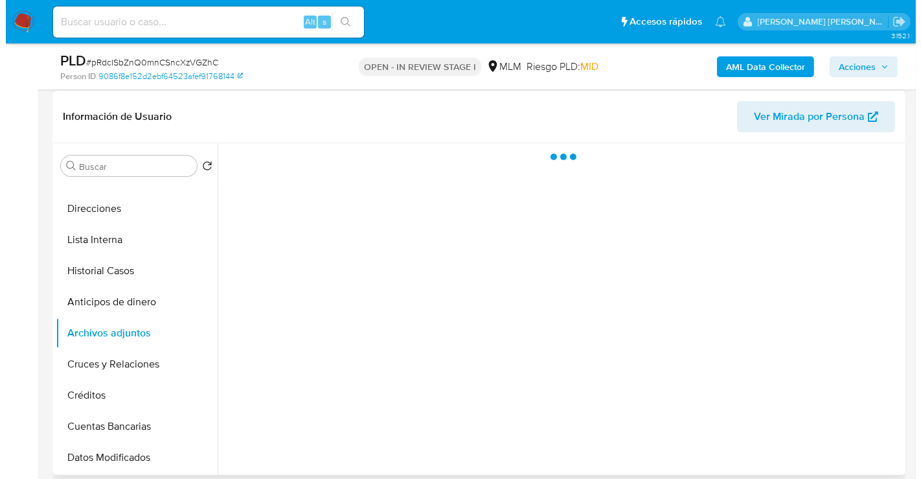
scroll to position [216, 0]
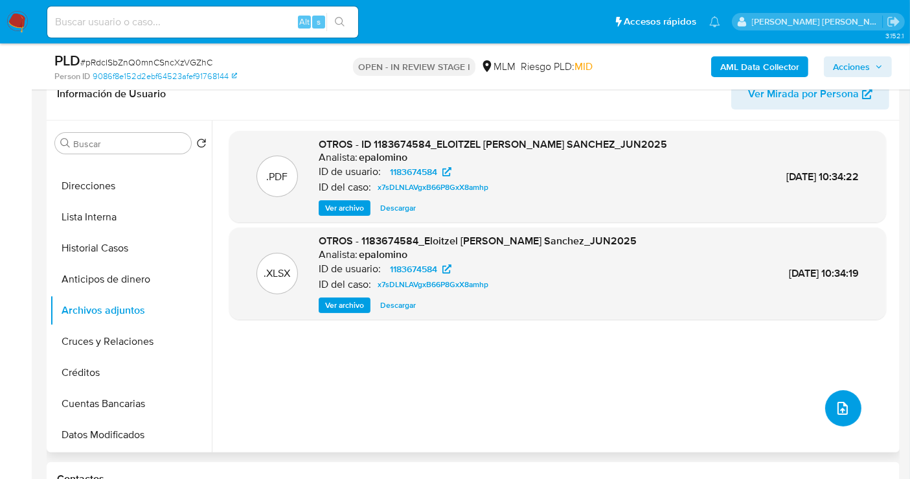
click at [846, 402] on span "upload-file" at bounding box center [843, 408] width 16 height 16
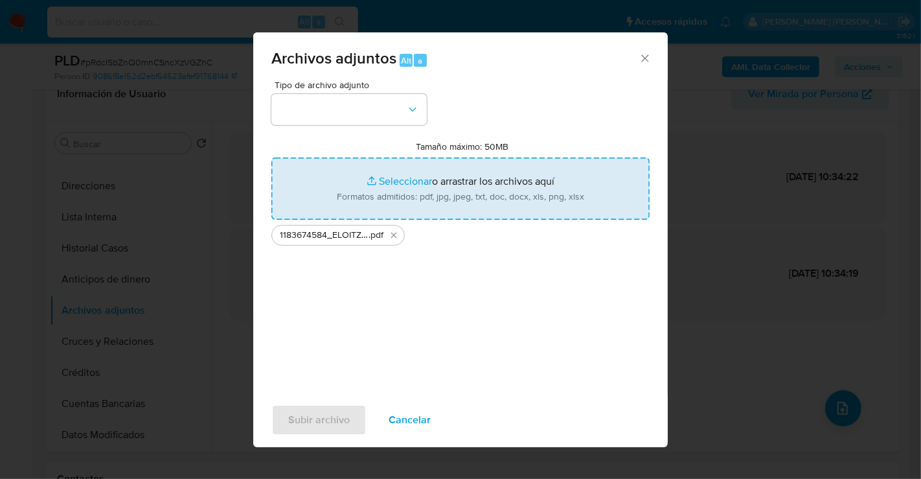
type input "C:\fakepath\1183674584_ELOITZEL [PERSON_NAME] SANCHEZ_JUL25.xlsx"
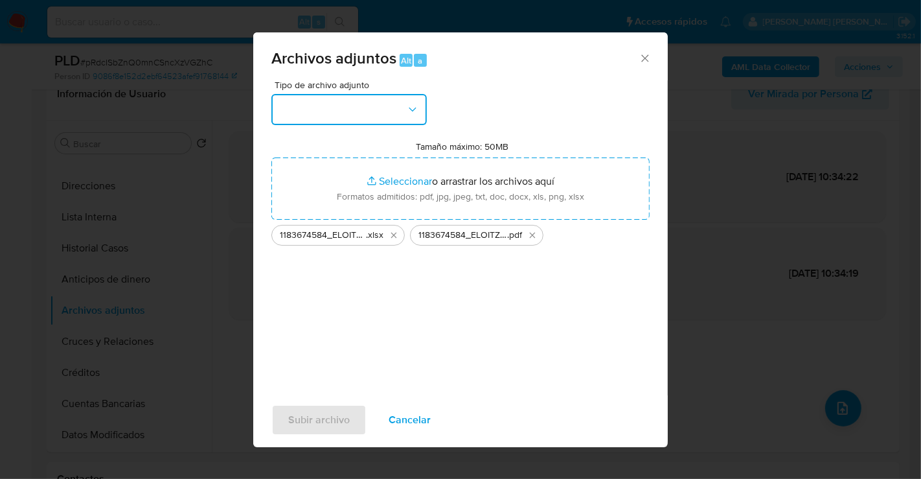
click at [347, 110] on button "button" at bounding box center [350, 109] width 156 height 31
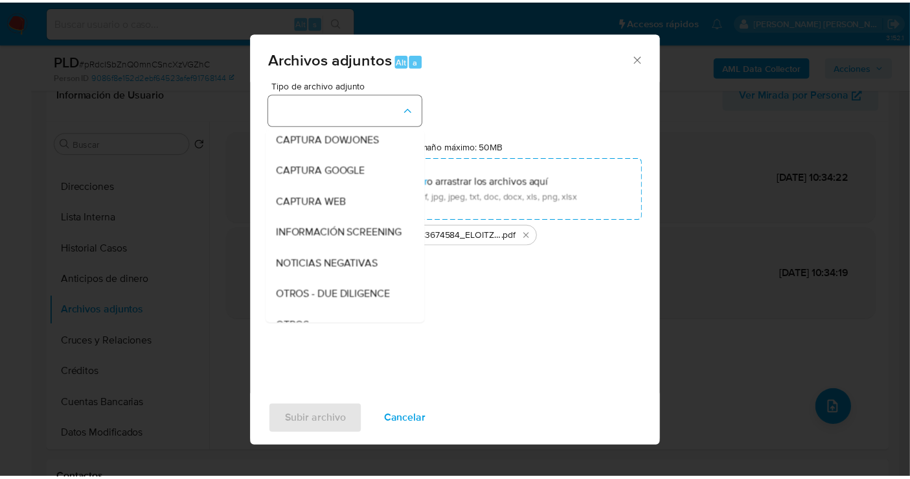
scroll to position [67, 0]
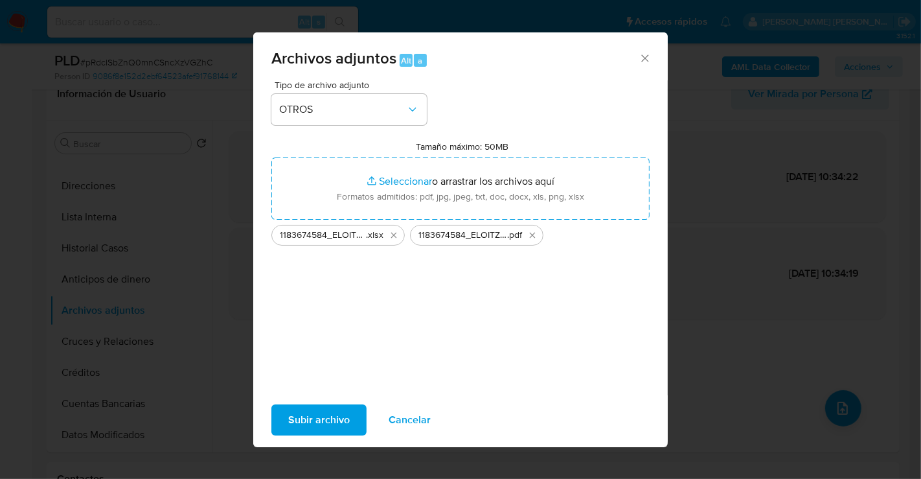
click at [325, 410] on span "Subir archivo" at bounding box center [319, 420] width 62 height 29
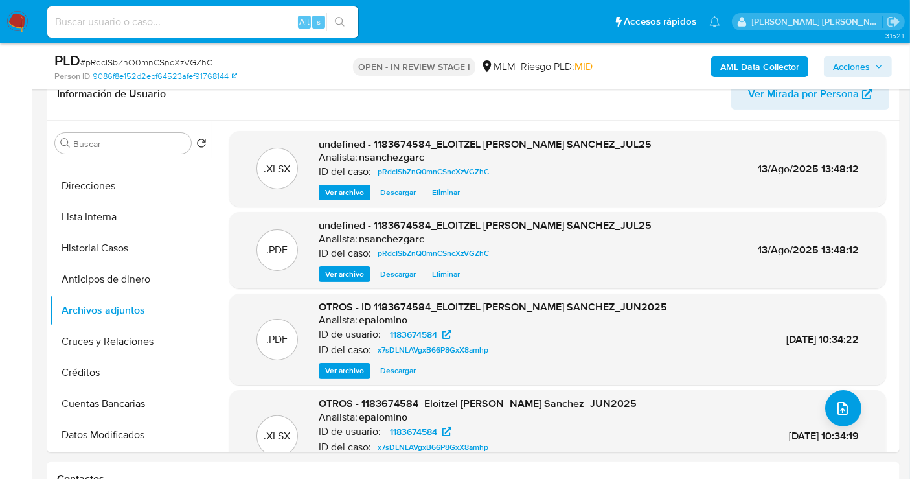
click at [850, 67] on span "Acciones" at bounding box center [851, 66] width 37 height 21
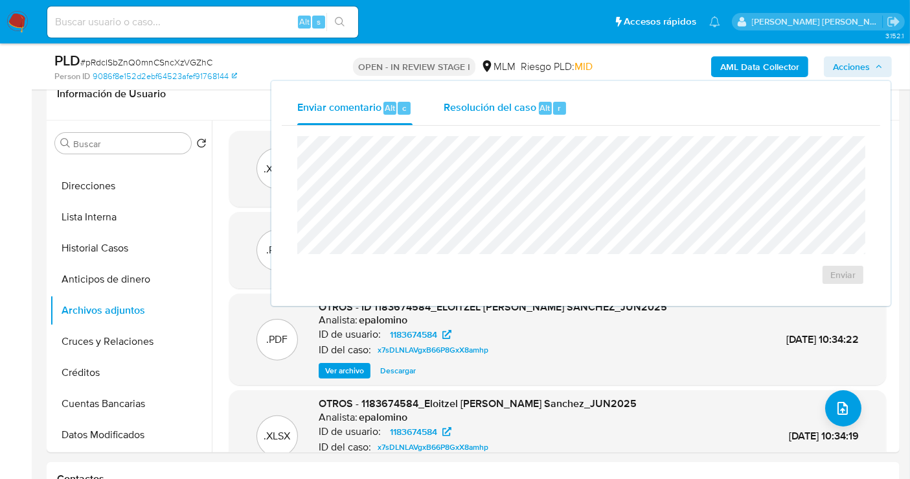
click at [486, 110] on span "Resolución del caso" at bounding box center [490, 107] width 93 height 15
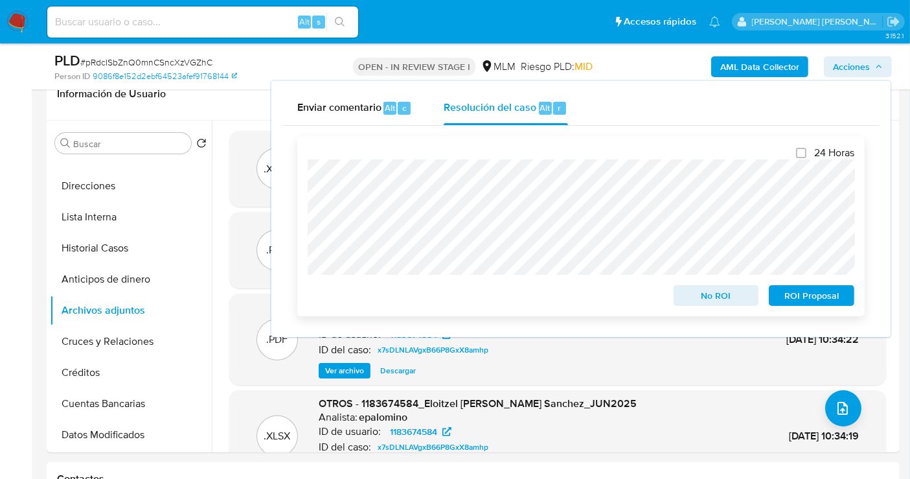
scroll to position [72, 0]
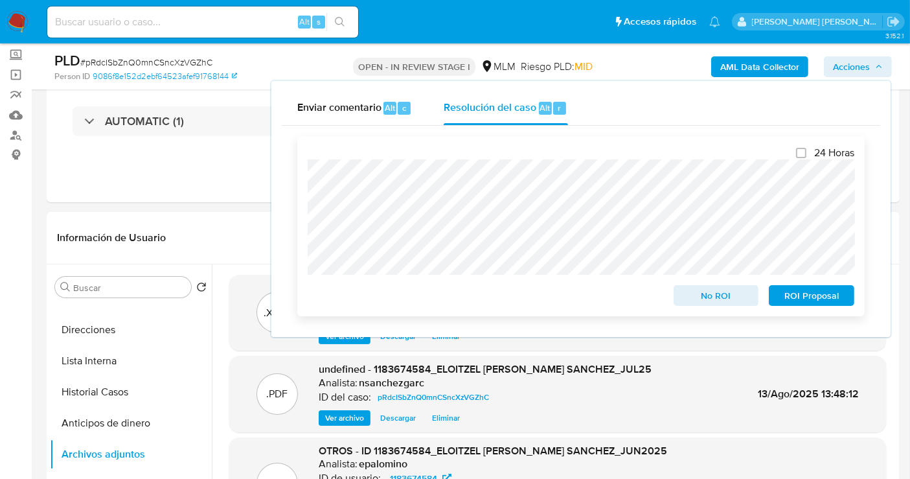
click at [700, 295] on span "No ROI" at bounding box center [716, 295] width 67 height 18
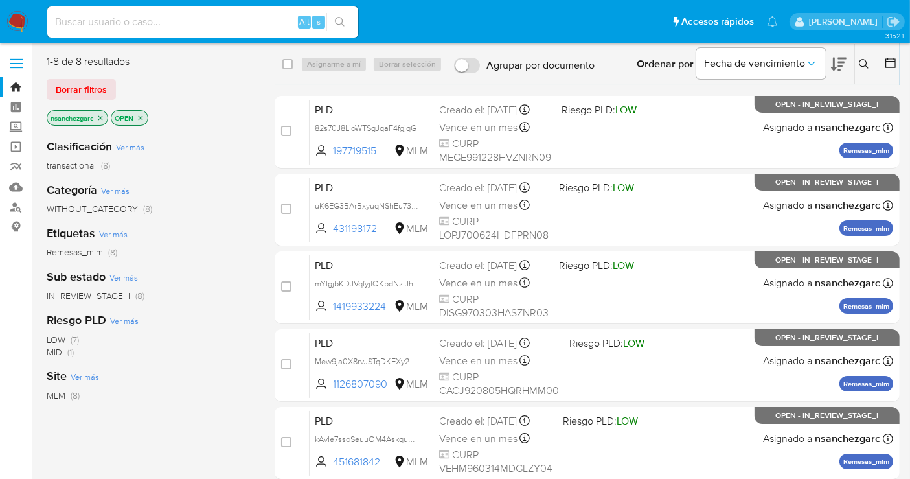
click at [866, 65] on icon at bounding box center [864, 64] width 10 height 10
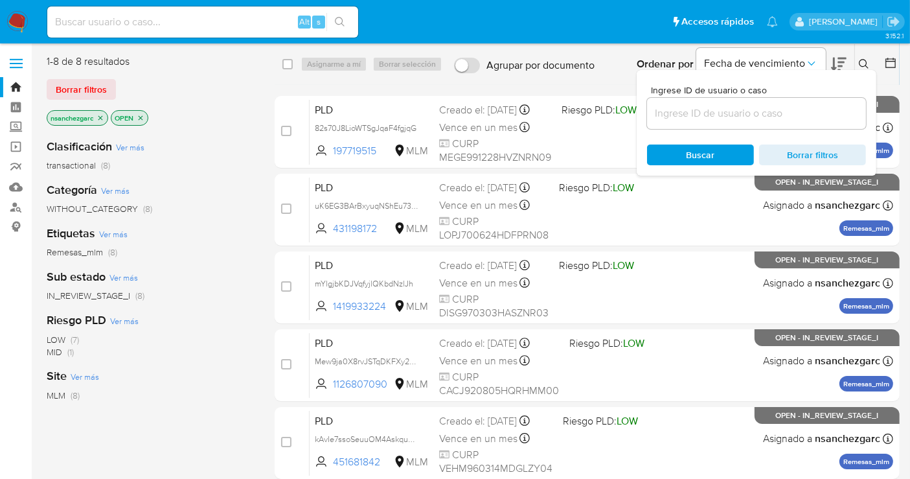
click at [723, 104] on div at bounding box center [756, 113] width 219 height 31
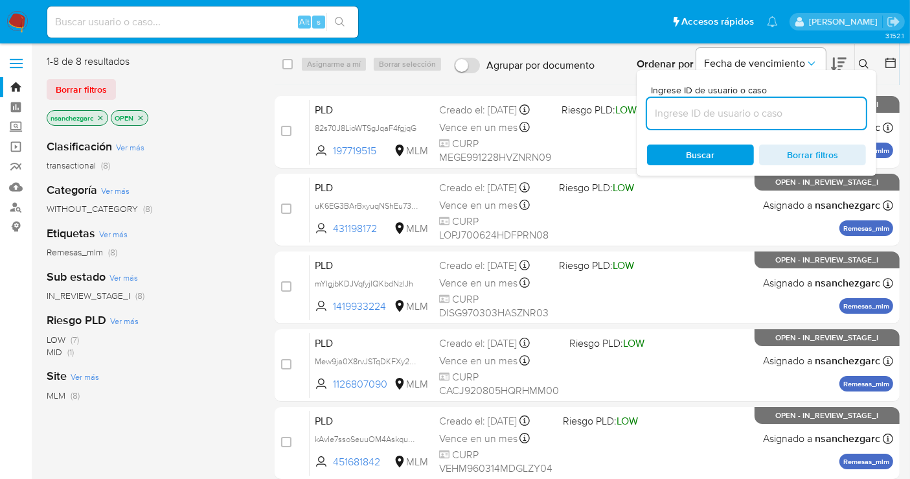
click at [708, 111] on input at bounding box center [756, 113] width 219 height 17
paste input "1230649745"
type input "1230649745"
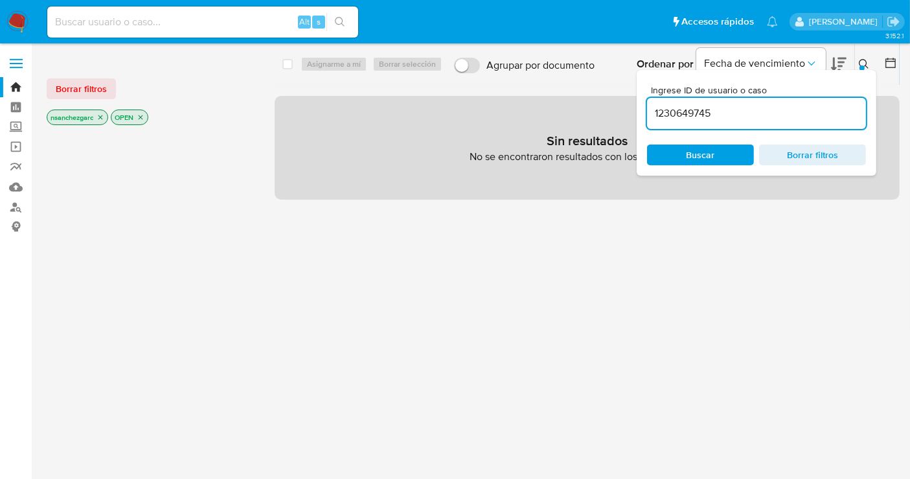
click at [102, 116] on icon "close-filter" at bounding box center [100, 117] width 5 height 5
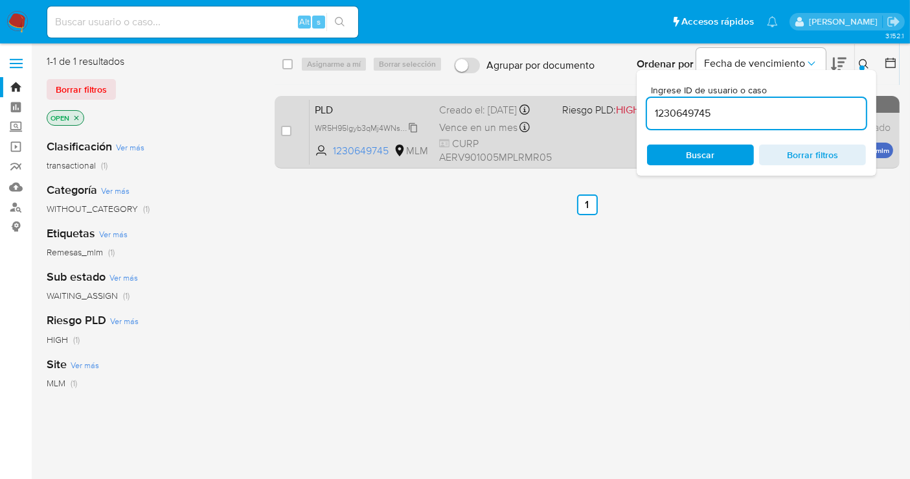
click at [411, 134] on span "WR5H95lgyb3qMj4WNscNShtF" at bounding box center [370, 127] width 111 height 14
click at [283, 129] on input "checkbox" at bounding box center [286, 131] width 10 height 10
checkbox input "true"
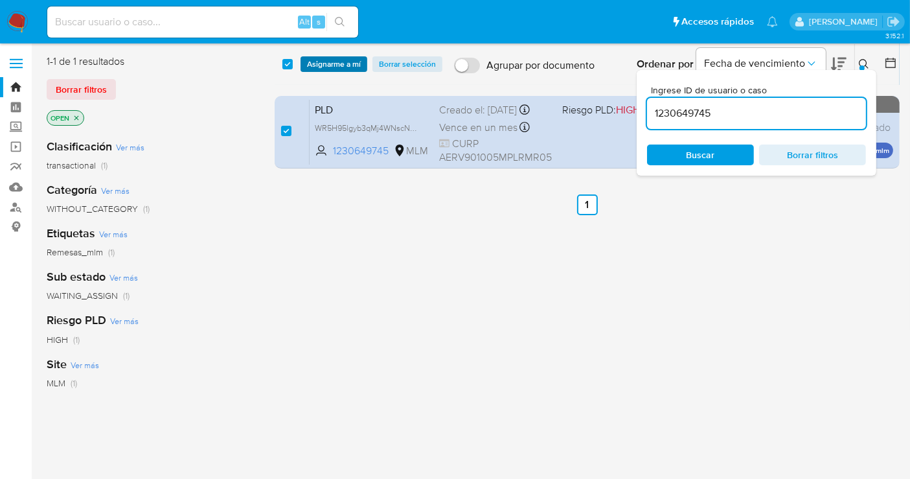
click at [319, 64] on span "Asignarme a mí" at bounding box center [334, 64] width 54 height 13
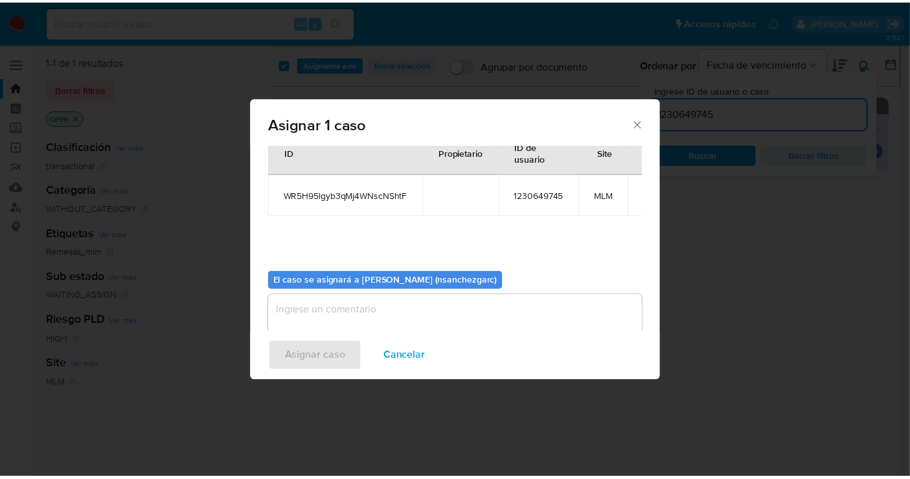
scroll to position [66, 0]
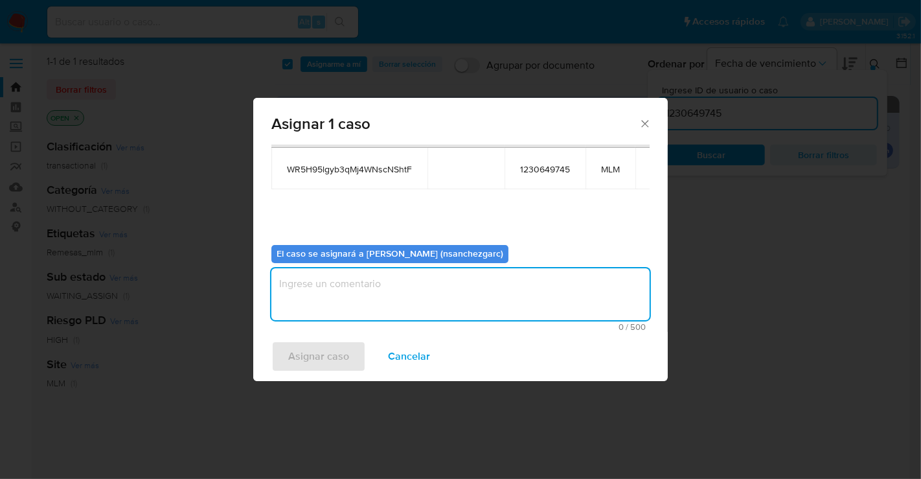
click at [298, 283] on textarea "assign-modal" at bounding box center [461, 294] width 378 height 52
type textarea "nesg"
click at [314, 362] on span "Asignar caso" at bounding box center [318, 356] width 61 height 29
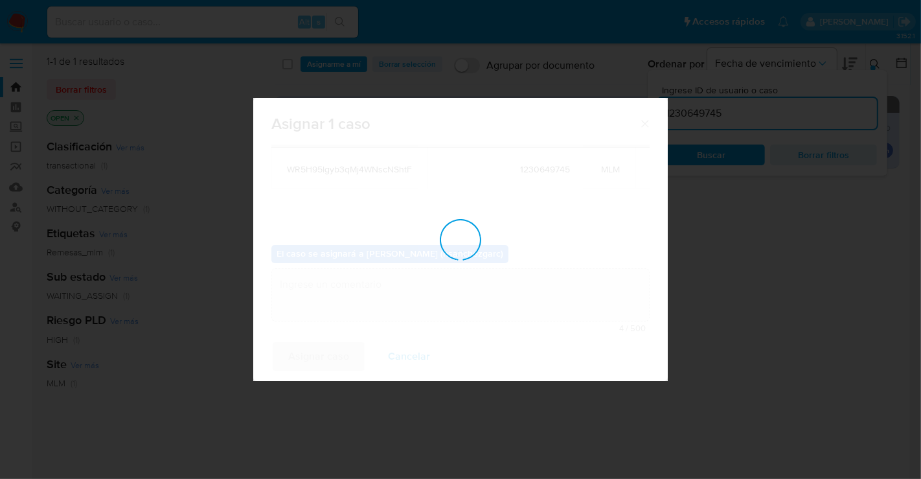
checkbox input "false"
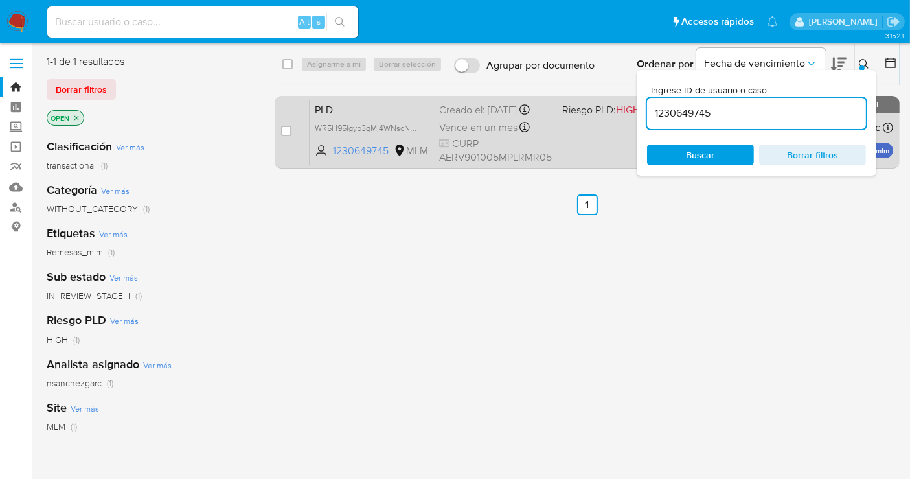
click at [476, 117] on div "Creado el: 12/07/2025 Creado el: 12/07/2025 02:06:22" at bounding box center [495, 110] width 113 height 14
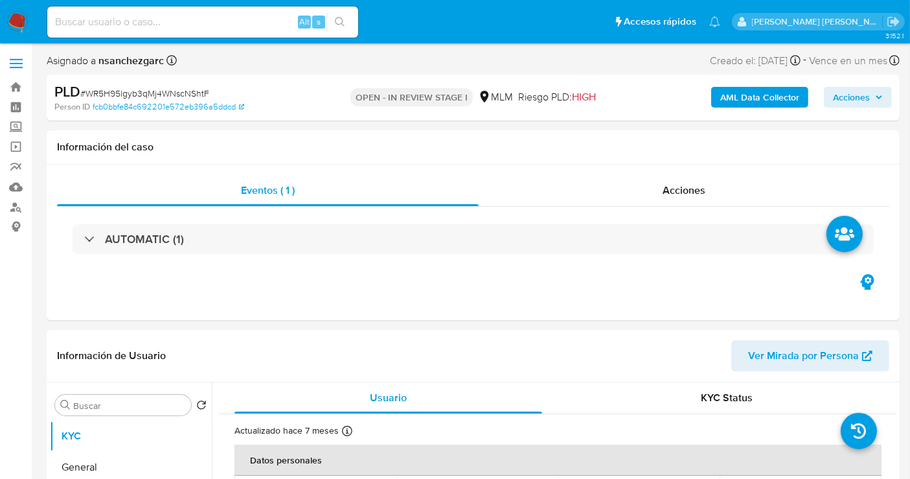
select select "10"
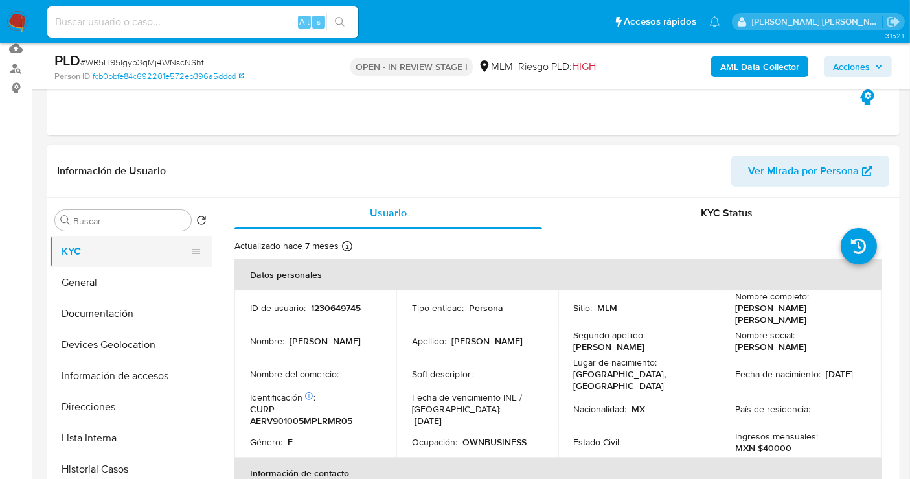
scroll to position [144, 0]
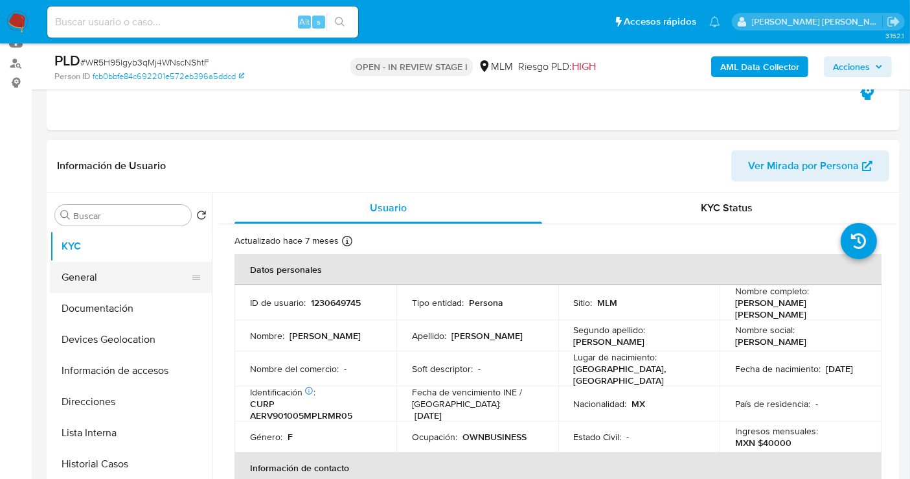
click at [96, 273] on button "General" at bounding box center [126, 277] width 152 height 31
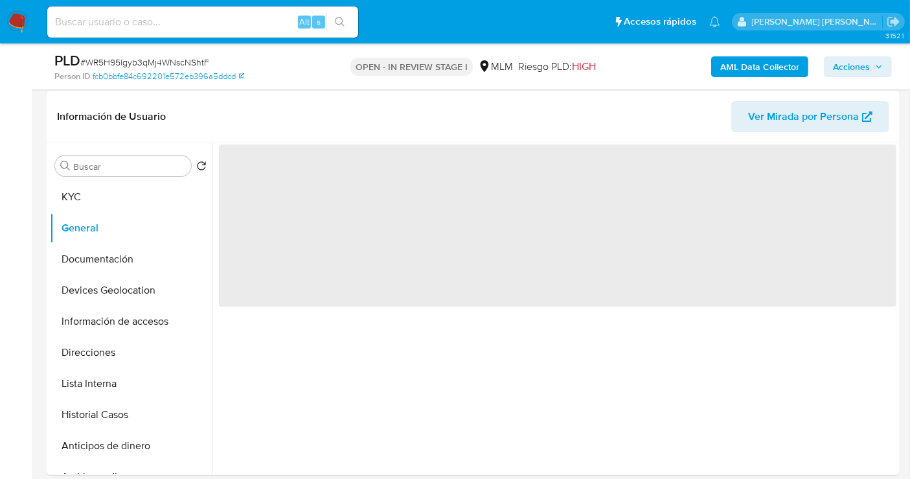
scroll to position [216, 0]
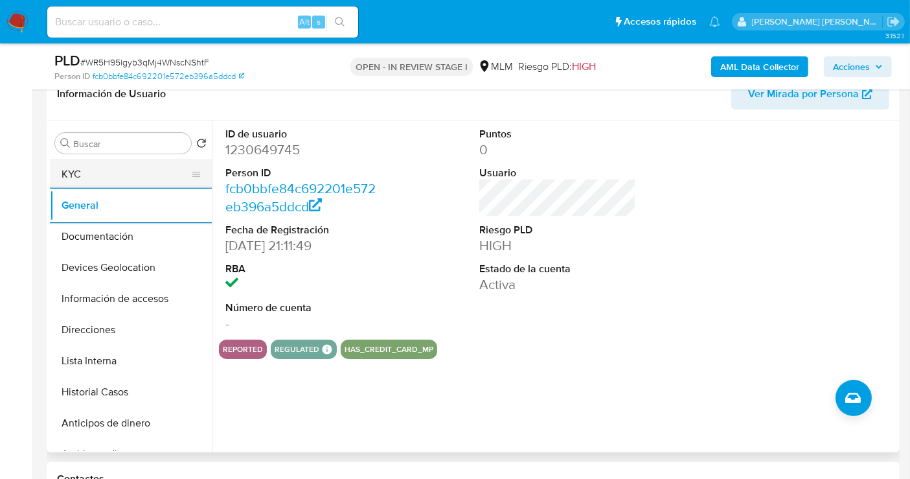
click at [86, 172] on button "KYC" at bounding box center [126, 174] width 152 height 31
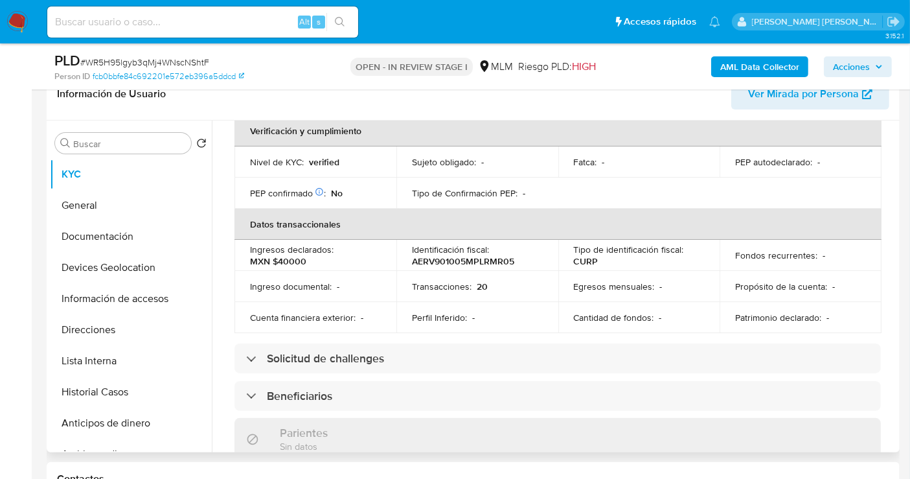
scroll to position [325, 0]
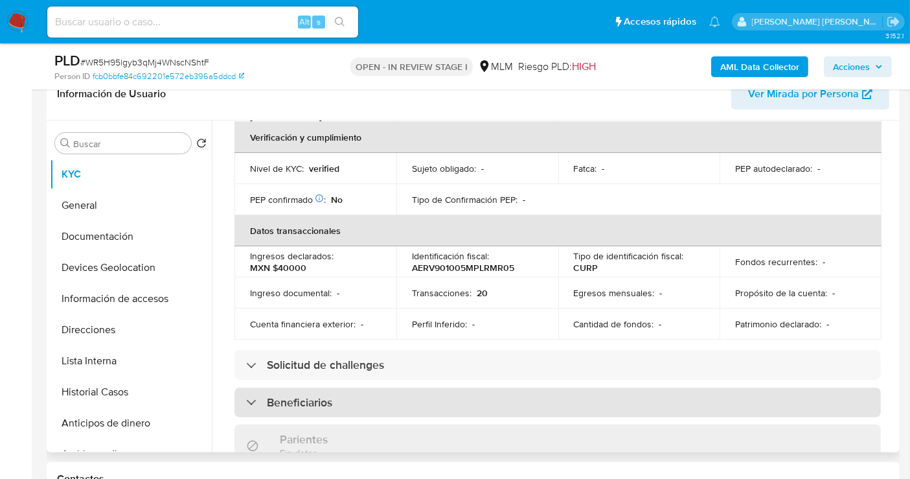
click at [272, 395] on h3 "Beneficiarios" at bounding box center [299, 402] width 65 height 14
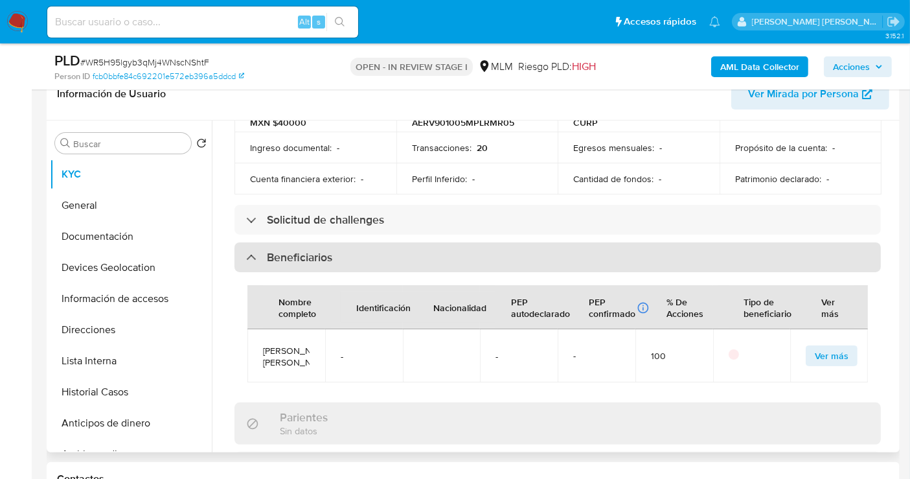
scroll to position [540, 0]
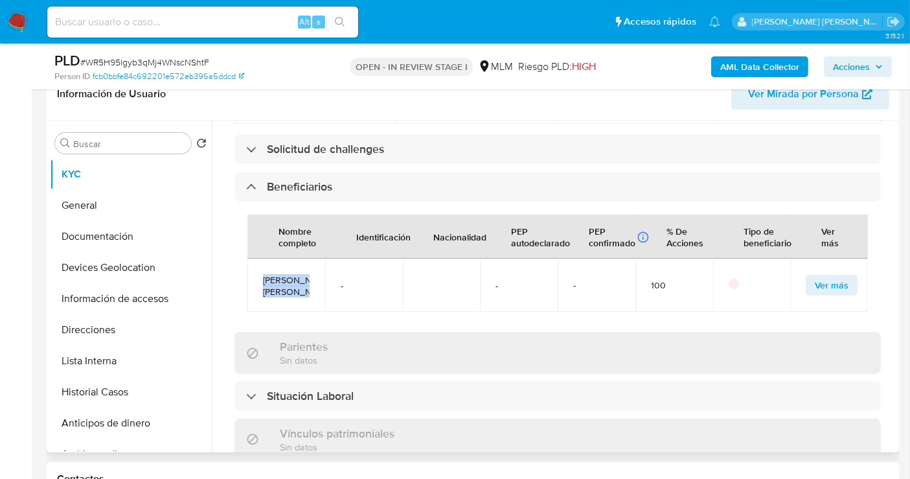
drag, startPoint x: 288, startPoint y: 296, endPoint x: 262, endPoint y: 271, distance: 36.7
click at [262, 271] on td "[PERSON_NAME] [PERSON_NAME]" at bounding box center [287, 285] width 78 height 53
copy span "[PERSON_NAME] [PERSON_NAME]"
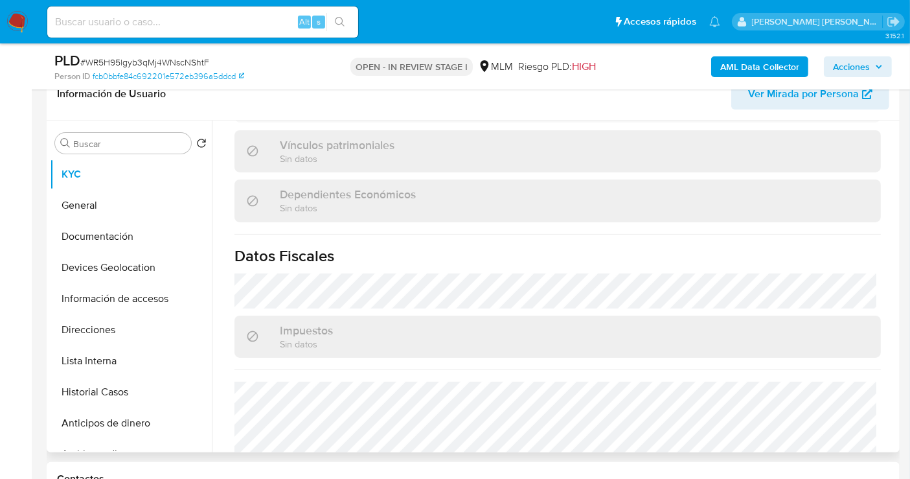
scroll to position [931, 0]
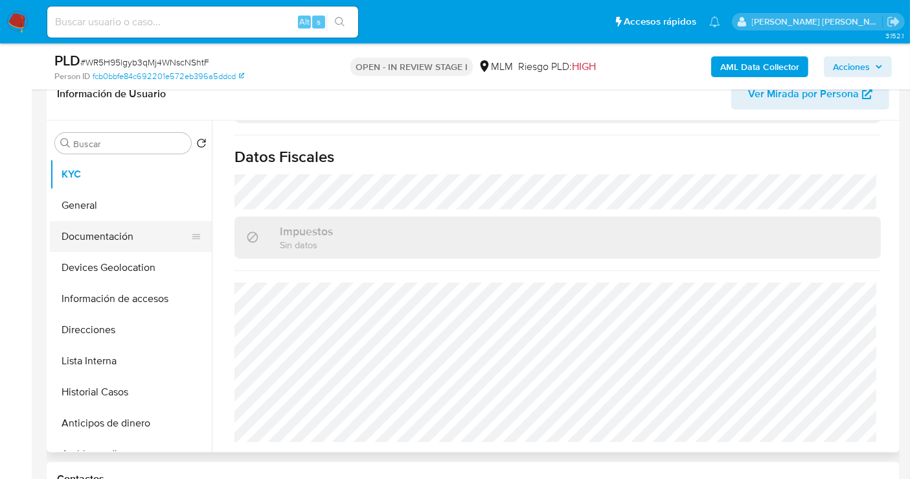
drag, startPoint x: 97, startPoint y: 237, endPoint x: 120, endPoint y: 237, distance: 23.3
click at [97, 237] on button "Documentación" at bounding box center [126, 236] width 152 height 31
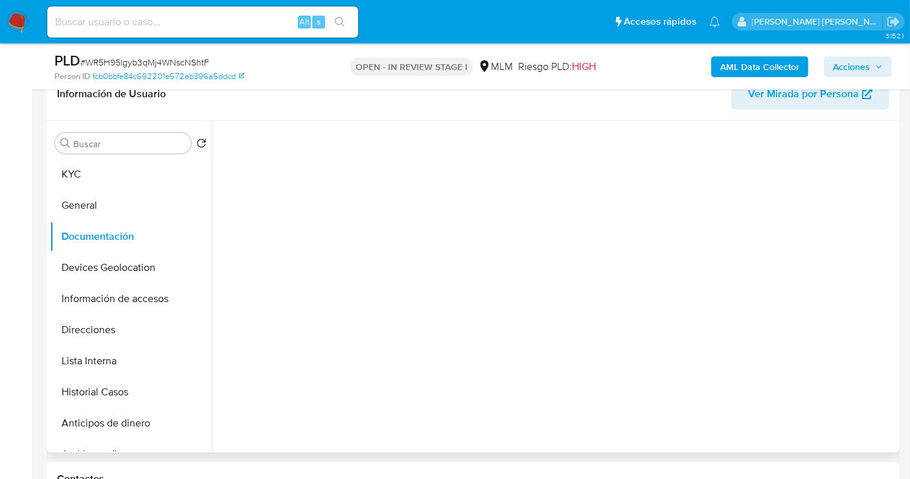
scroll to position [0, 0]
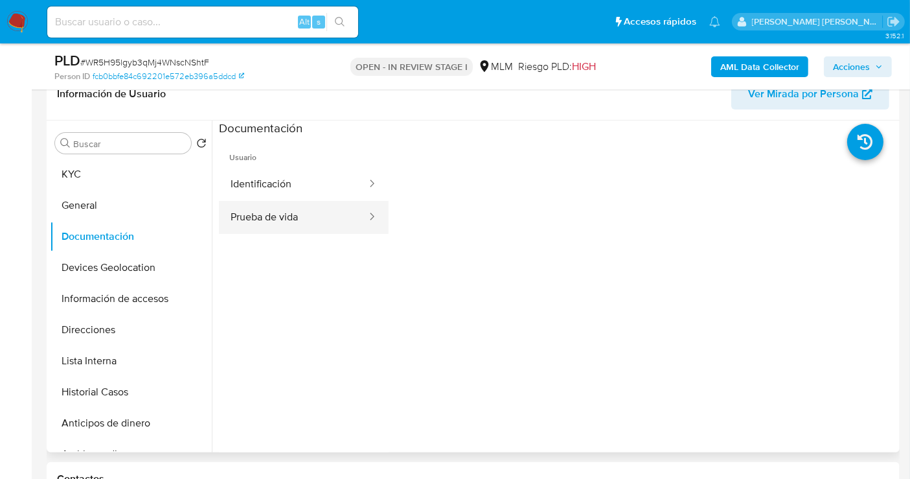
click at [317, 218] on button "Prueba de vida" at bounding box center [293, 217] width 149 height 33
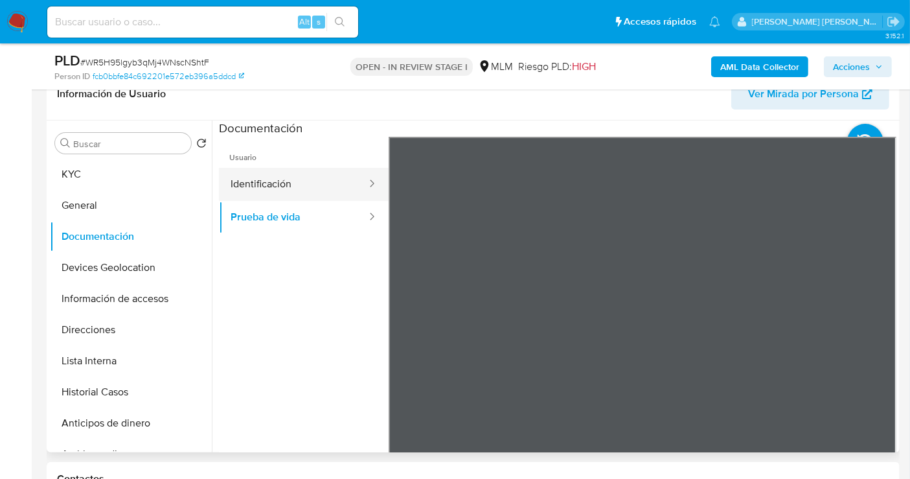
click at [260, 183] on button "Identificación" at bounding box center [293, 184] width 149 height 33
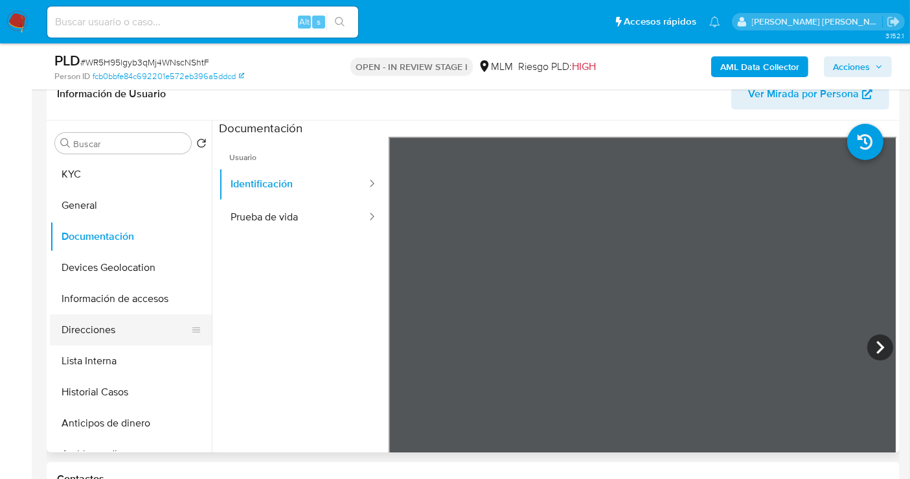
click at [98, 338] on button "Direcciones" at bounding box center [126, 329] width 152 height 31
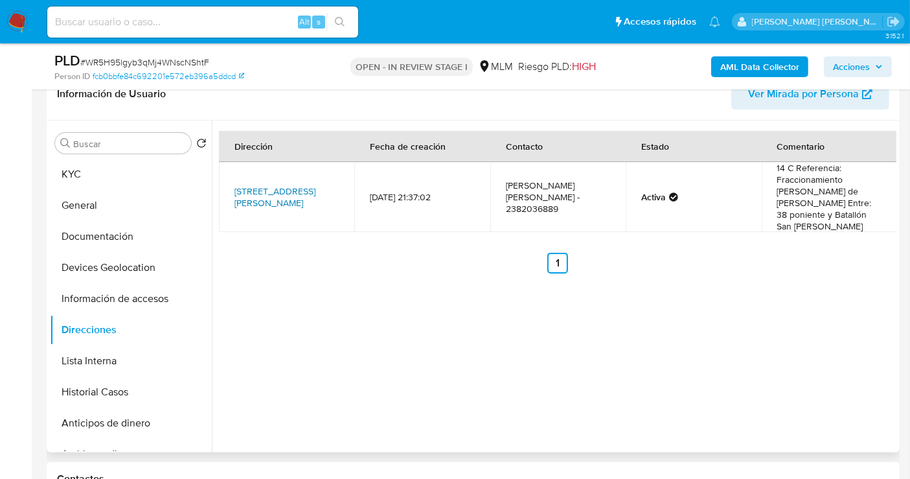
drag, startPoint x: 227, startPoint y: 196, endPoint x: 259, endPoint y: 199, distance: 32.6
click at [259, 199] on td "[STREET_ADDRESS][PERSON_NAME]" at bounding box center [286, 197] width 135 height 70
copy link "75726"
click at [98, 233] on button "Documentación" at bounding box center [126, 236] width 152 height 31
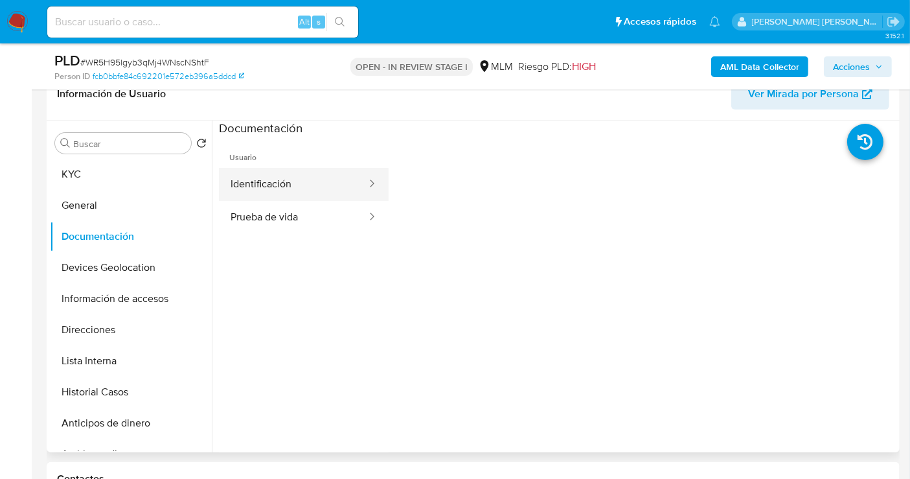
click at [264, 179] on button "Identificación" at bounding box center [293, 184] width 149 height 33
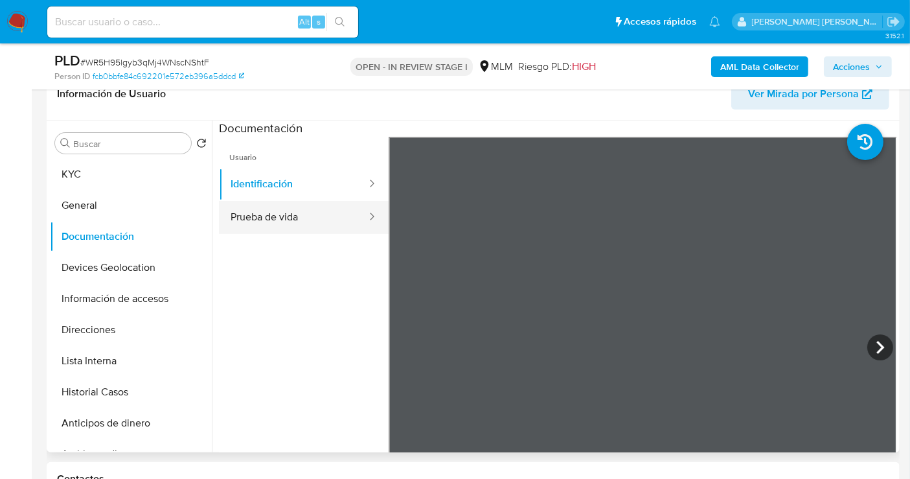
click at [295, 220] on button "Prueba de vida" at bounding box center [293, 217] width 149 height 33
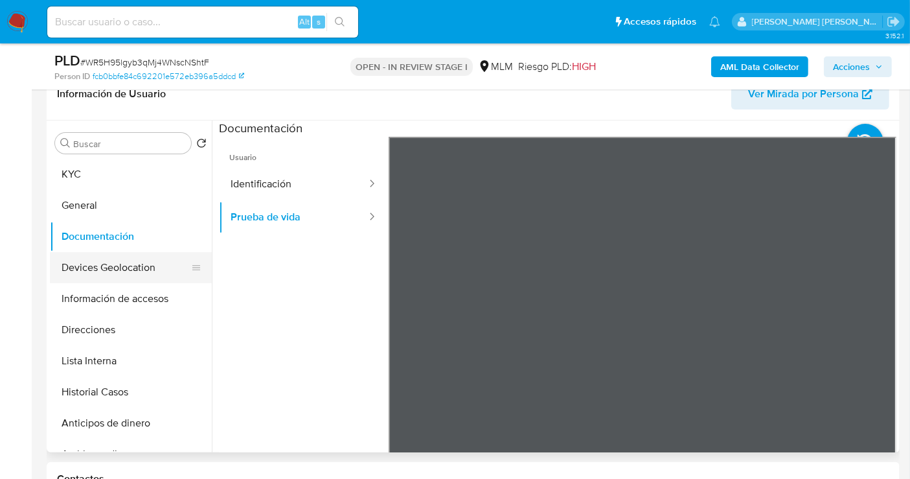
click at [119, 269] on button "Devices Geolocation" at bounding box center [126, 267] width 152 height 31
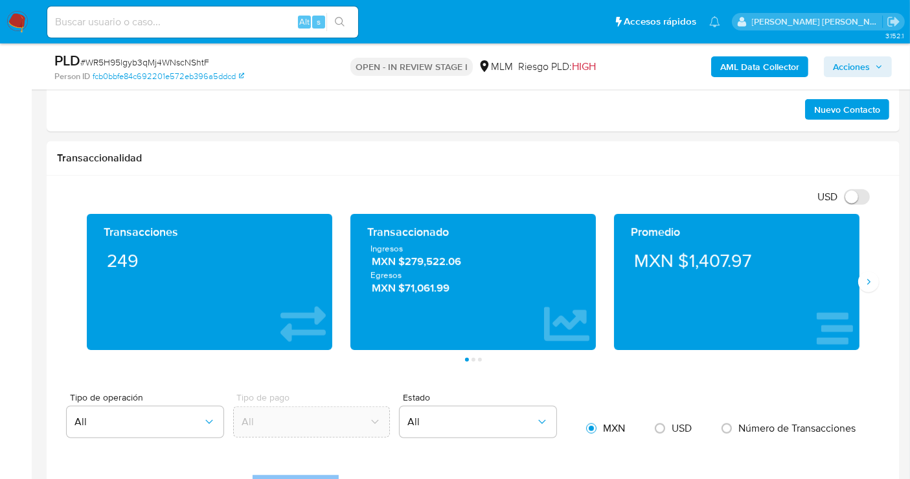
scroll to position [864, 0]
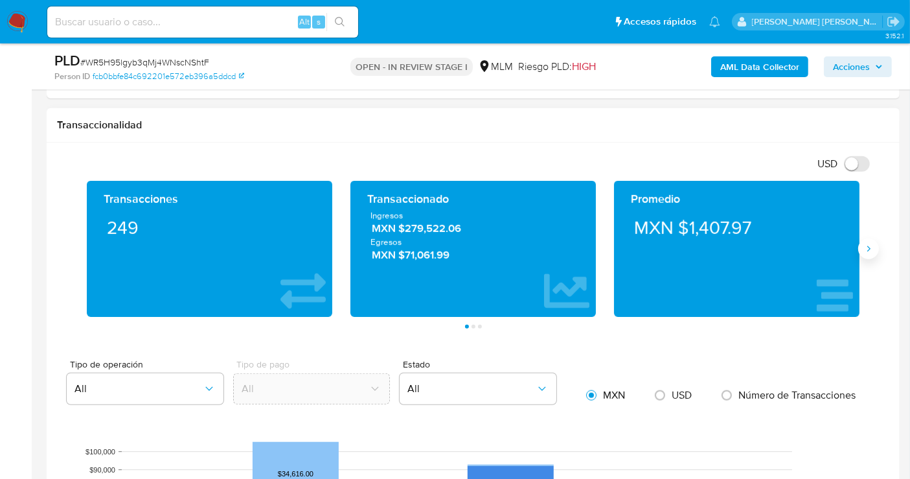
click at [870, 246] on icon "Siguiente" at bounding box center [869, 249] width 3 height 6
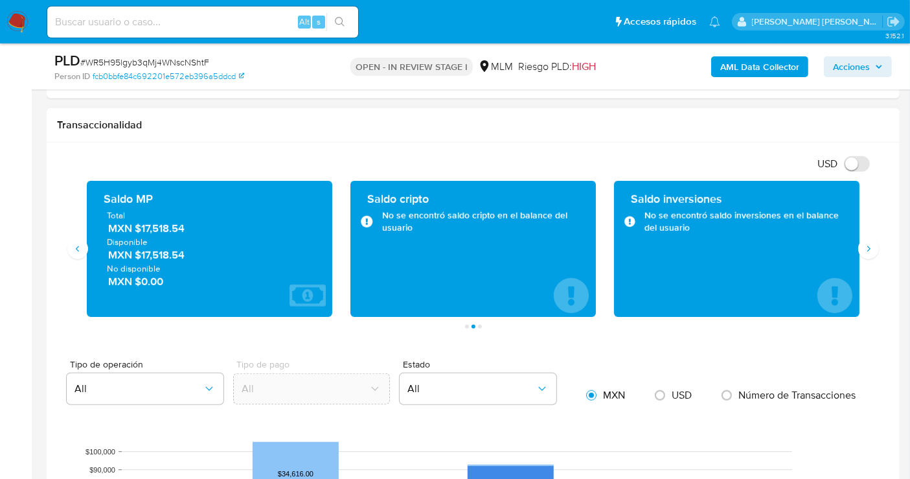
click at [170, 227] on span "MXN $17,518.54" at bounding box center [210, 228] width 204 height 15
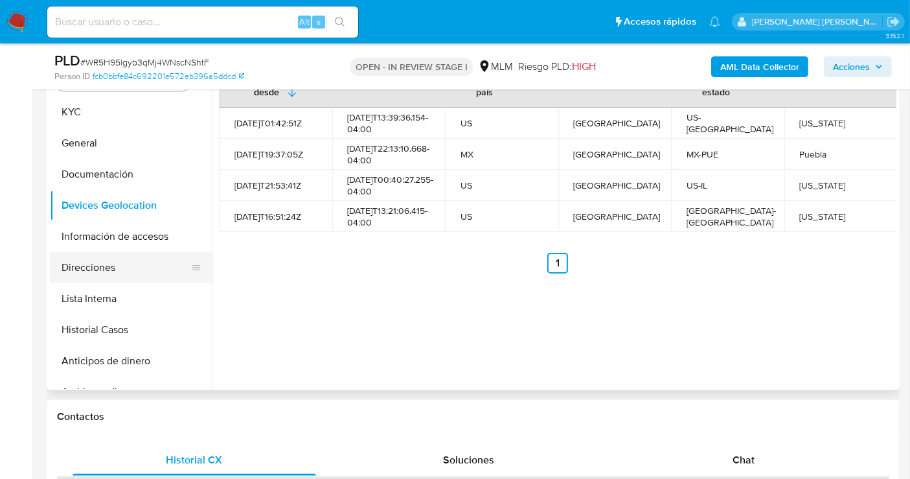
scroll to position [216, 0]
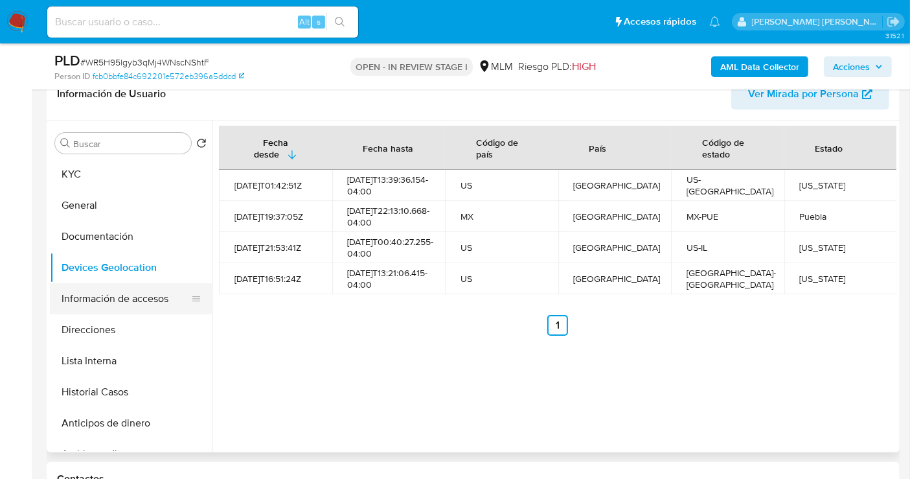
click at [105, 297] on button "Información de accesos" at bounding box center [126, 298] width 152 height 31
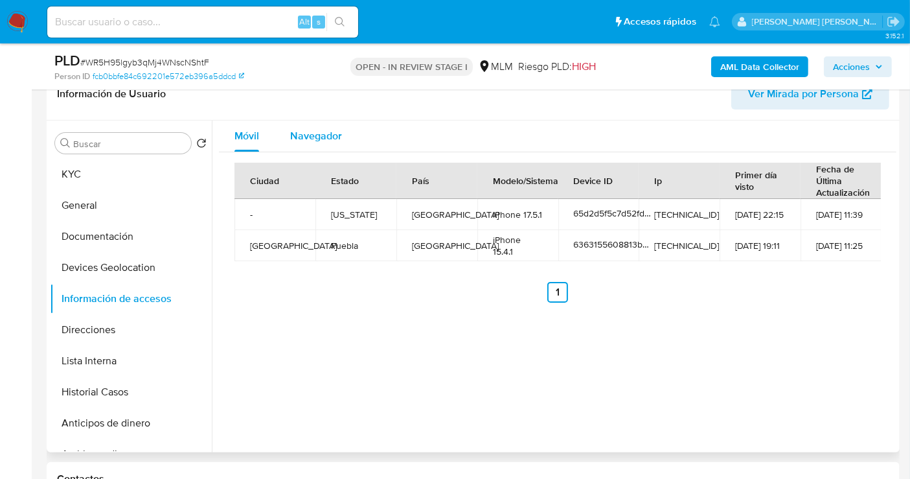
click at [322, 135] on span "Navegador" at bounding box center [316, 135] width 52 height 15
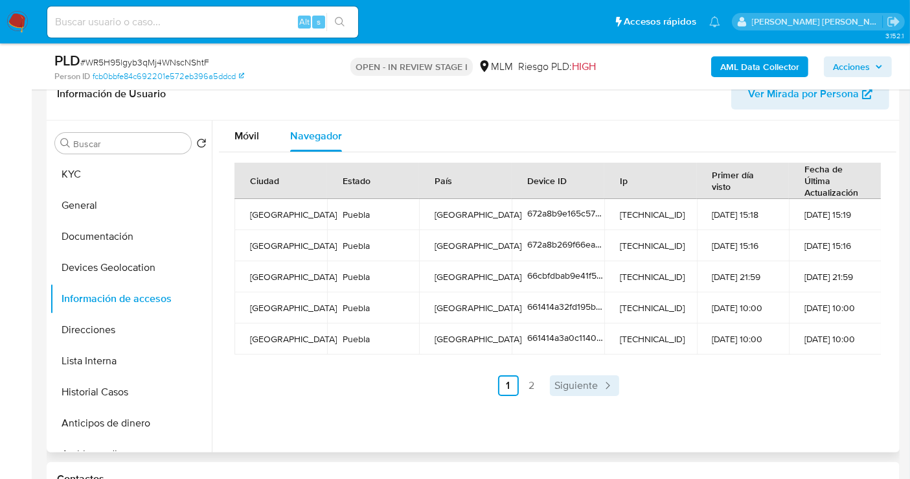
click at [583, 384] on span "Siguiente" at bounding box center [576, 385] width 43 height 10
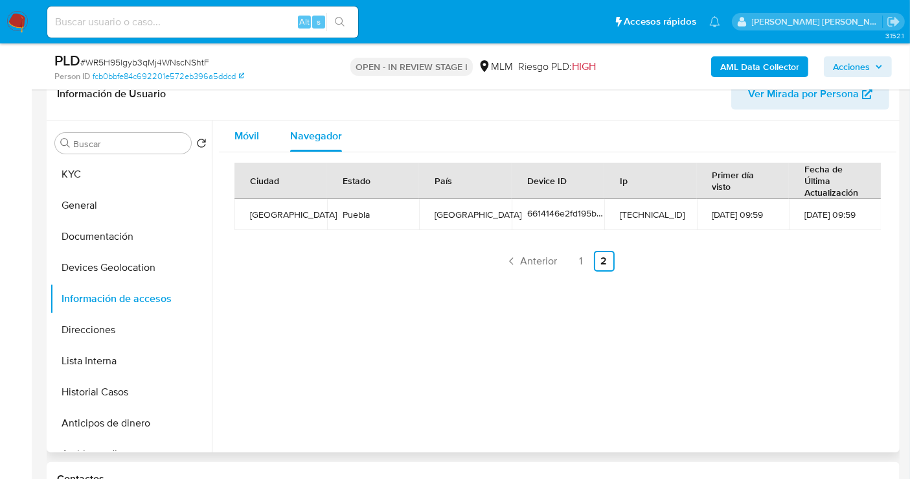
click at [247, 139] on span "Móvil" at bounding box center [247, 135] width 25 height 15
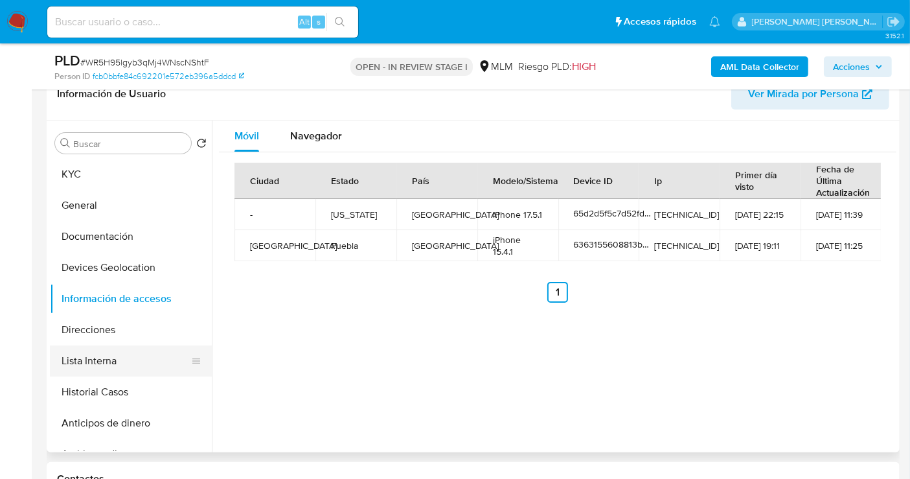
click at [79, 354] on button "Lista Interna" at bounding box center [126, 360] width 152 height 31
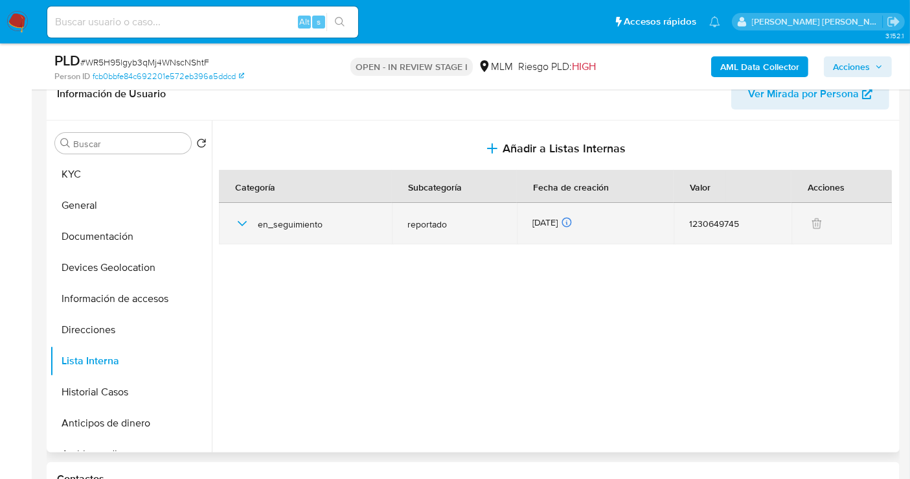
click at [238, 224] on icon "button" at bounding box center [243, 224] width 16 height 16
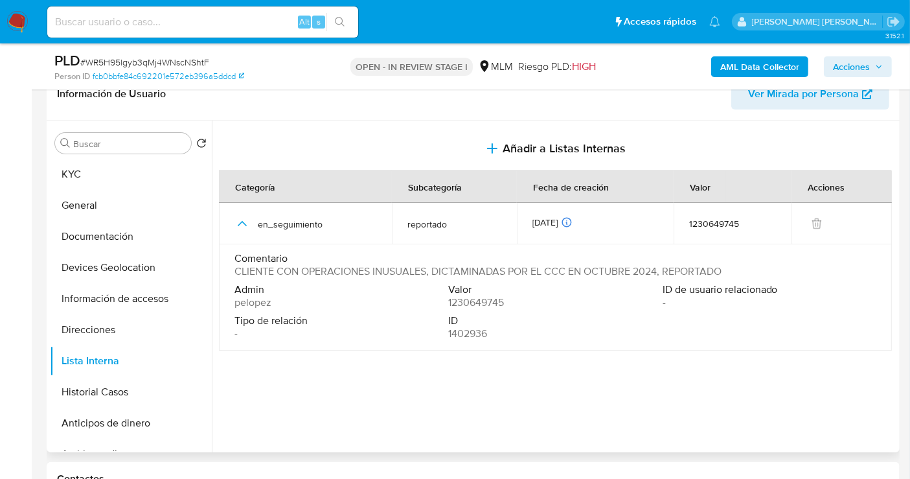
drag, startPoint x: 306, startPoint y: 270, endPoint x: 642, endPoint y: 268, distance: 336.3
click at [642, 268] on span "CLIENTE CON OPERACIONES INUSUALES, DICTAMINADAS POR EL CCC EN OCTUBRE 2024, REP…" at bounding box center [478, 271] width 487 height 13
drag, startPoint x: 303, startPoint y: 272, endPoint x: 724, endPoint y: 272, distance: 421.8
click at [724, 272] on div "Comentario CLIENTE CON OPERACIONES INUSUALES, DICTAMINADAS POR EL CCC EN OCTUBR…" at bounding box center [556, 265] width 642 height 26
click at [91, 399] on button "Historial Casos" at bounding box center [126, 391] width 152 height 31
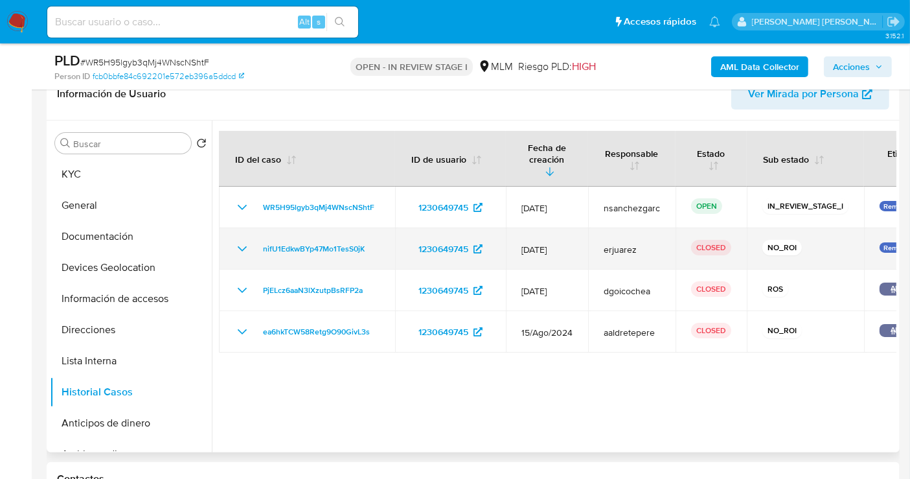
click at [244, 244] on td "nifU1EdkwBYp47Mo1TesS0jK" at bounding box center [307, 248] width 176 height 41
click at [244, 241] on icon "Mostrar/Ocultar" at bounding box center [243, 249] width 16 height 16
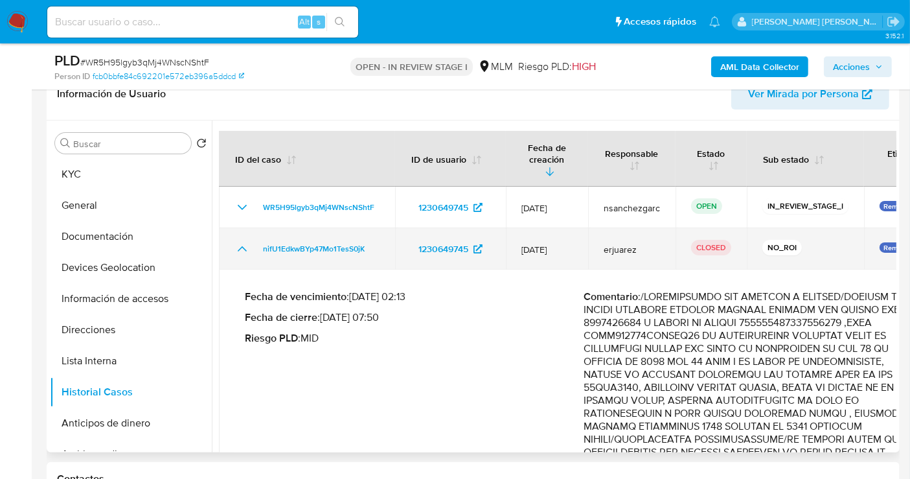
click at [244, 241] on icon "Mostrar/Ocultar" at bounding box center [243, 249] width 16 height 16
